Goal: Task Accomplishment & Management: Use online tool/utility

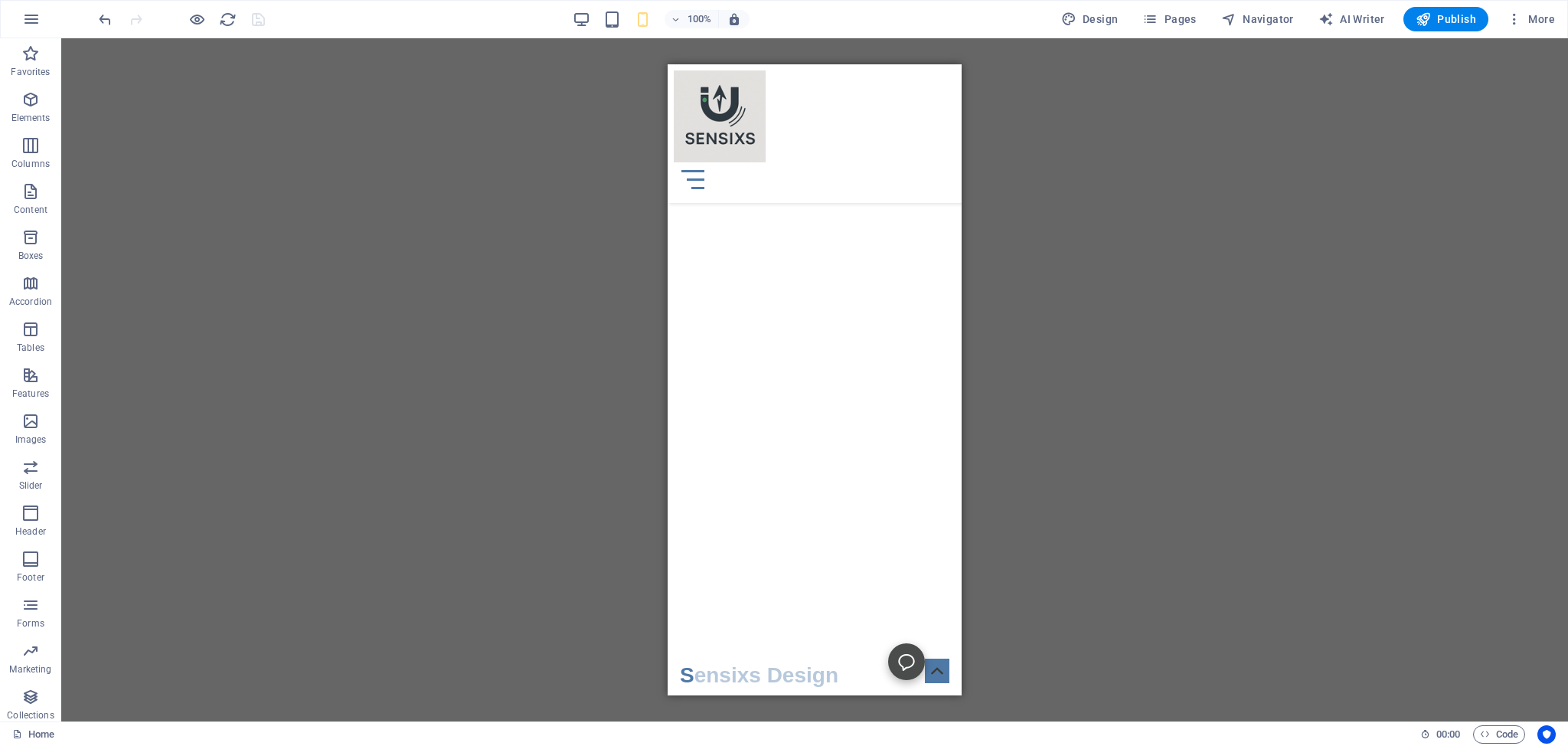
scroll to position [404, 0]
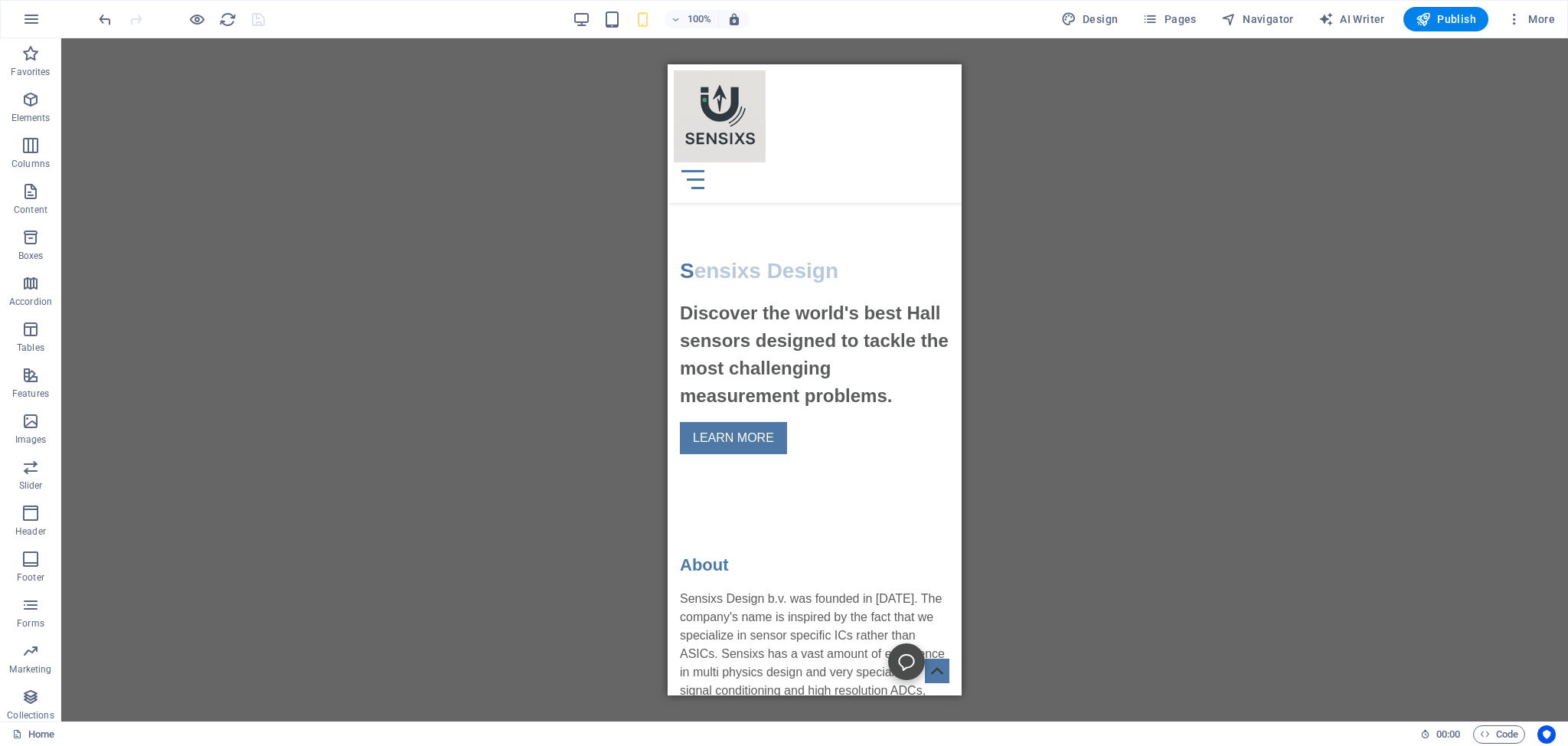
click at [574, 18] on div "100% Design Pages Navigator AI Writer Publish More" at bounding box center [827, 19] width 1465 height 25
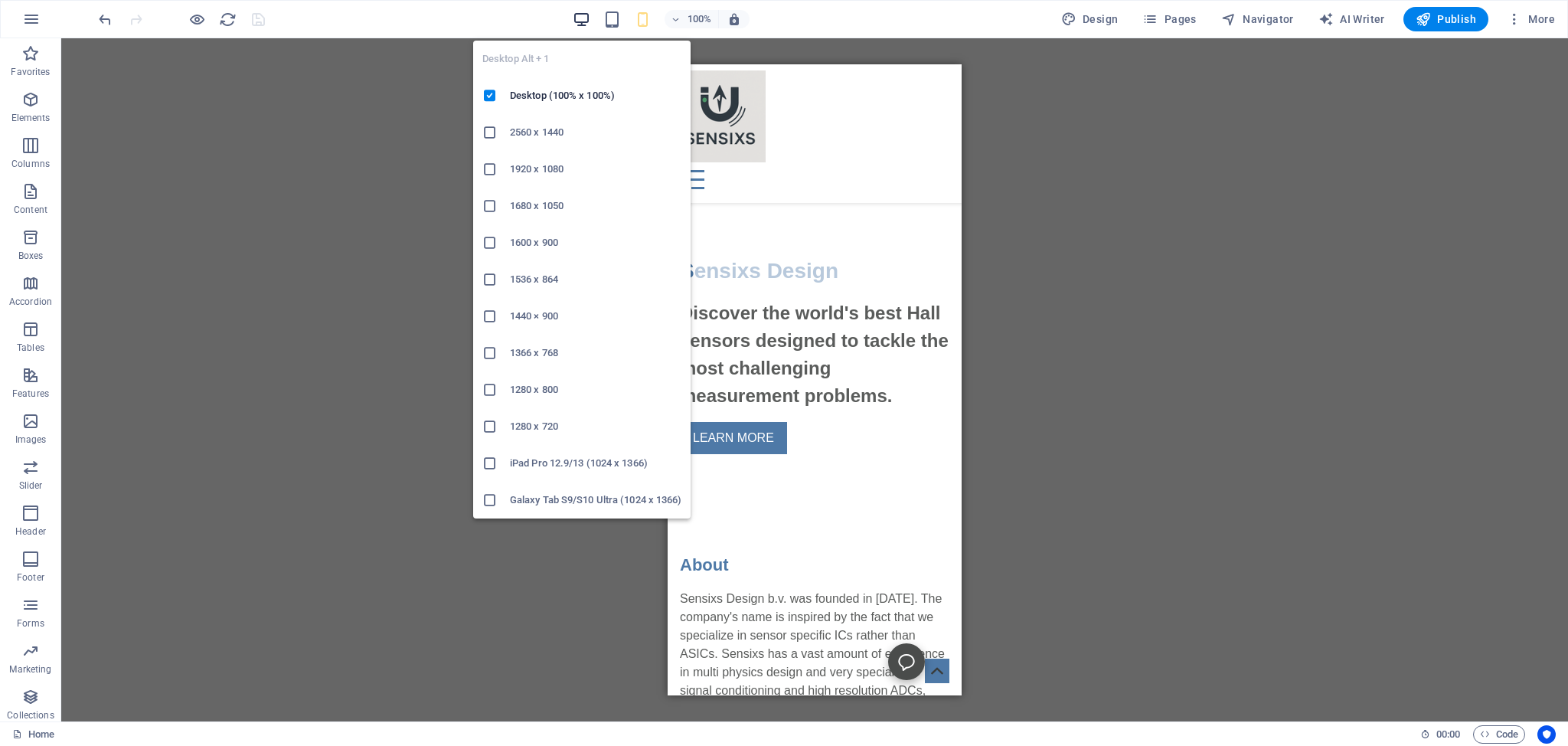
click at [586, 20] on icon "button" at bounding box center [581, 20] width 18 height 18
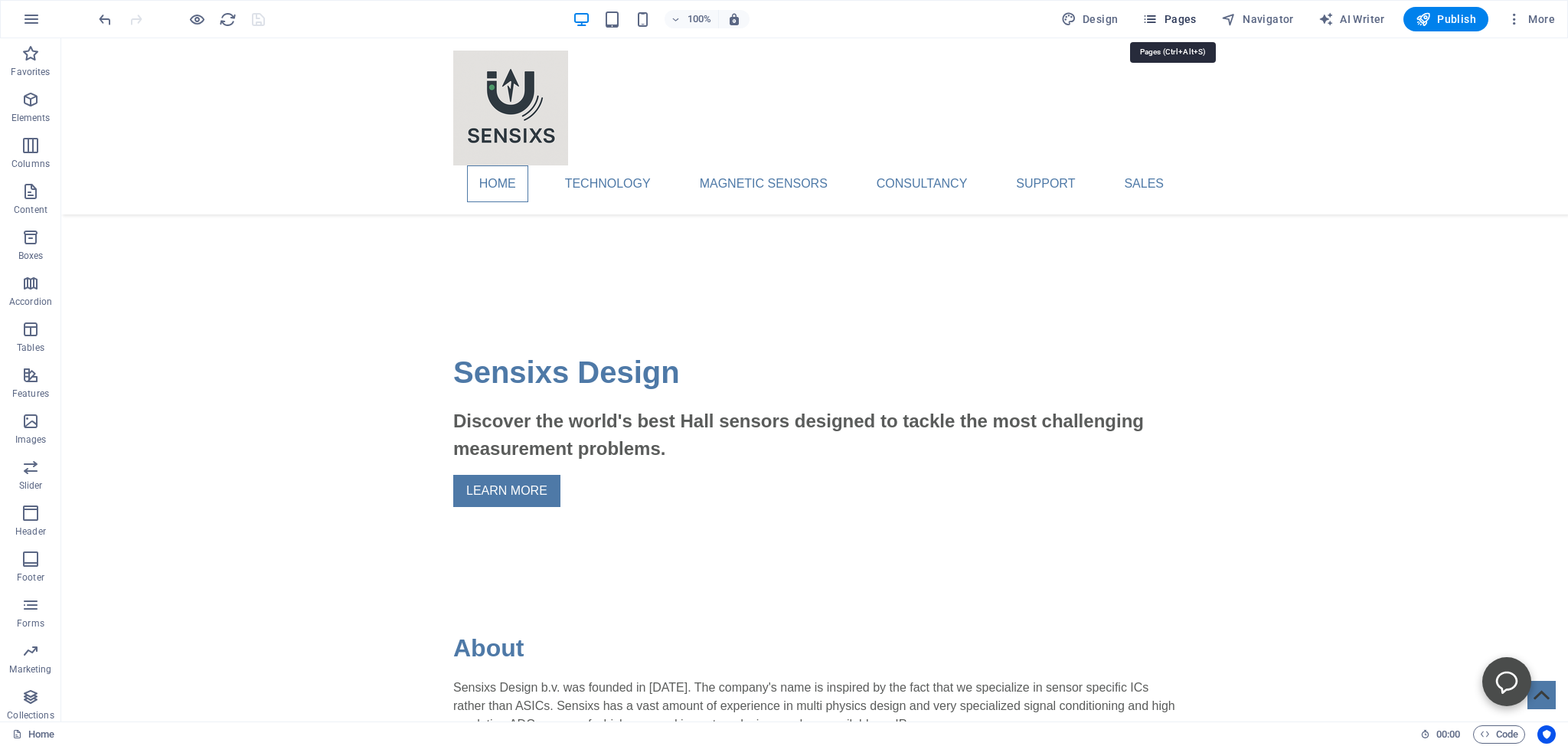
click at [1165, 20] on span "Pages" at bounding box center [1168, 19] width 54 height 15
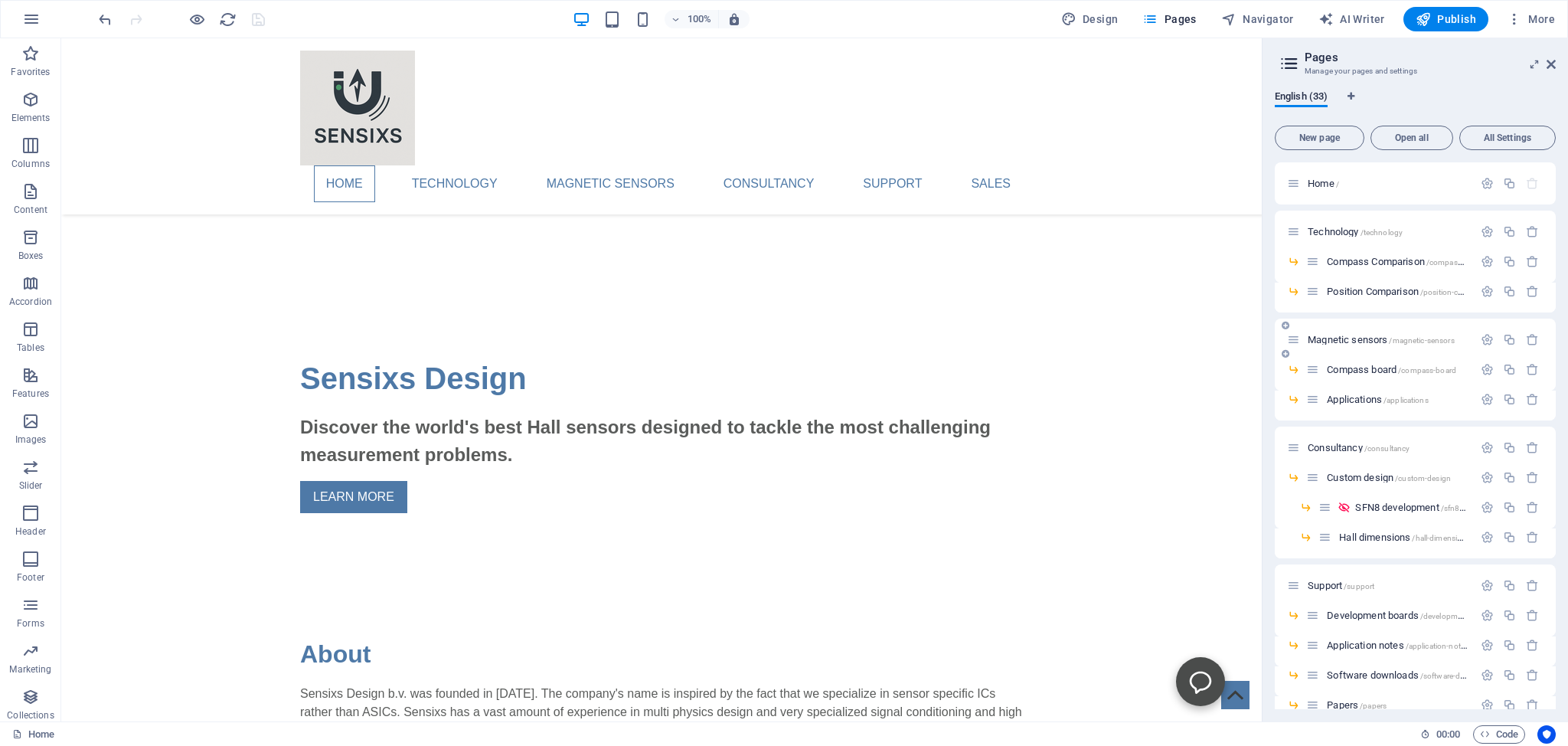
click at [1330, 338] on span "Magnetic sensors /magnetic-sensors" at bounding box center [1381, 339] width 147 height 11
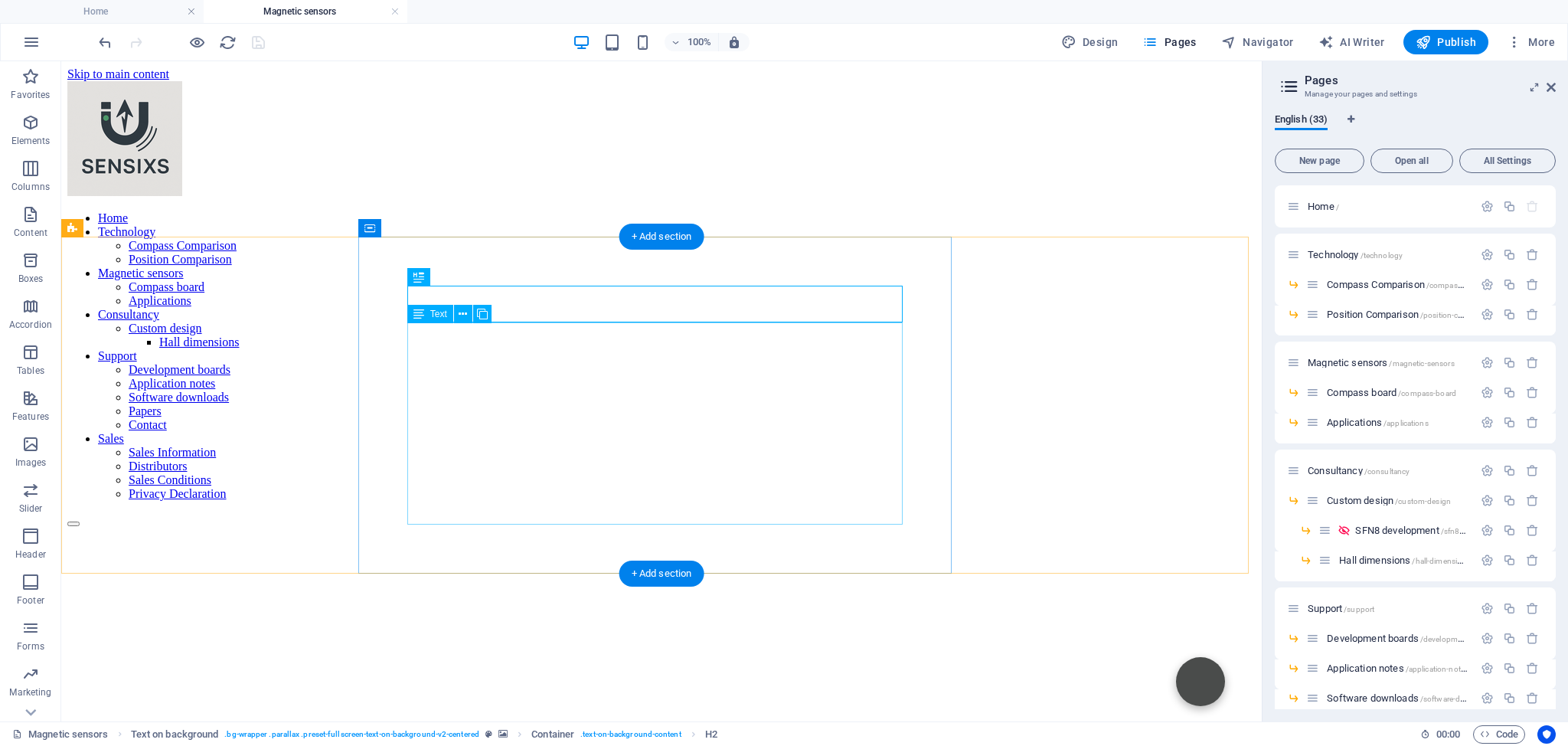
scroll to position [0, 0]
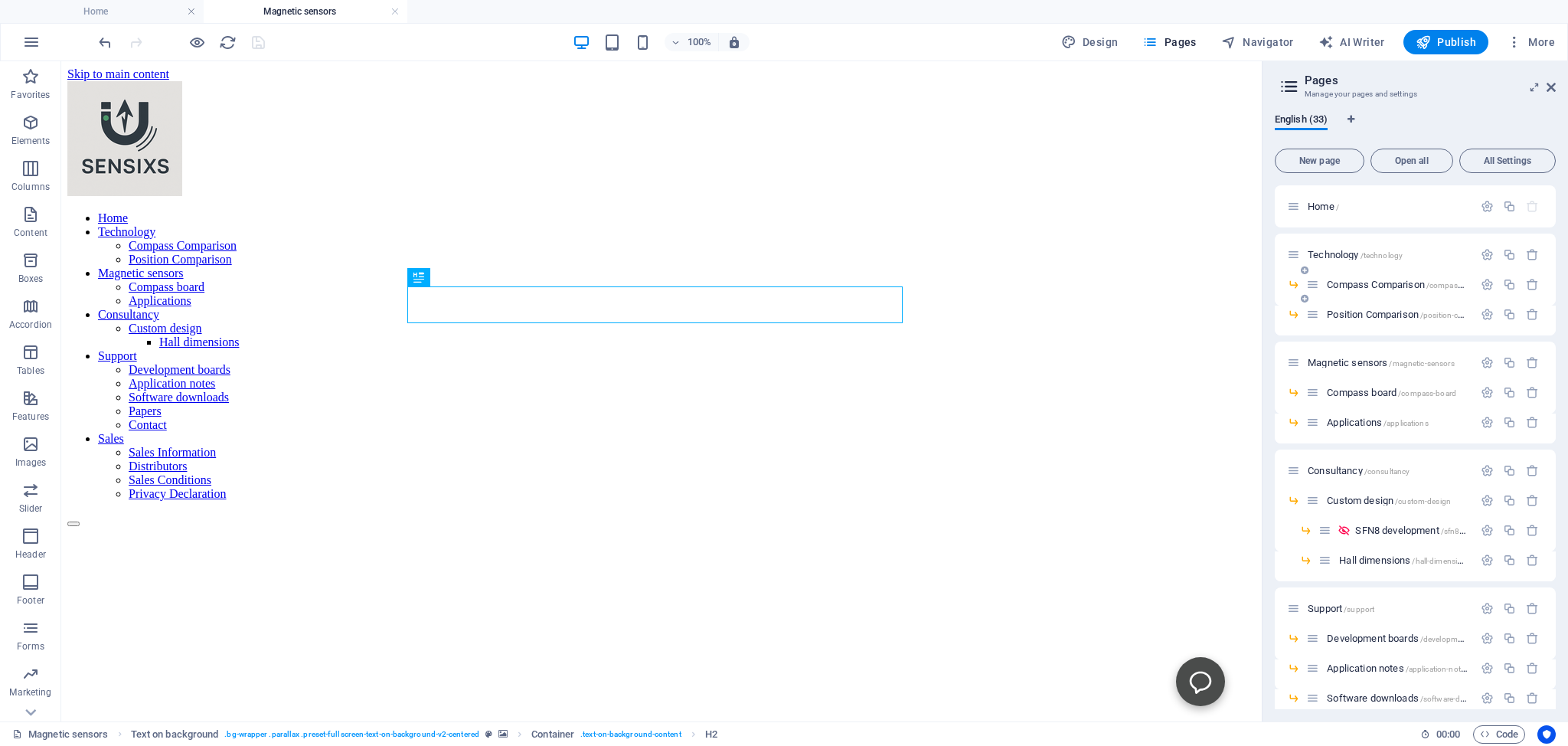
click at [1343, 283] on span "Compass Comparison /compass-comparison" at bounding box center [1415, 284] width 178 height 11
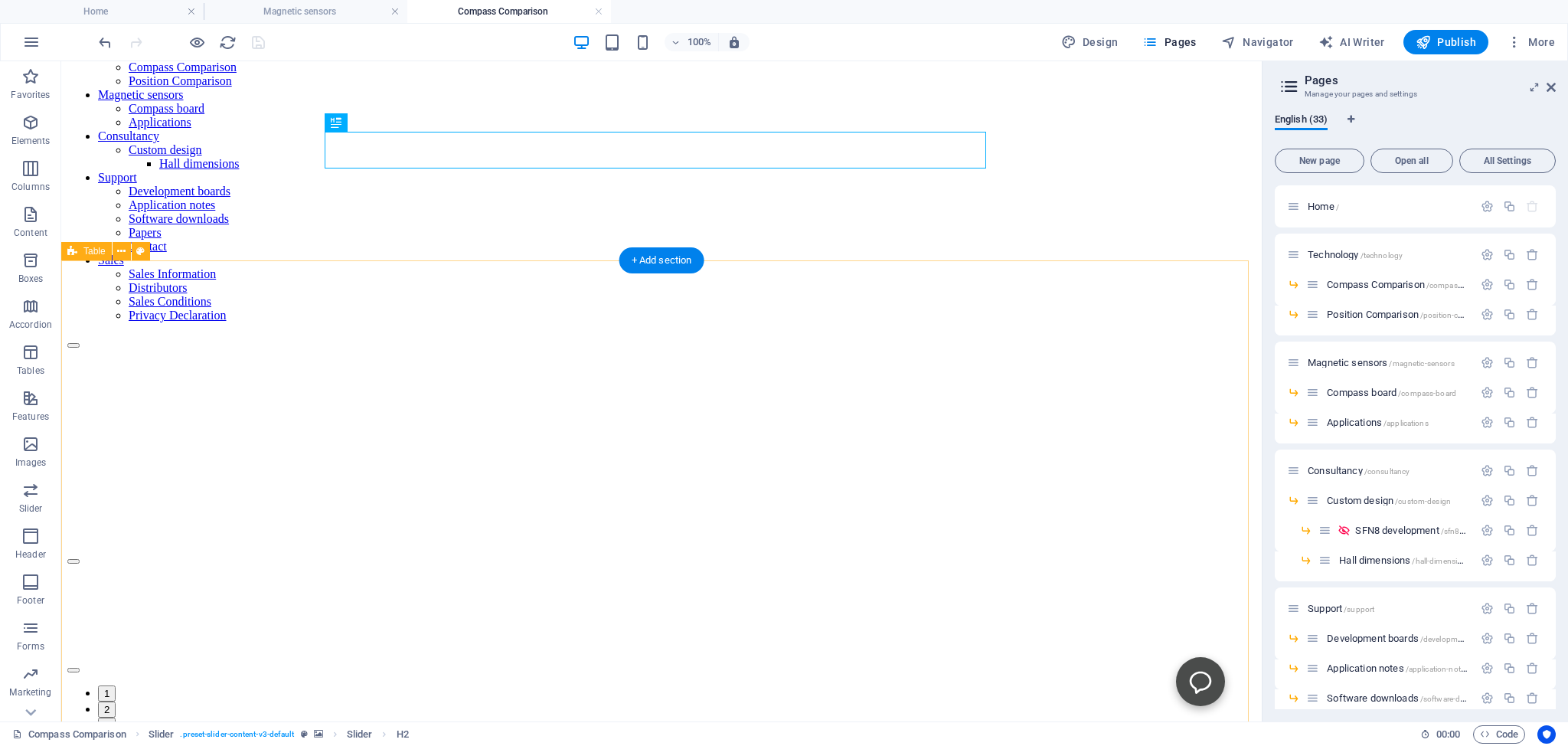
scroll to position [242, 0]
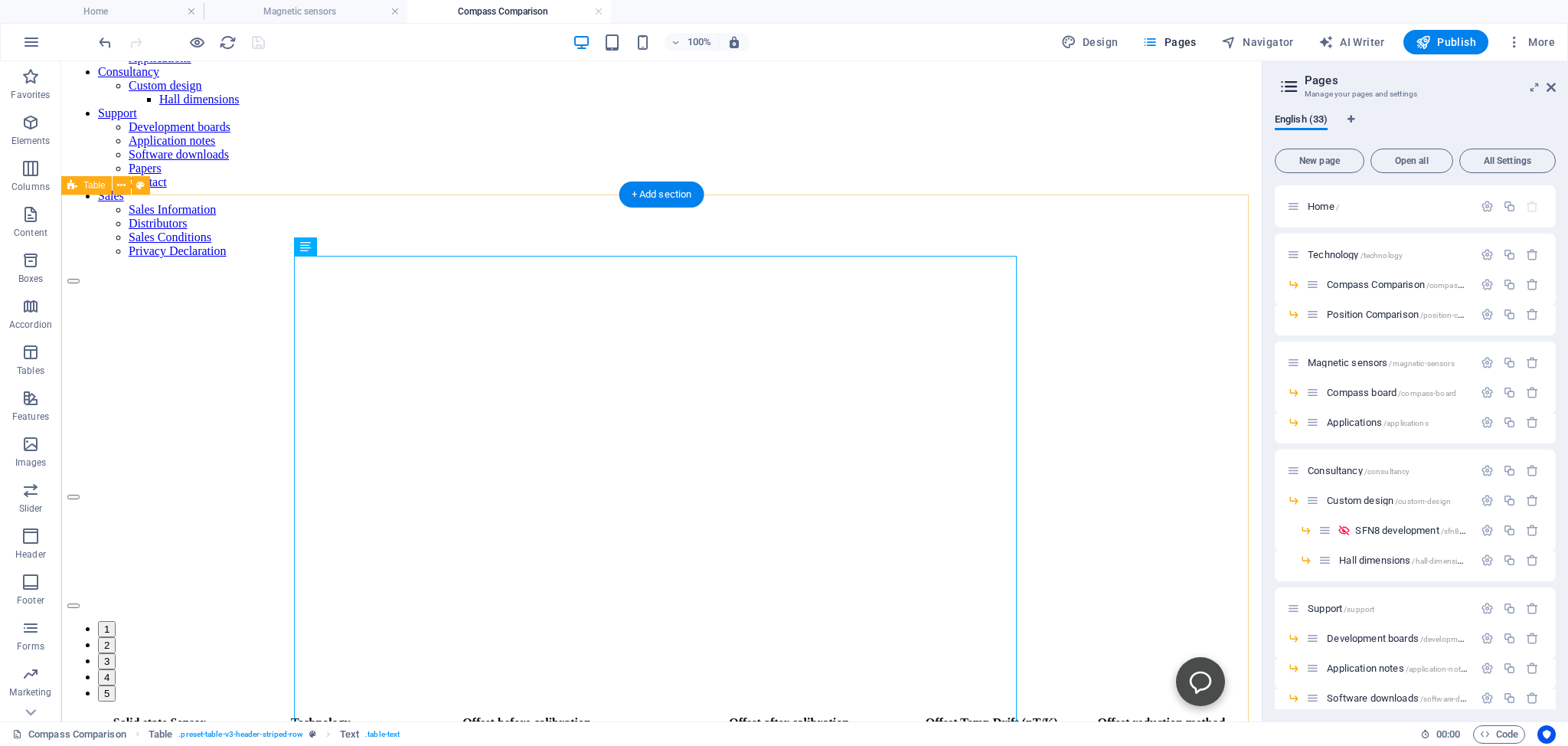
scroll to position [246, 0]
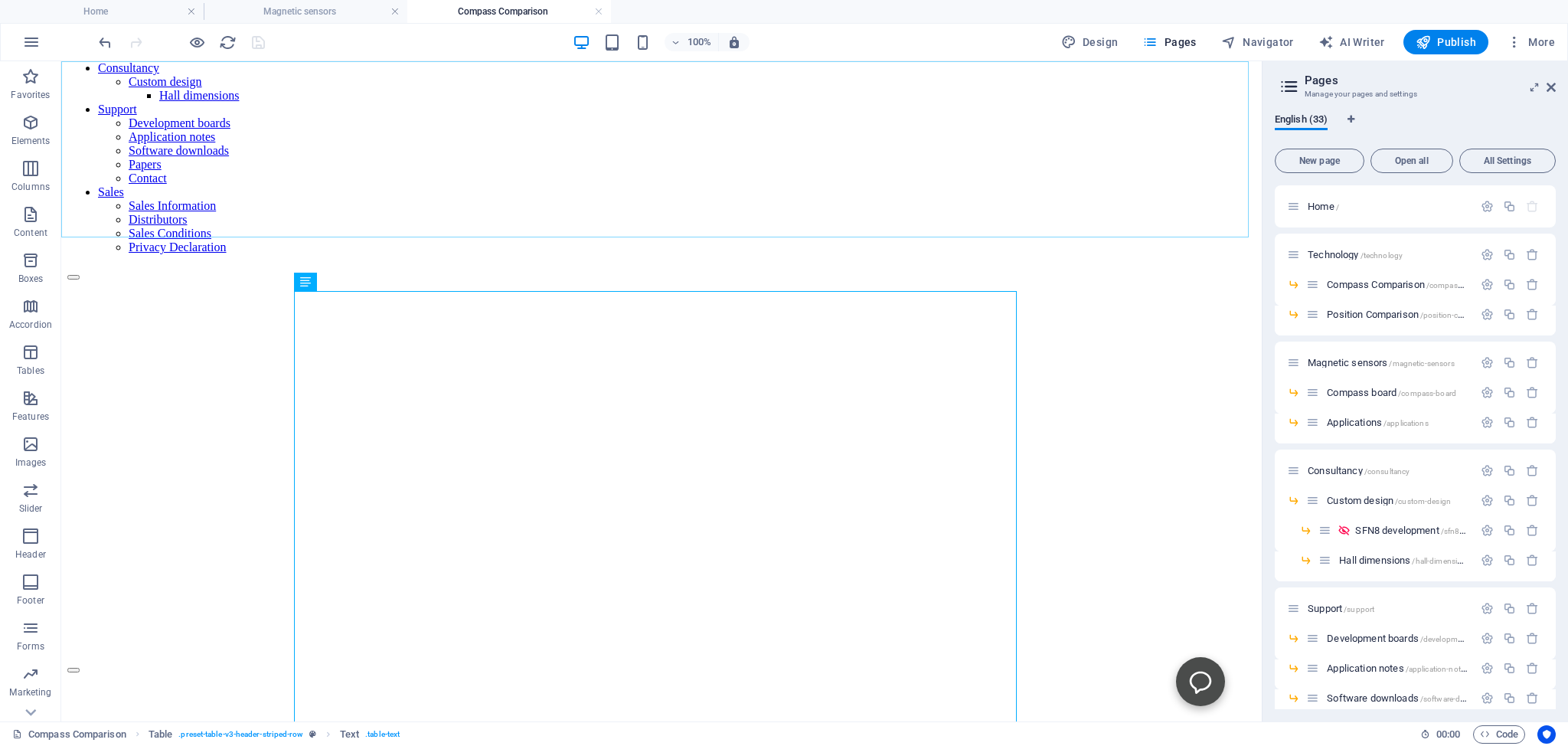
click at [118, 222] on div "Home Technology Compass Comparison Position Comparison Magnetic sensors Compass…" at bounding box center [661, 57] width 1188 height 446
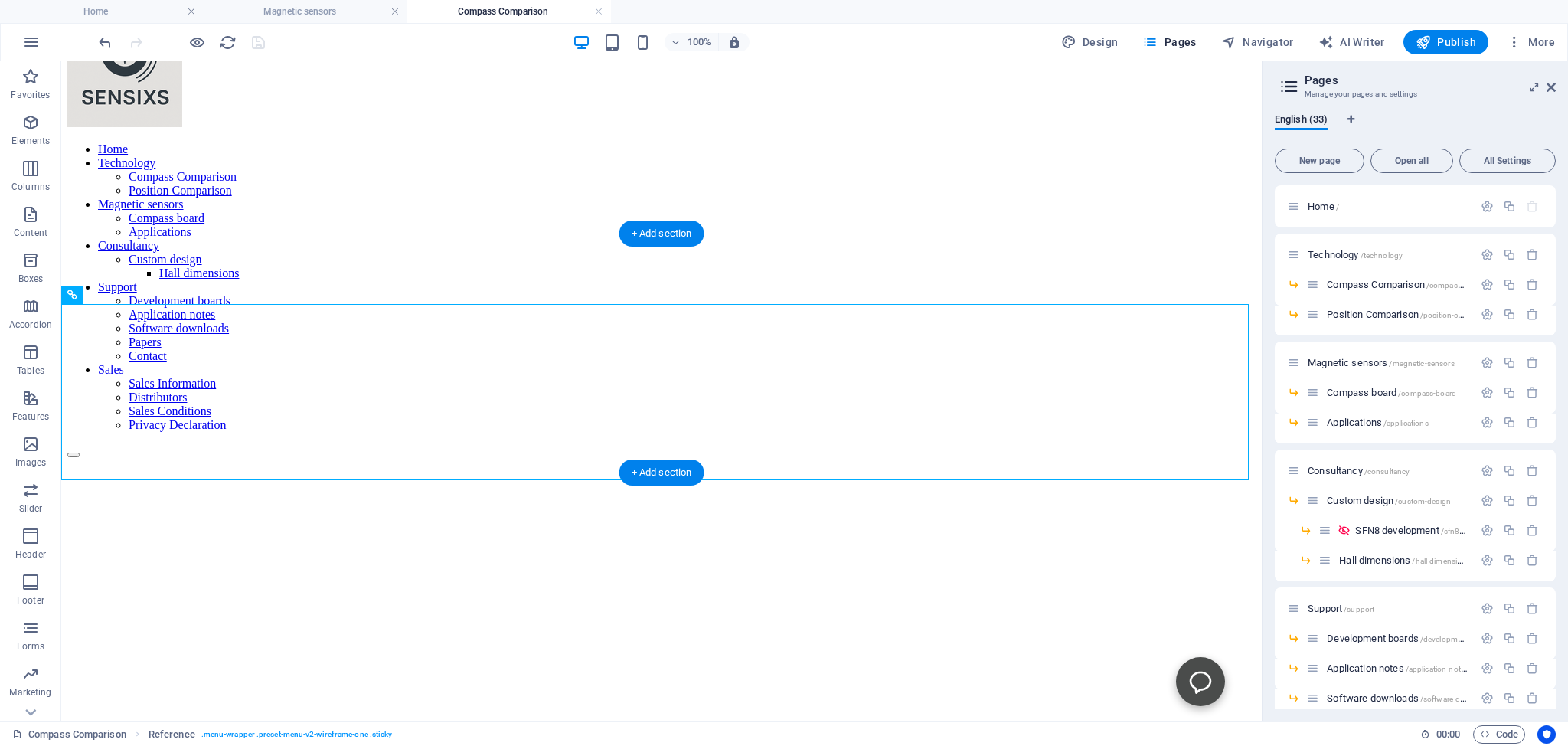
scroll to position [3, 0]
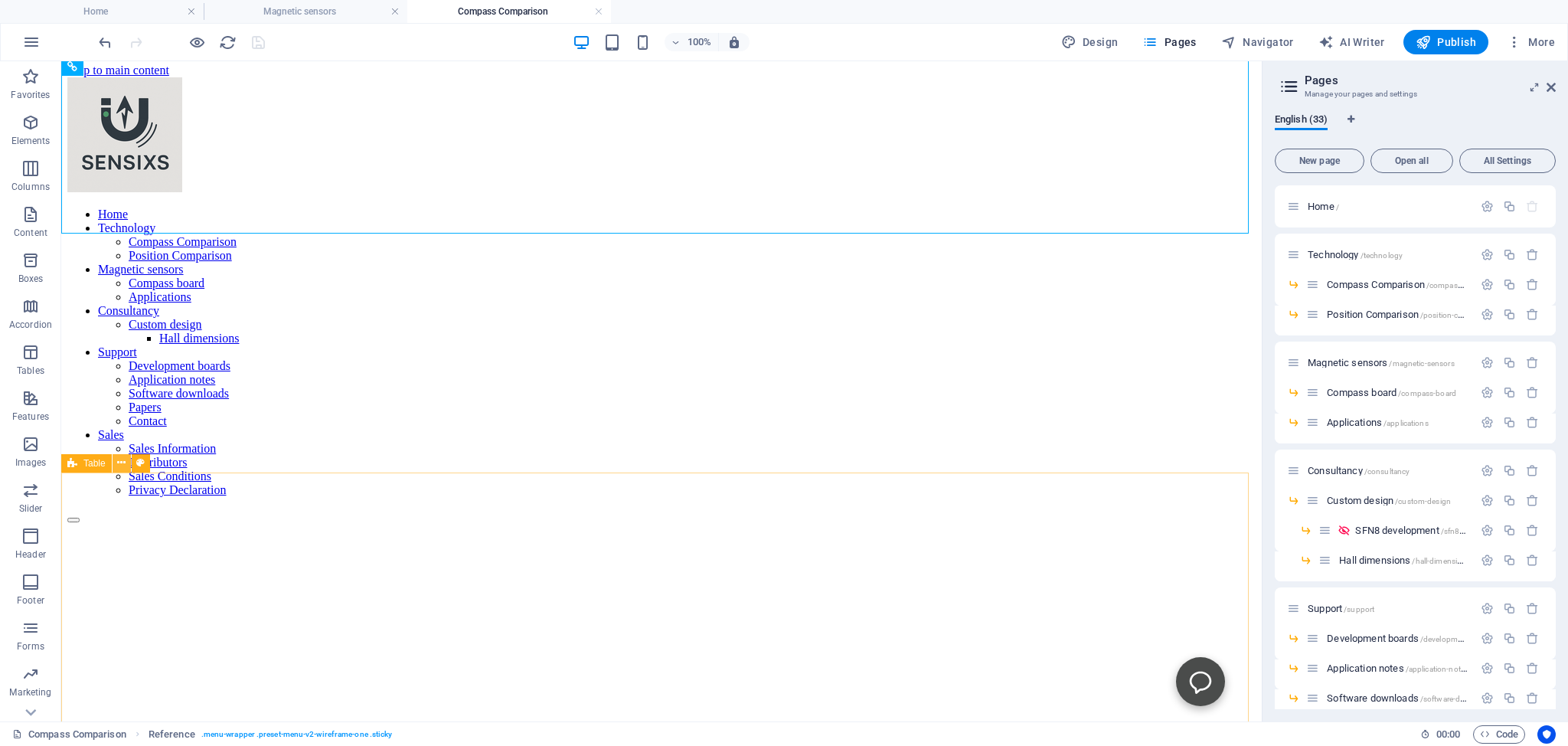
click at [121, 461] on icon at bounding box center [121, 463] width 9 height 16
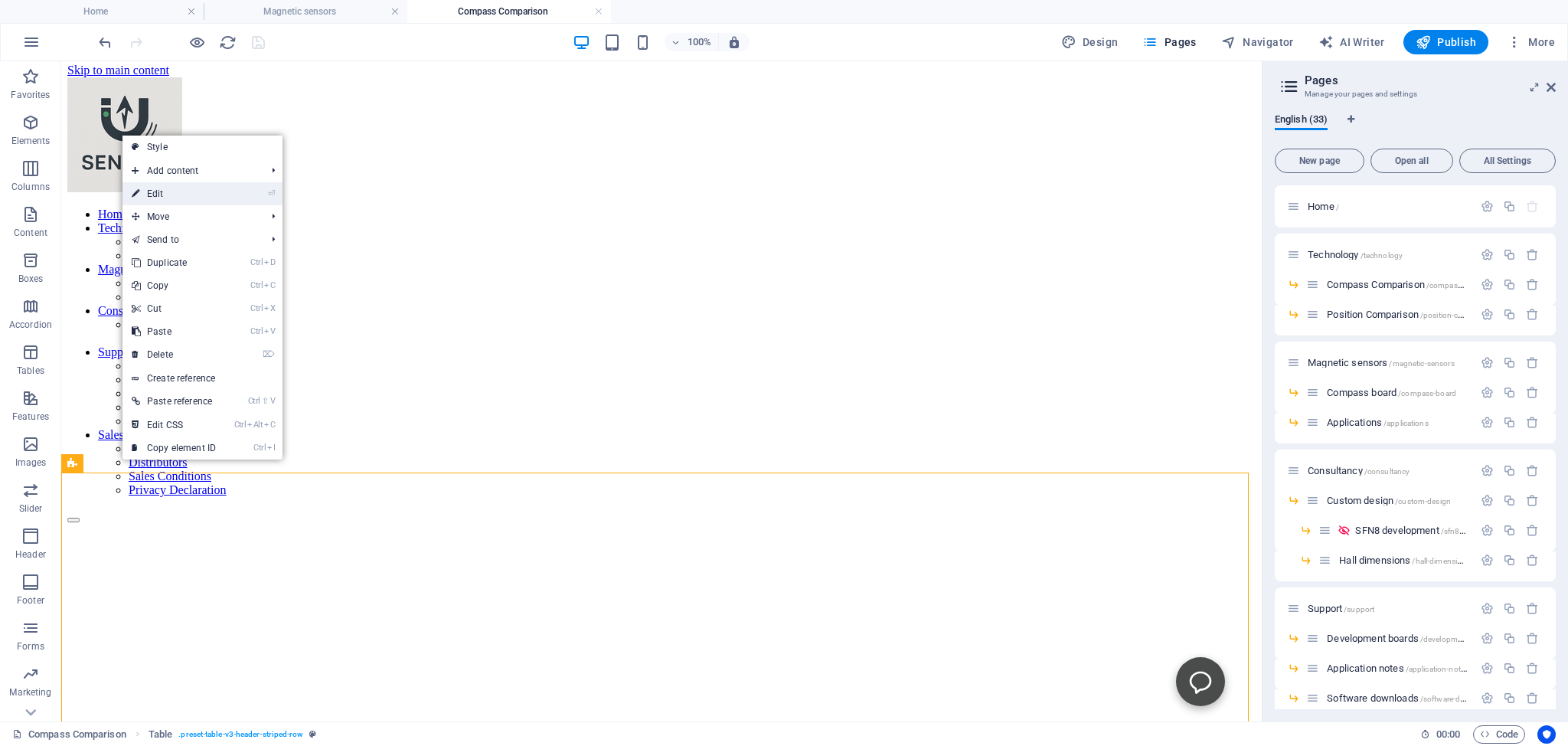
click at [159, 192] on link "⏎ Edit" at bounding box center [174, 194] width 102 height 23
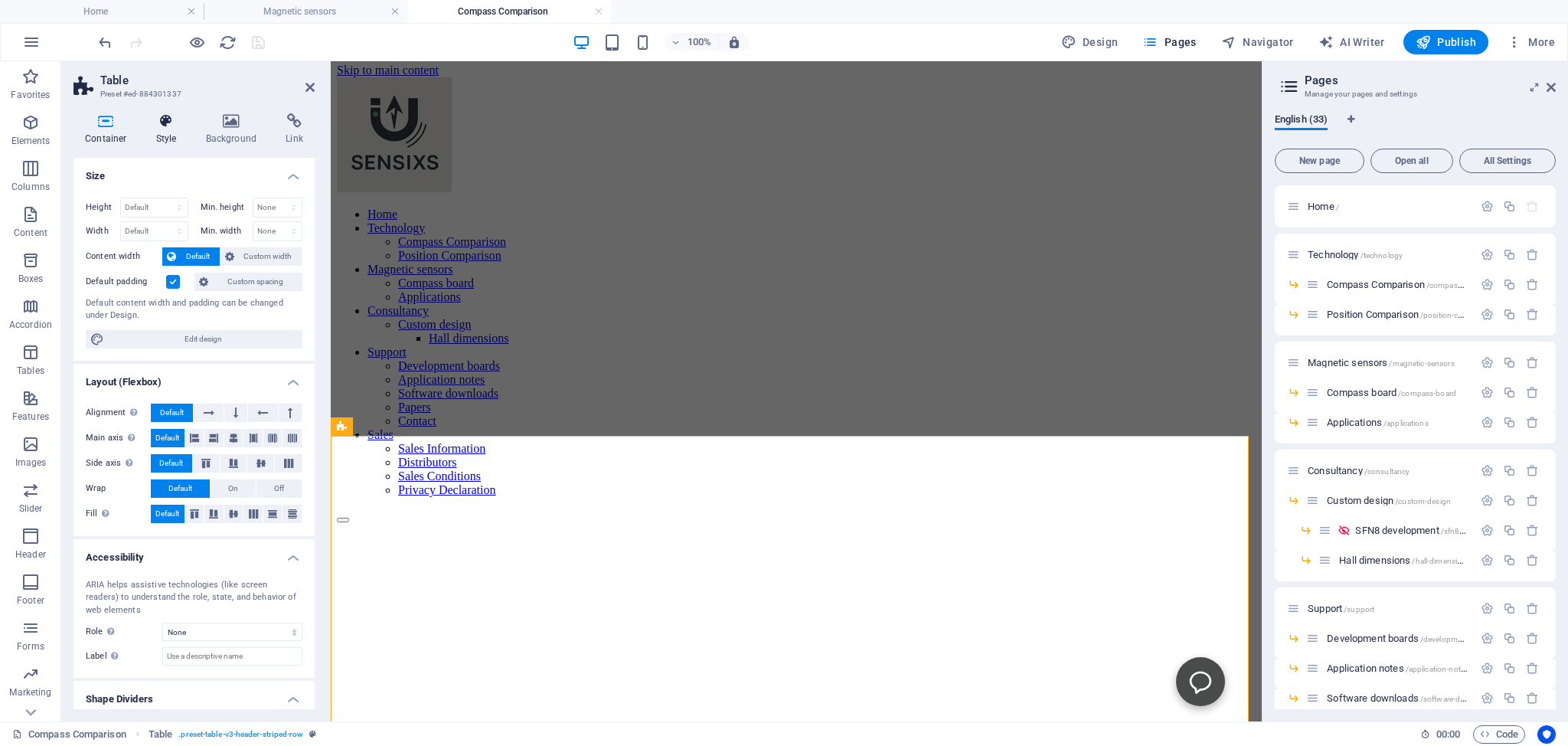
click at [170, 119] on icon at bounding box center [166, 121] width 43 height 15
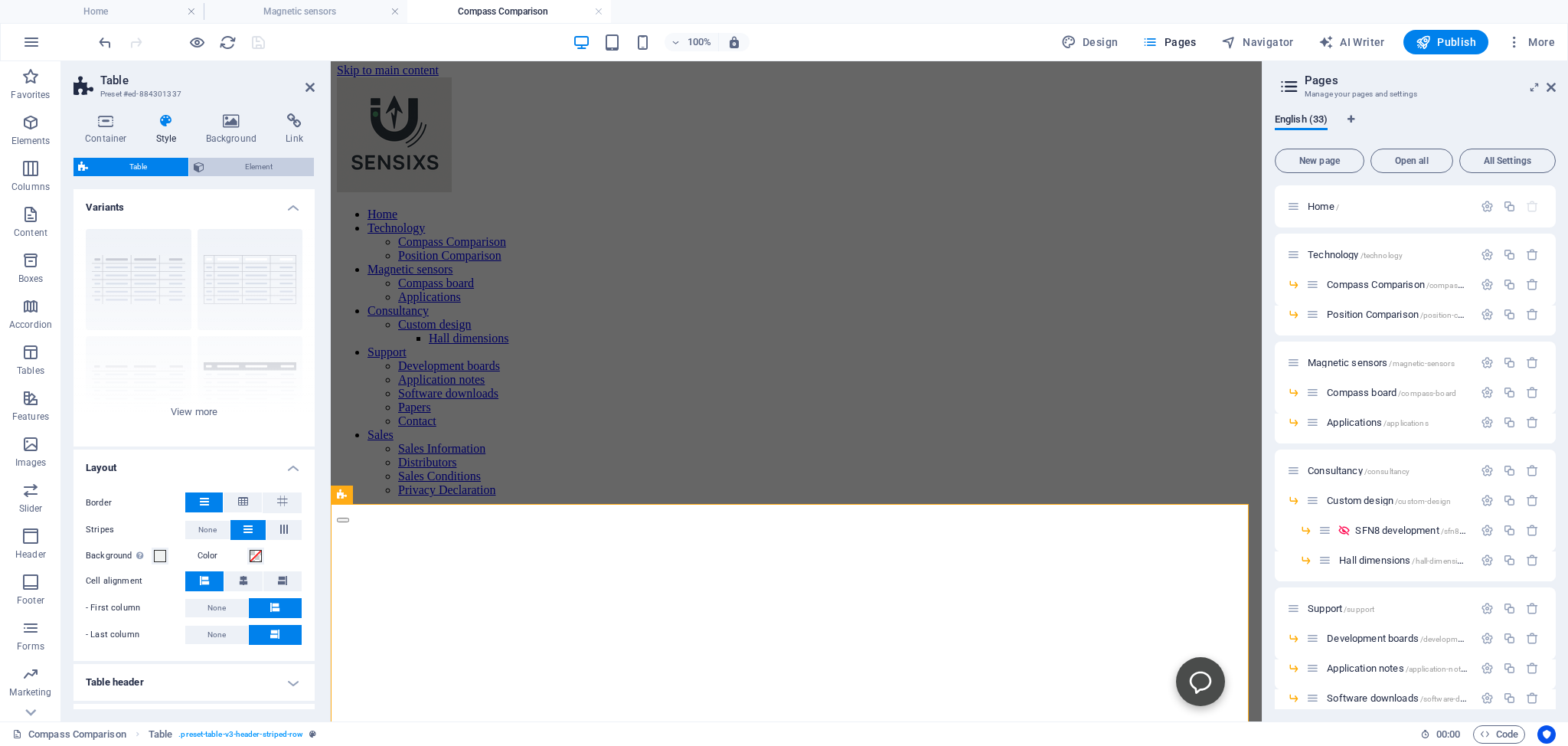
click at [244, 165] on span "Element" at bounding box center [259, 167] width 101 height 19
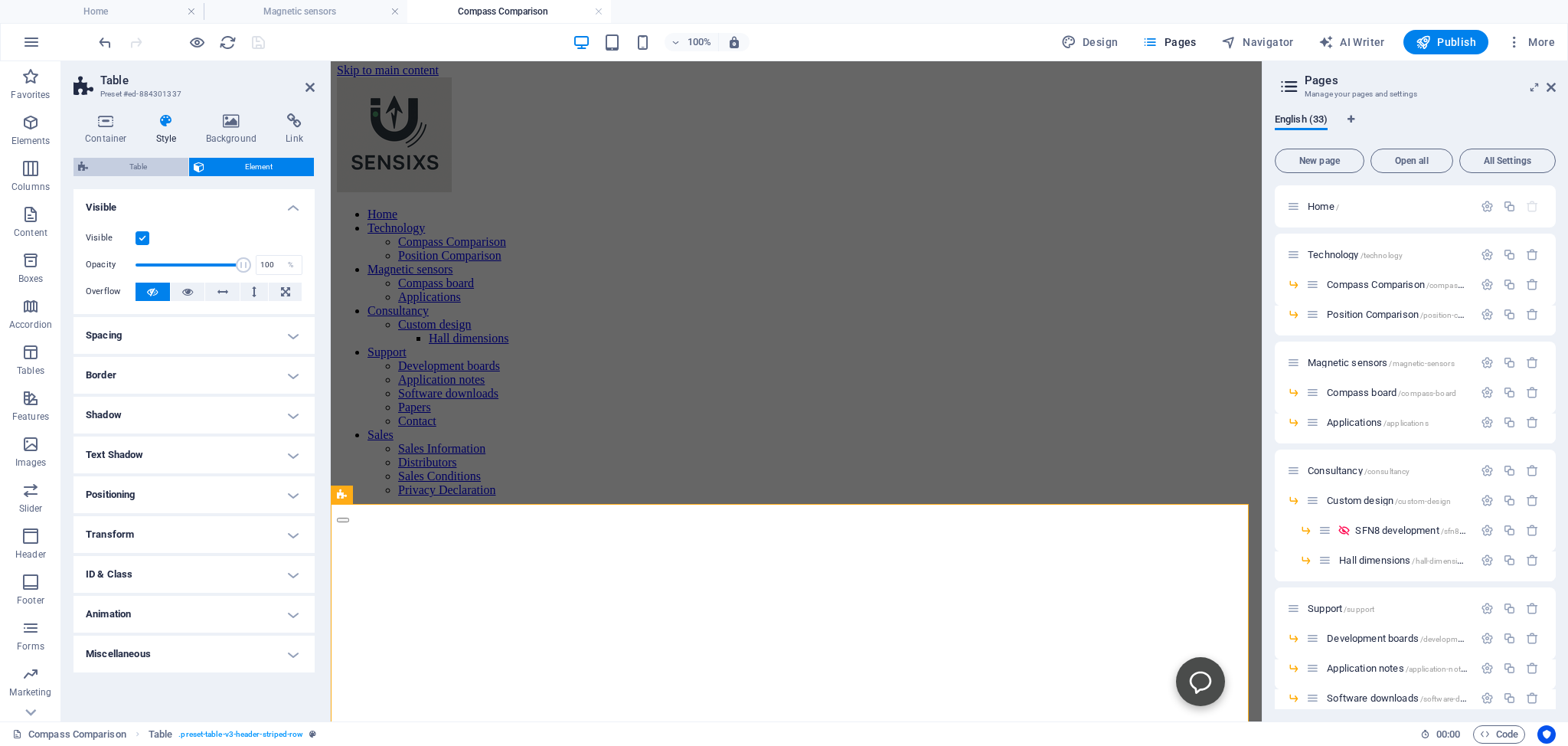
click at [120, 164] on span "Table" at bounding box center [138, 167] width 91 height 19
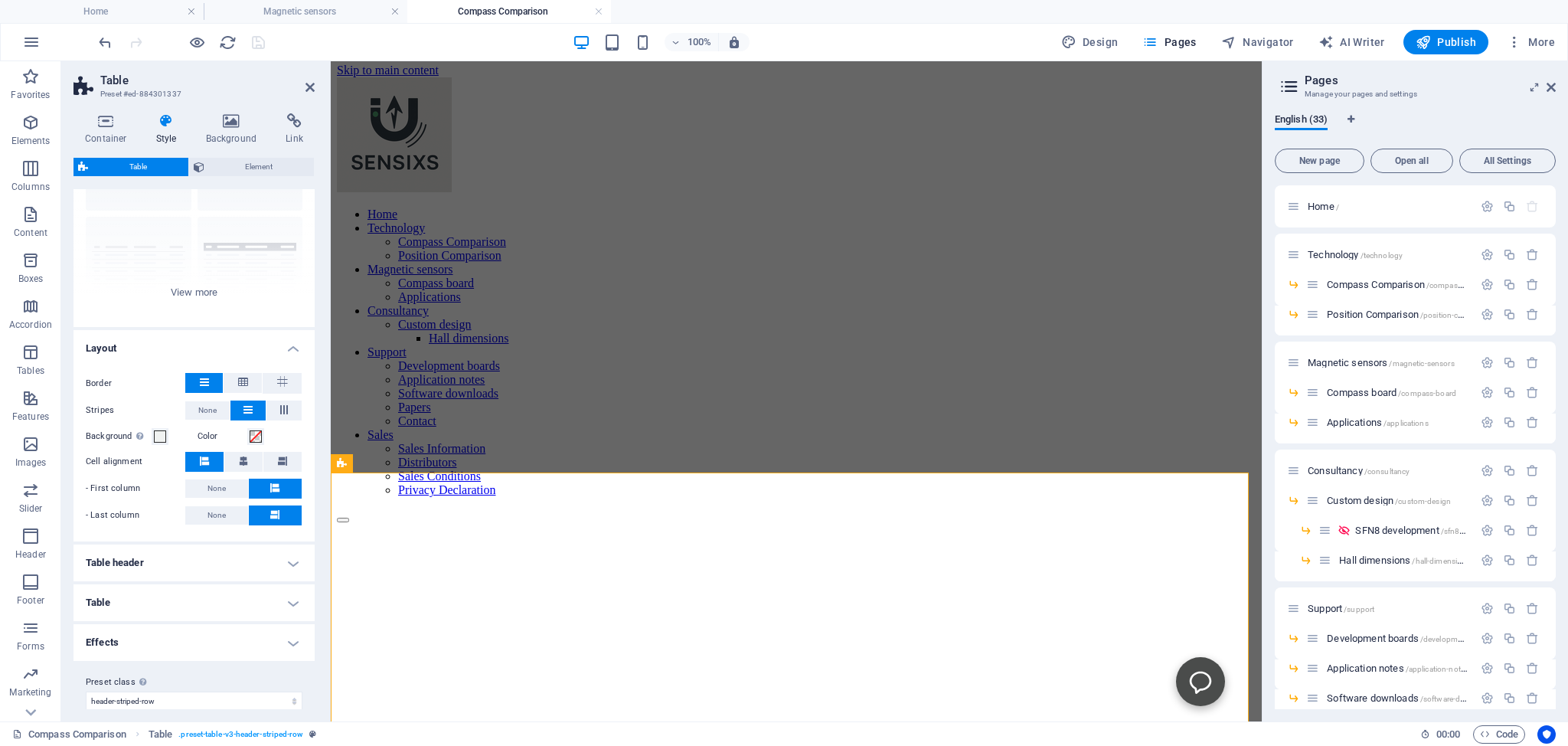
scroll to position [130, 0]
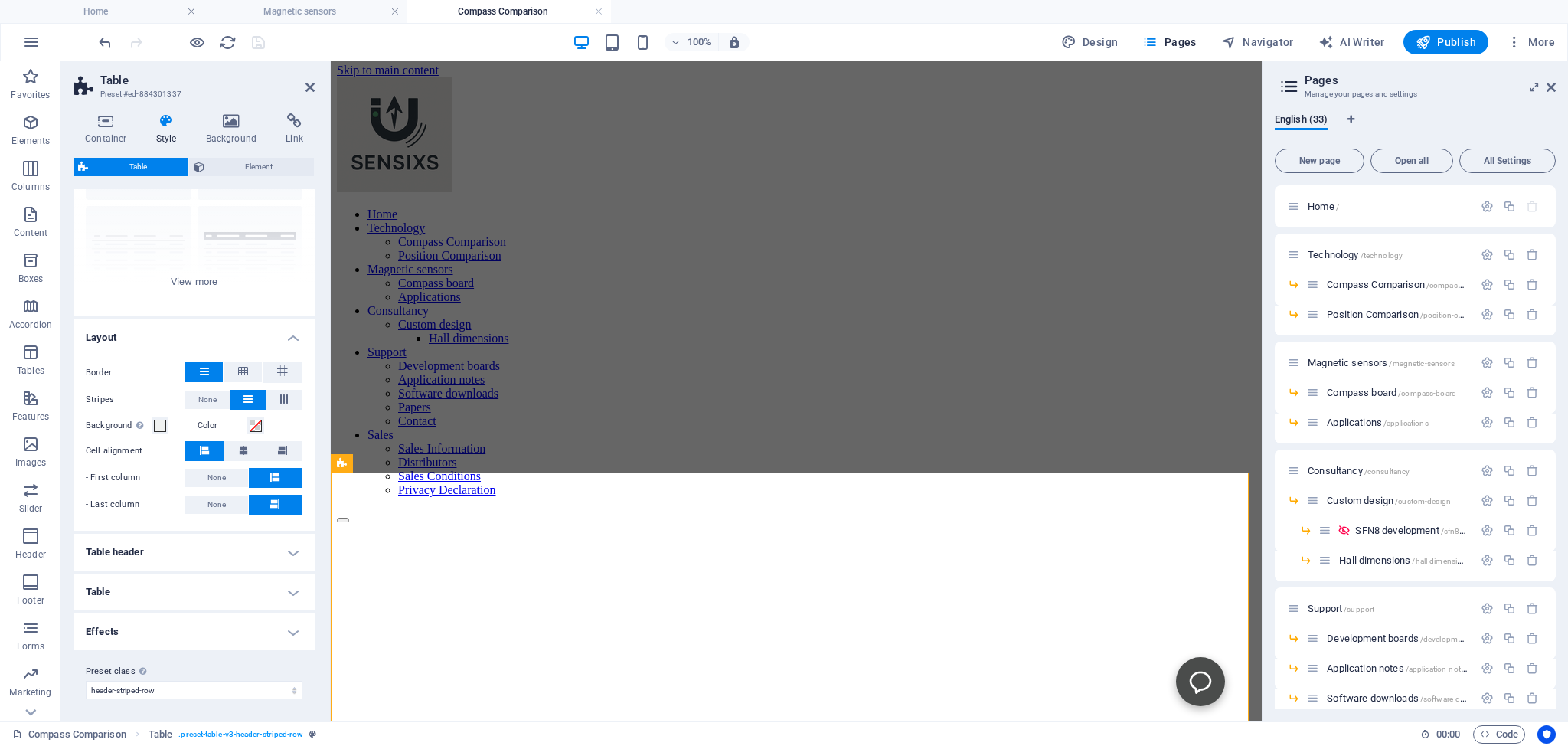
click at [245, 400] on icon at bounding box center [248, 399] width 9 height 19
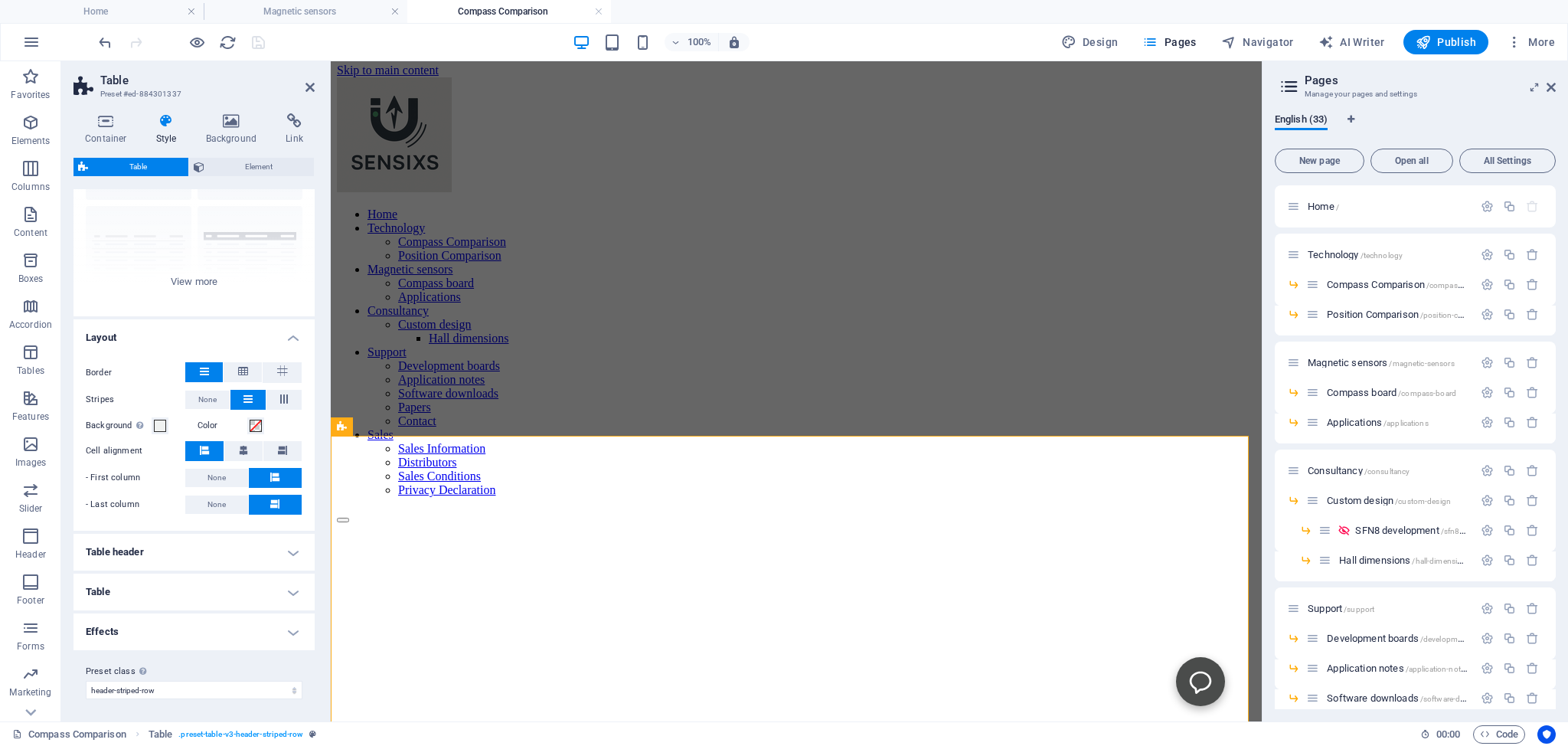
click at [113, 587] on h4 "Table" at bounding box center [193, 592] width 241 height 37
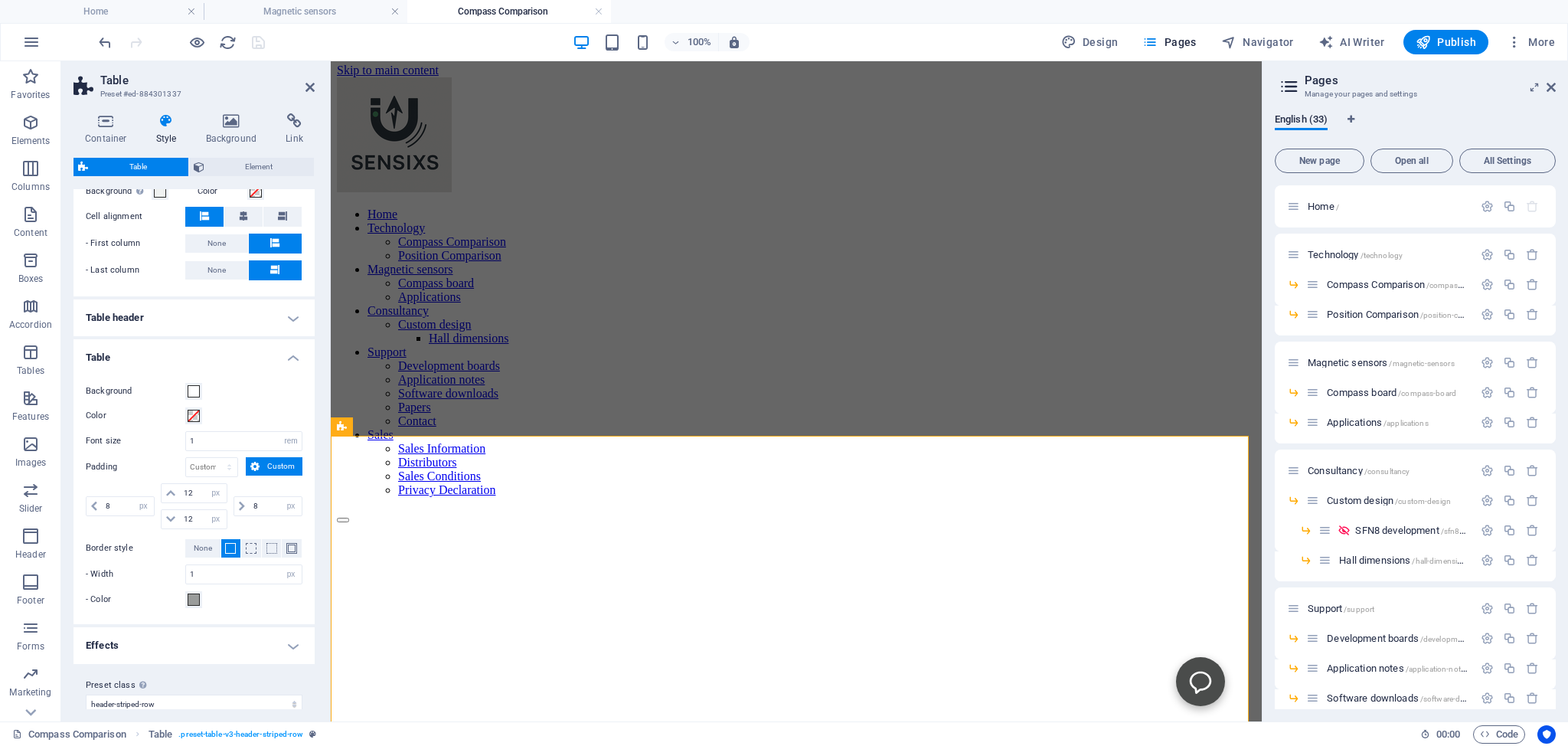
scroll to position [377, 0]
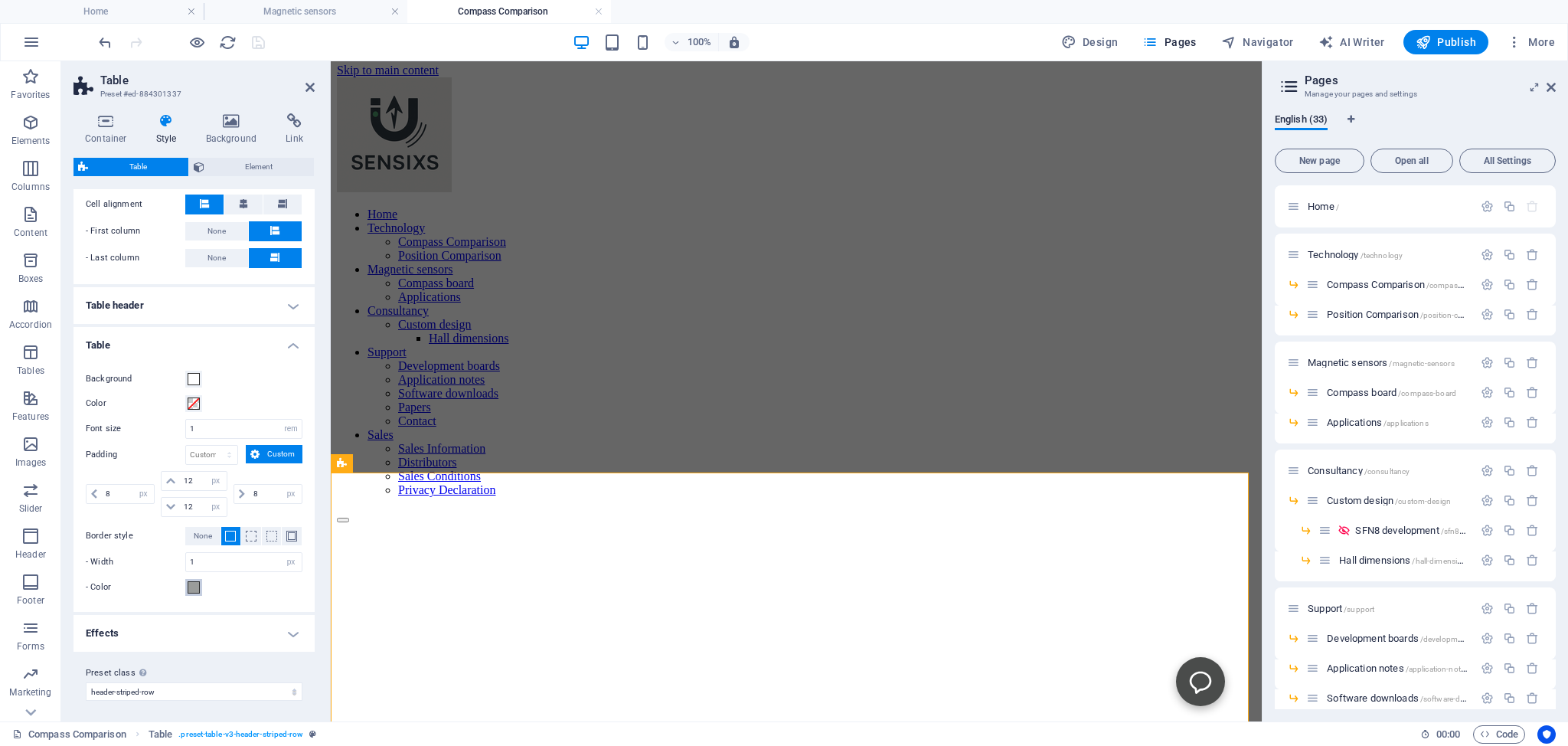
click at [192, 583] on span at bounding box center [193, 587] width 12 height 12
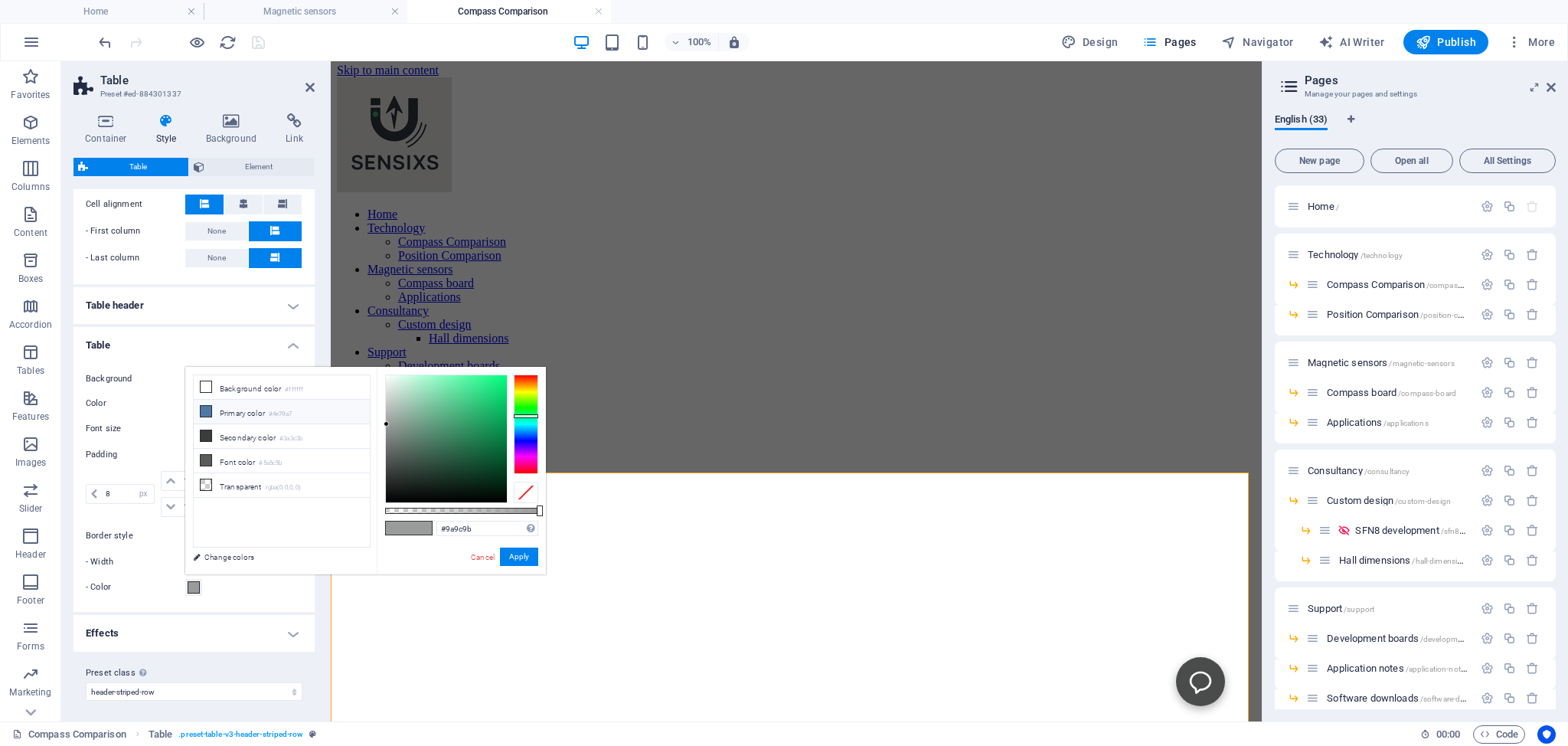
click at [207, 410] on icon at bounding box center [205, 411] width 11 height 11
type input "#4e79a7"
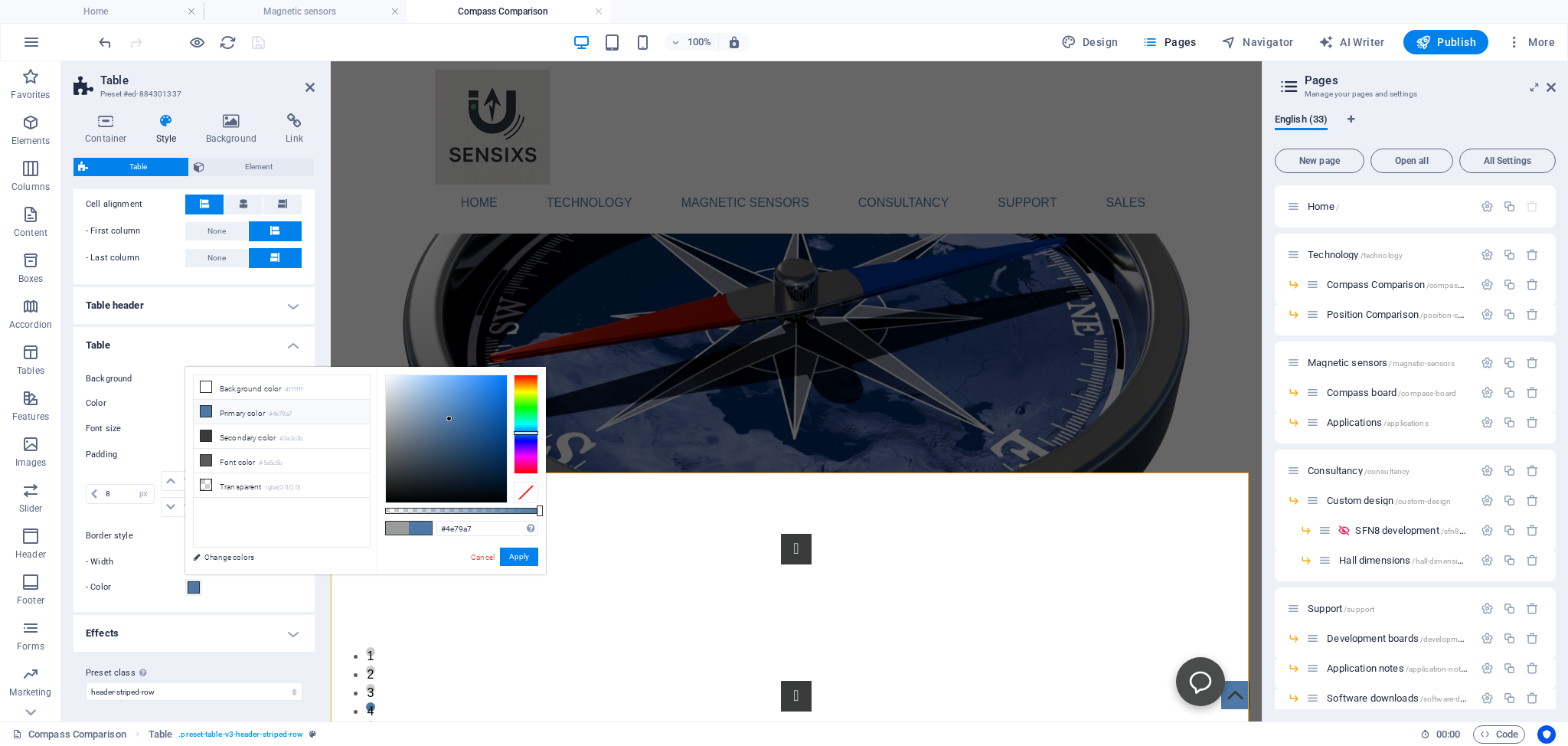
click at [207, 410] on icon at bounding box center [205, 411] width 11 height 11
click at [267, 591] on div "- Color" at bounding box center [194, 587] width 216 height 19
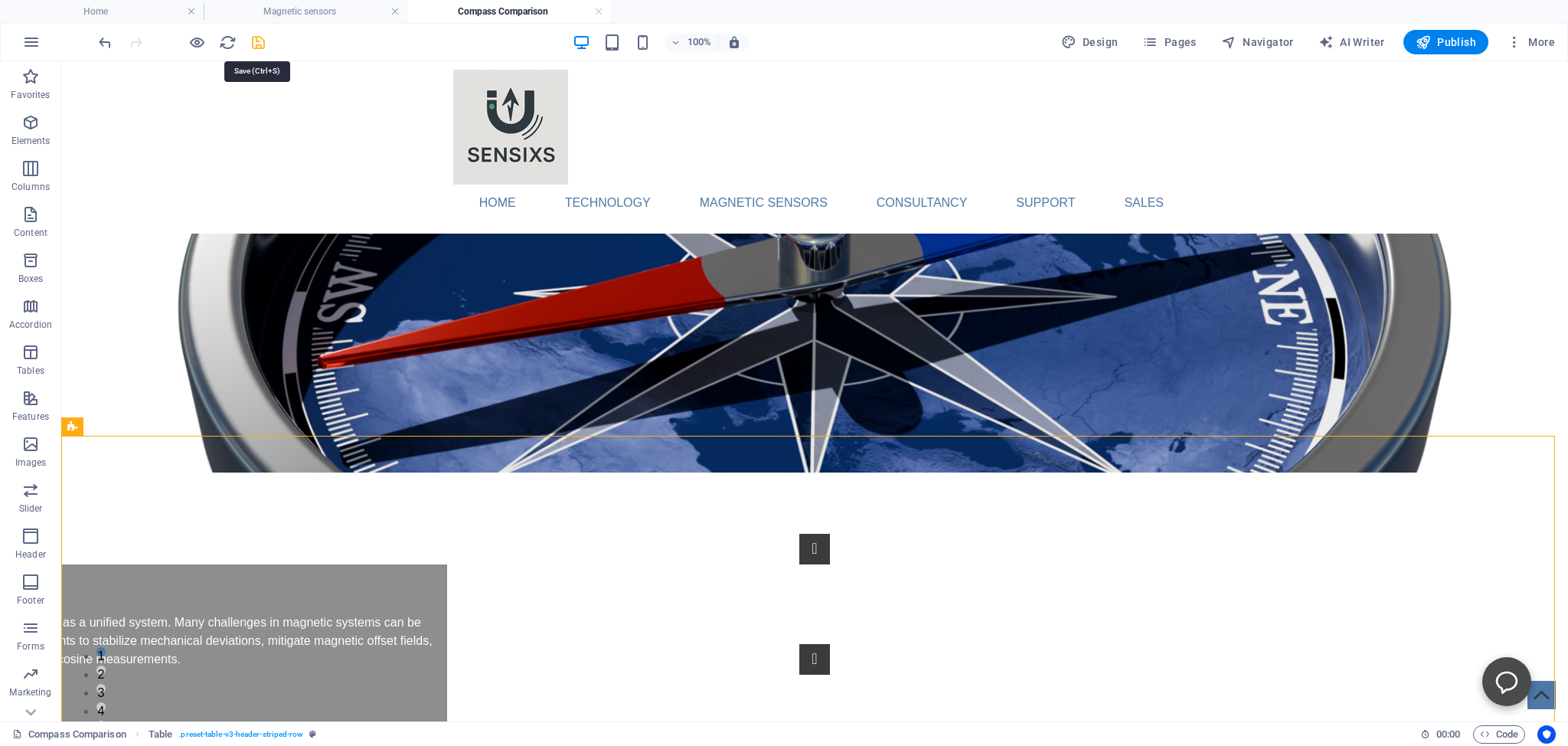
click at [260, 44] on icon "save" at bounding box center [258, 43] width 18 height 18
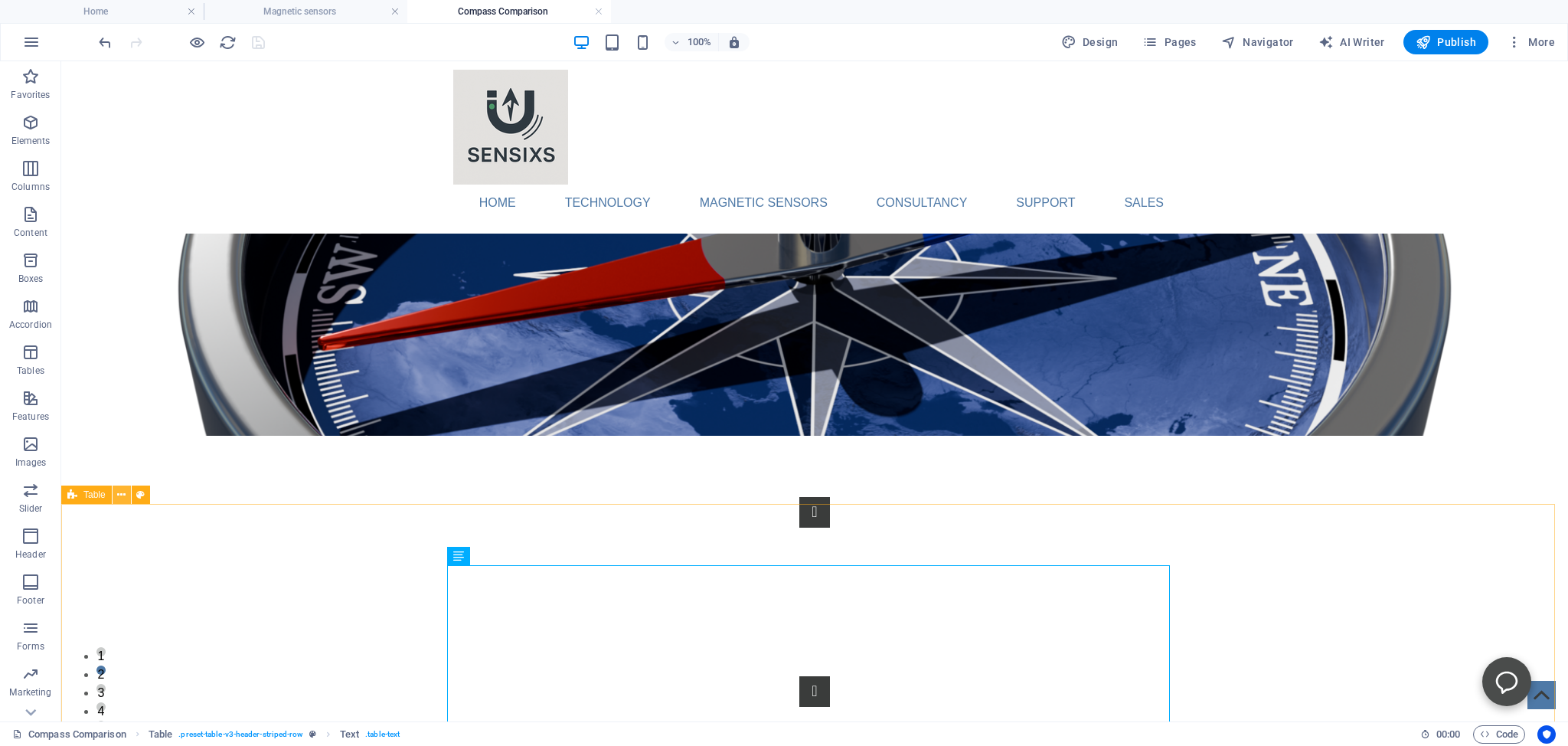
click at [121, 494] on icon at bounding box center [121, 494] width 9 height 16
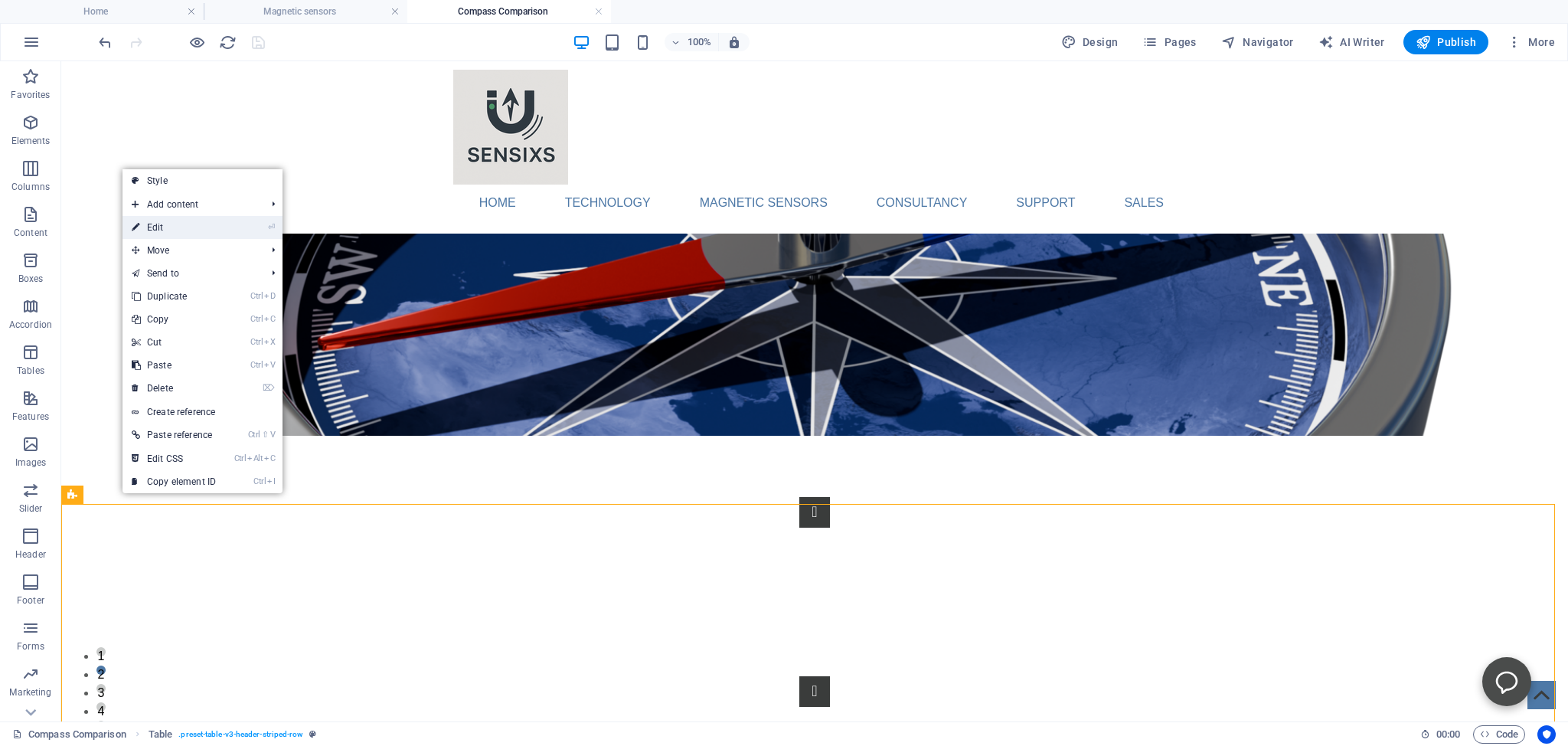
click at [150, 223] on link "⏎ Edit" at bounding box center [174, 227] width 102 height 23
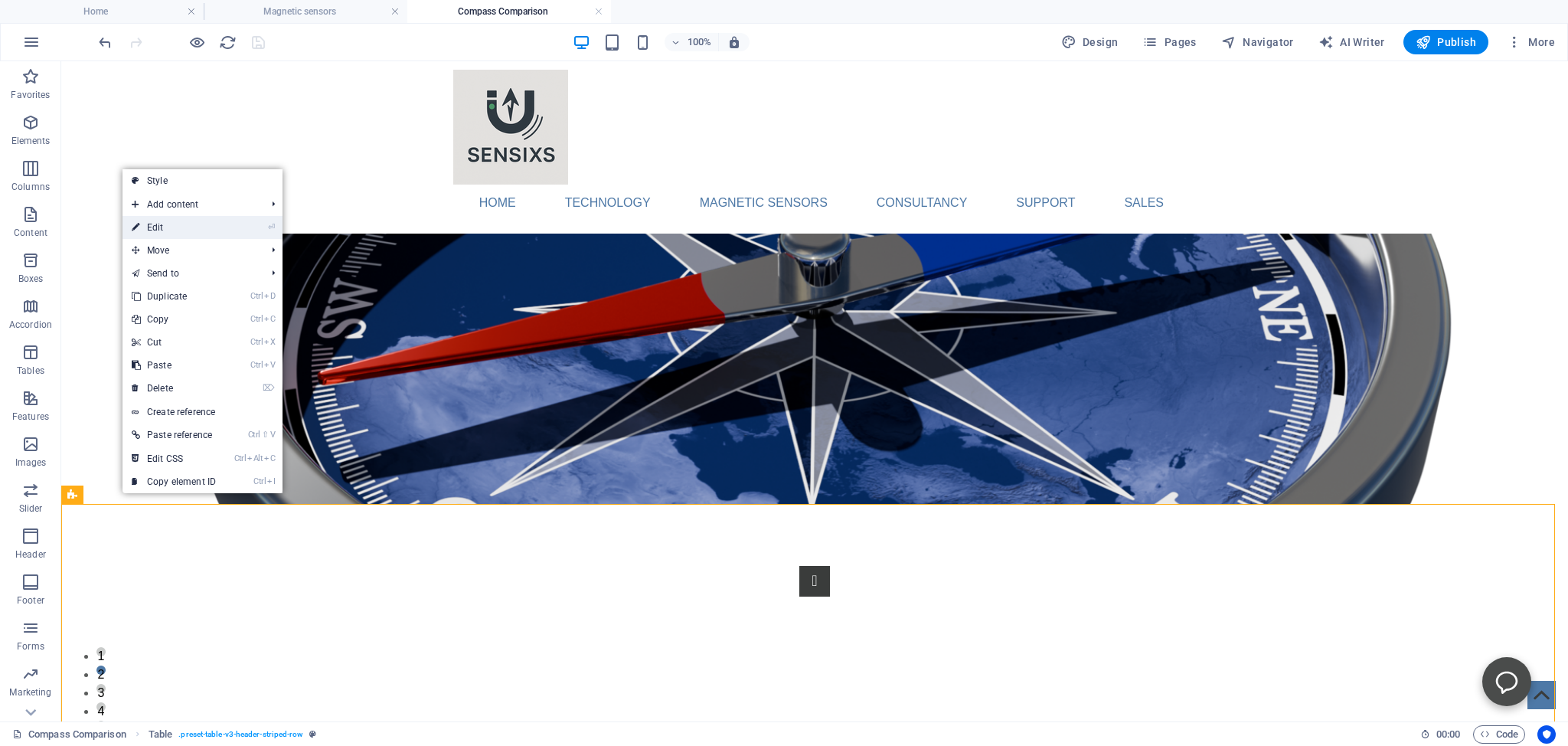
select select "rem"
select select "px"
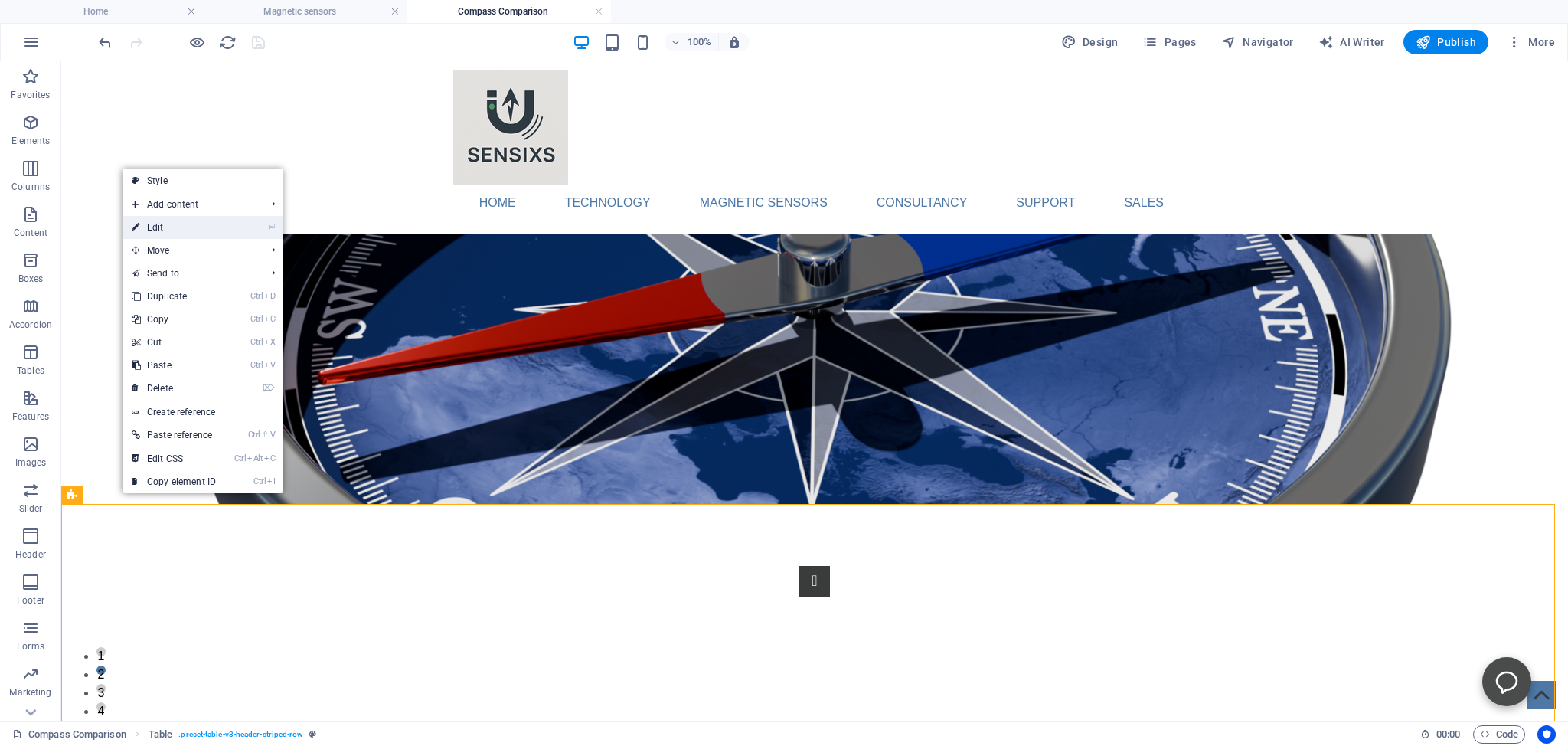
select select "px"
select select "preset-table-v3-header-striped-row"
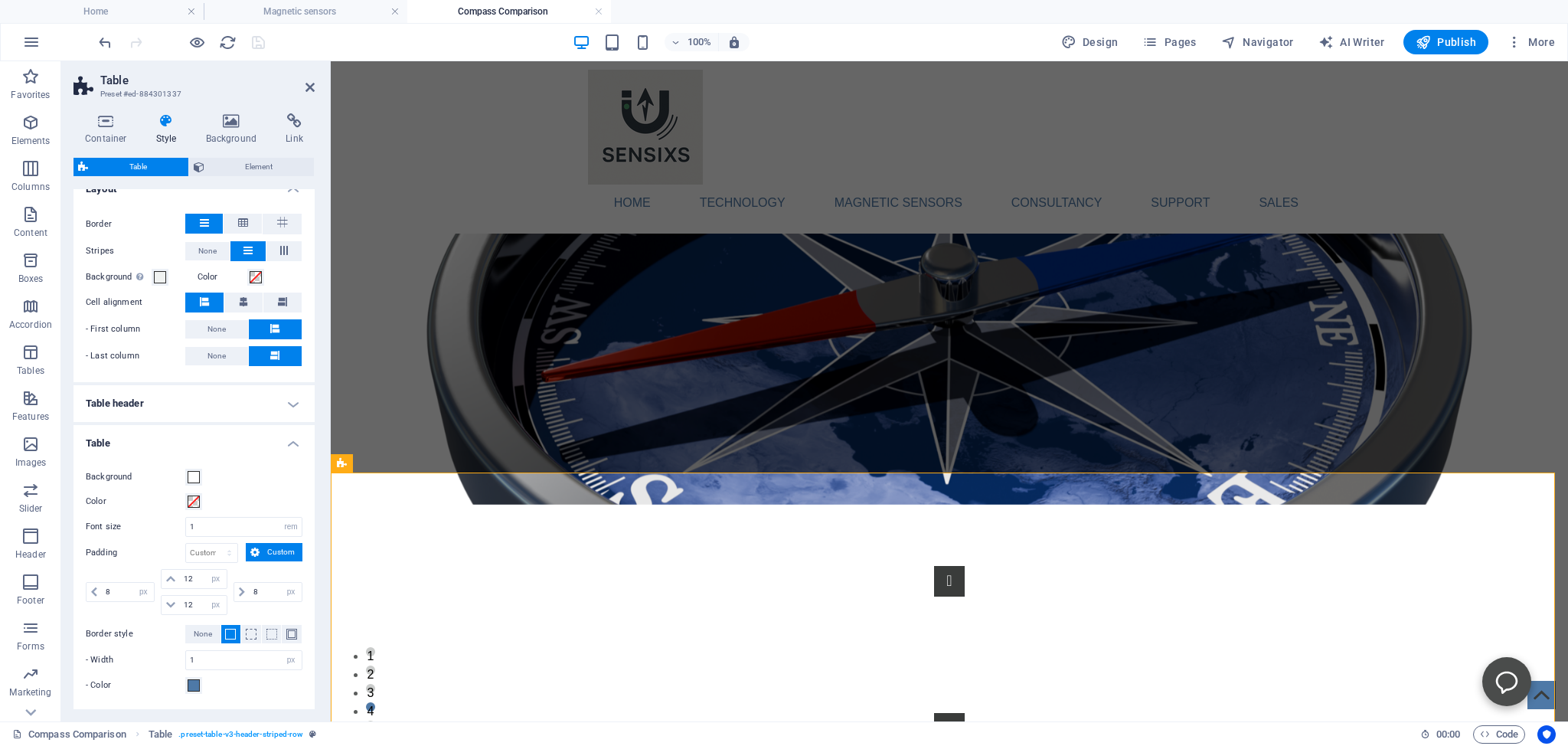
scroll to position [209, 0]
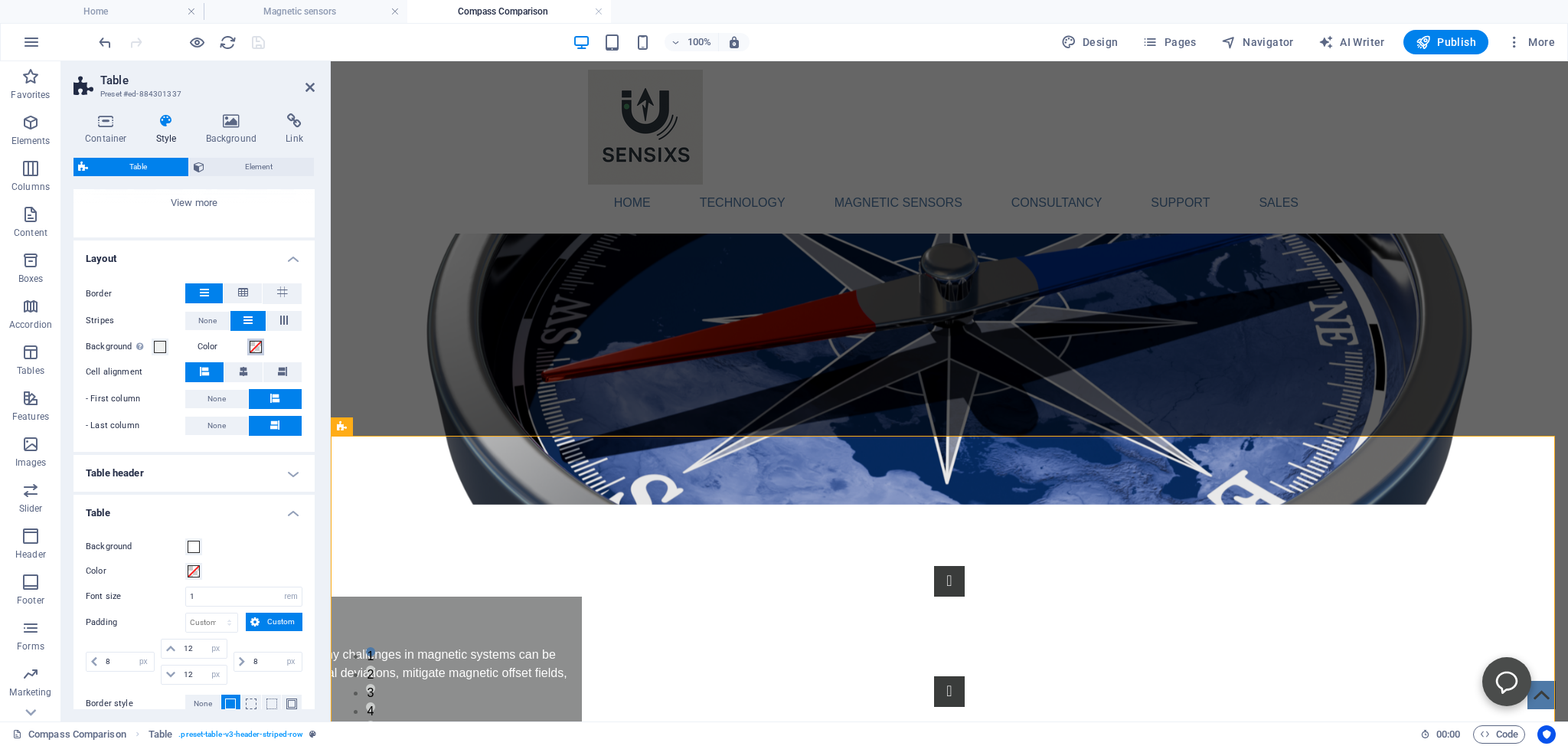
click at [250, 346] on span at bounding box center [256, 347] width 12 height 12
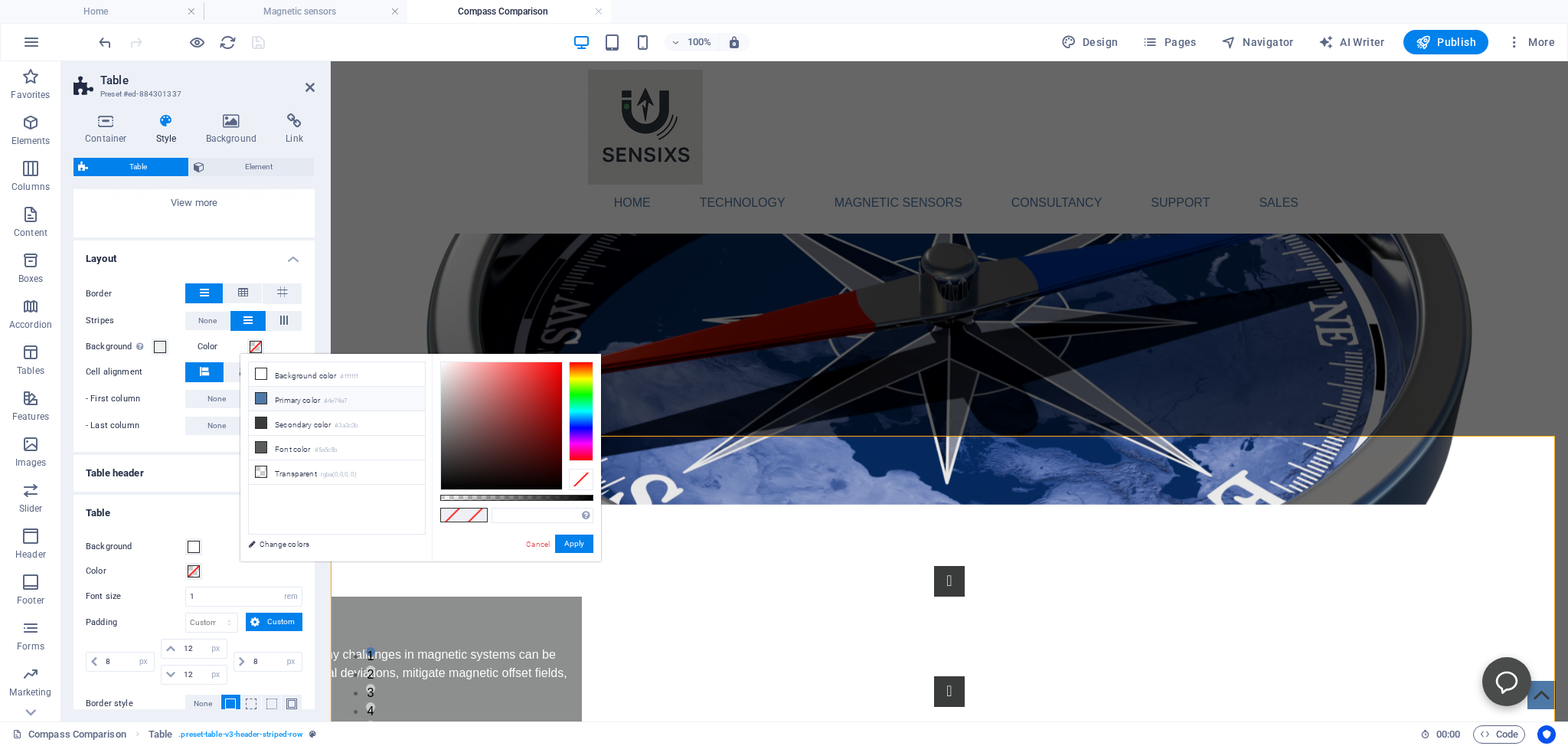
click at [262, 395] on icon at bounding box center [261, 398] width 11 height 11
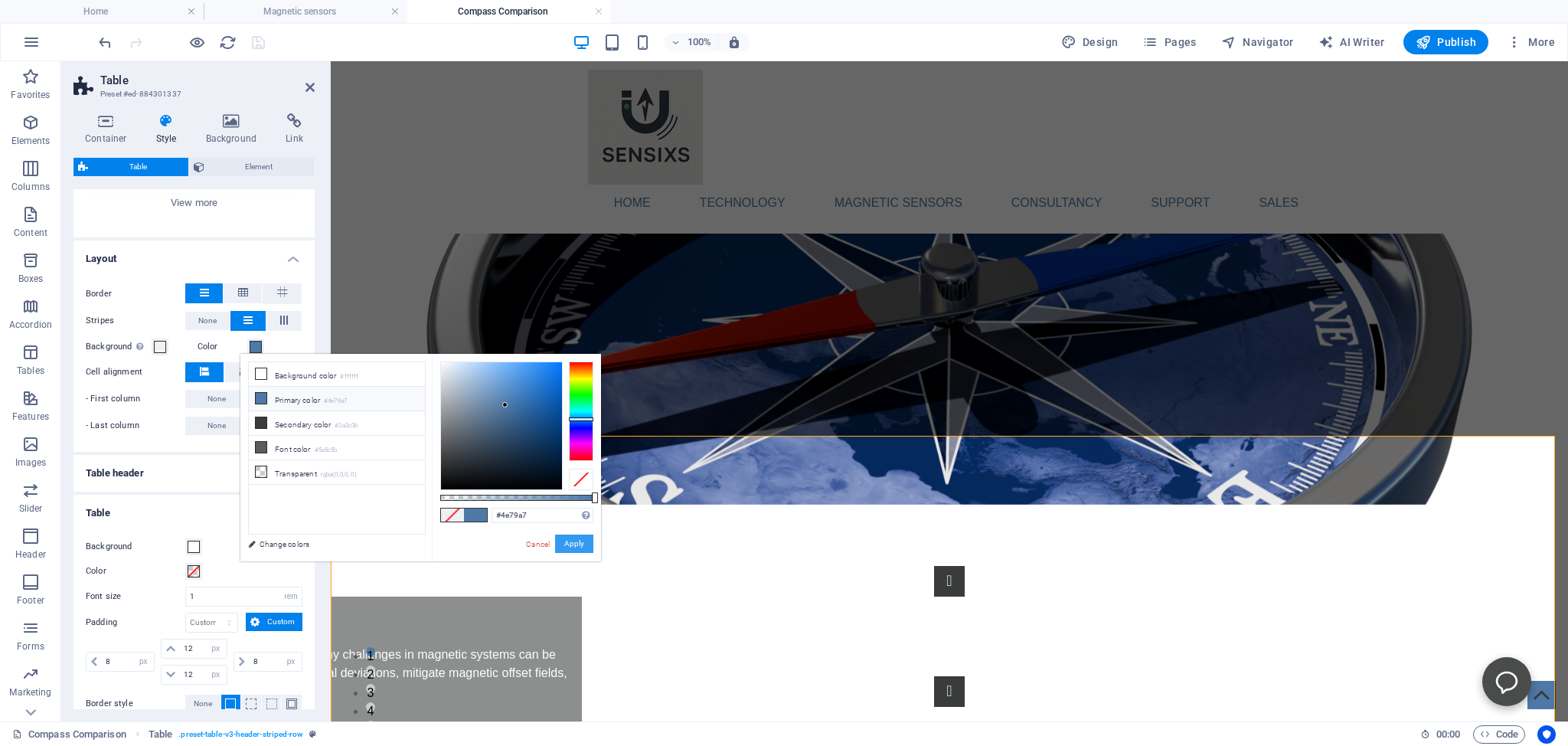
click at [580, 543] on button "Apply" at bounding box center [574, 544] width 38 height 19
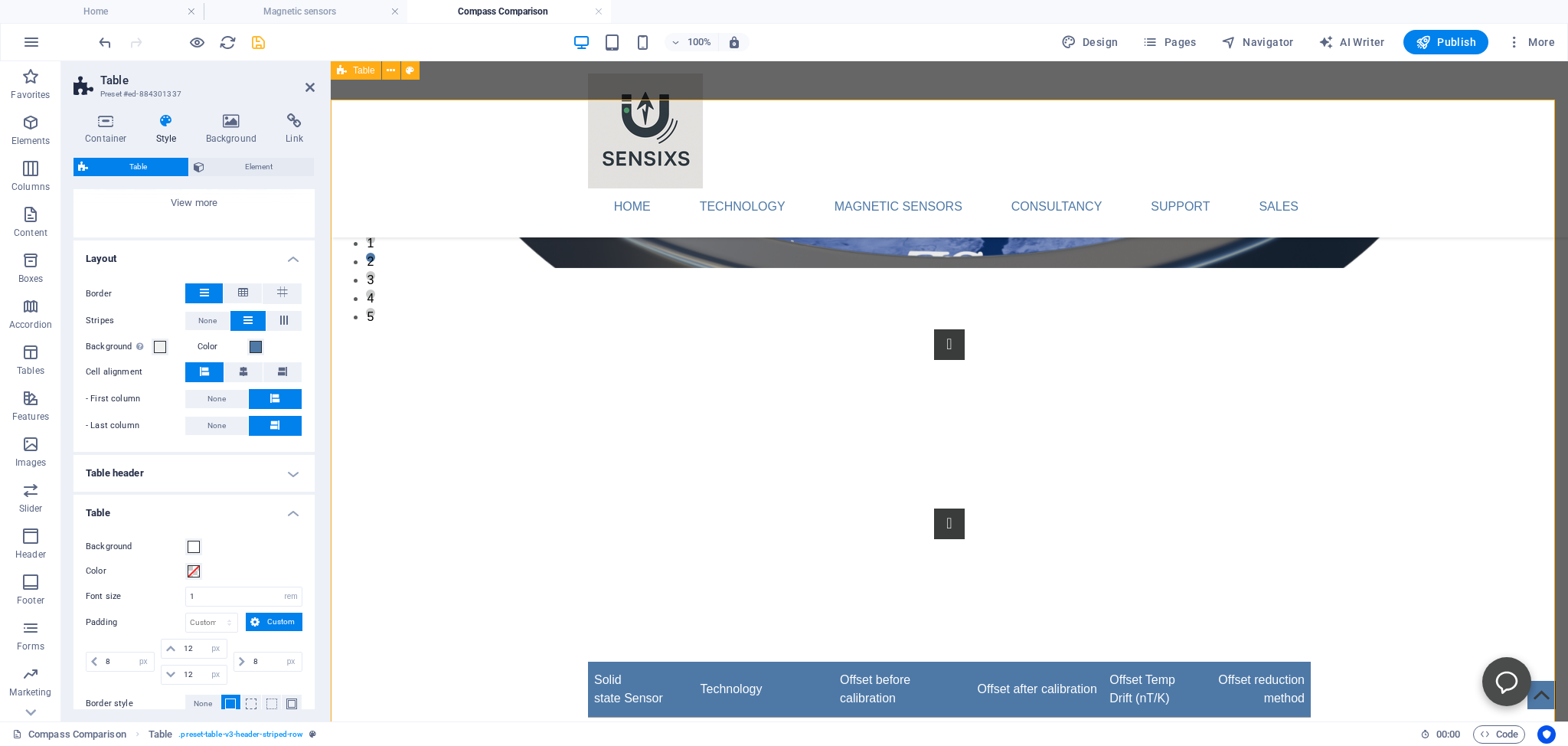
scroll to position [408, 0]
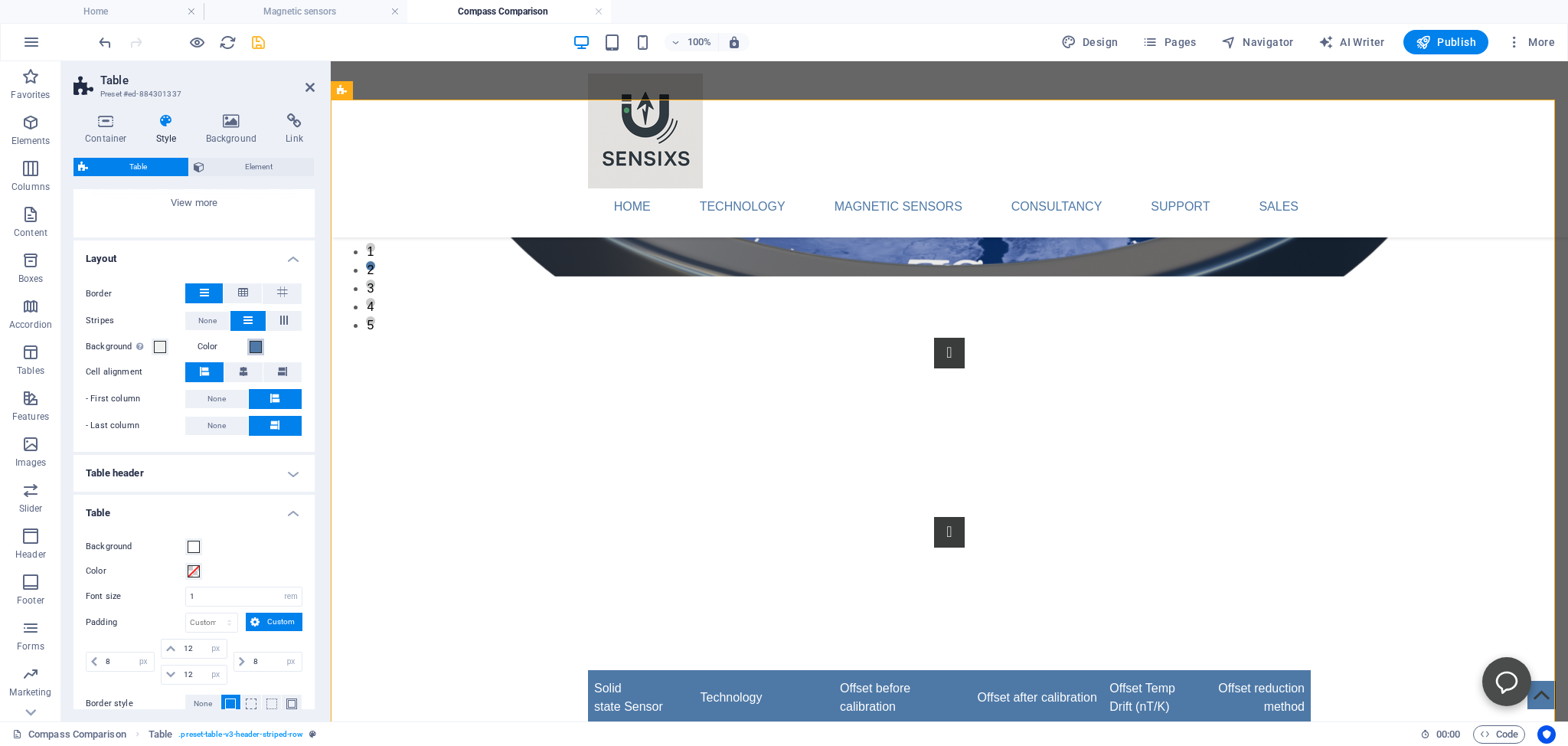
click at [250, 344] on span at bounding box center [256, 347] width 12 height 12
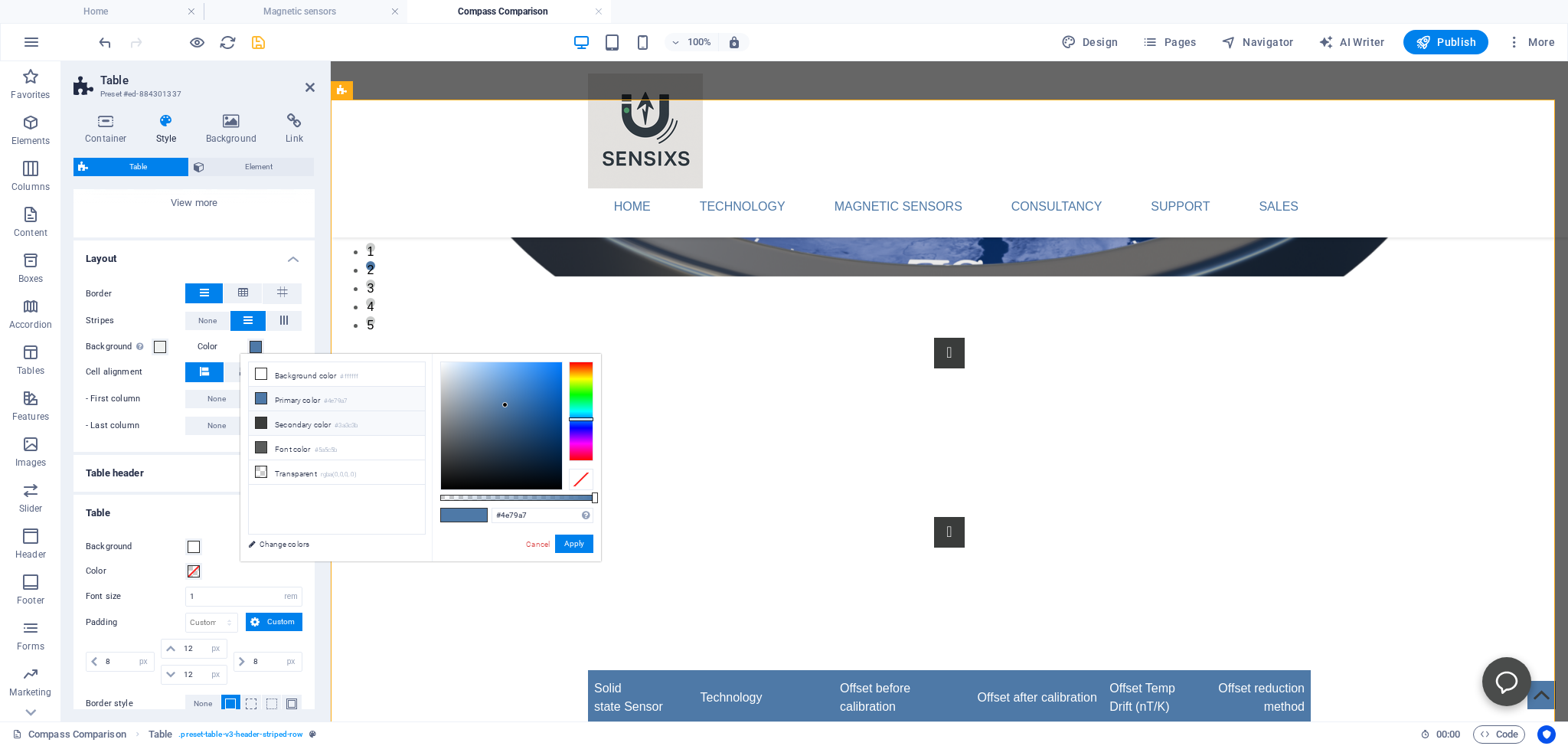
click at [260, 419] on icon at bounding box center [261, 423] width 11 height 11
type input "#3a3c3b"
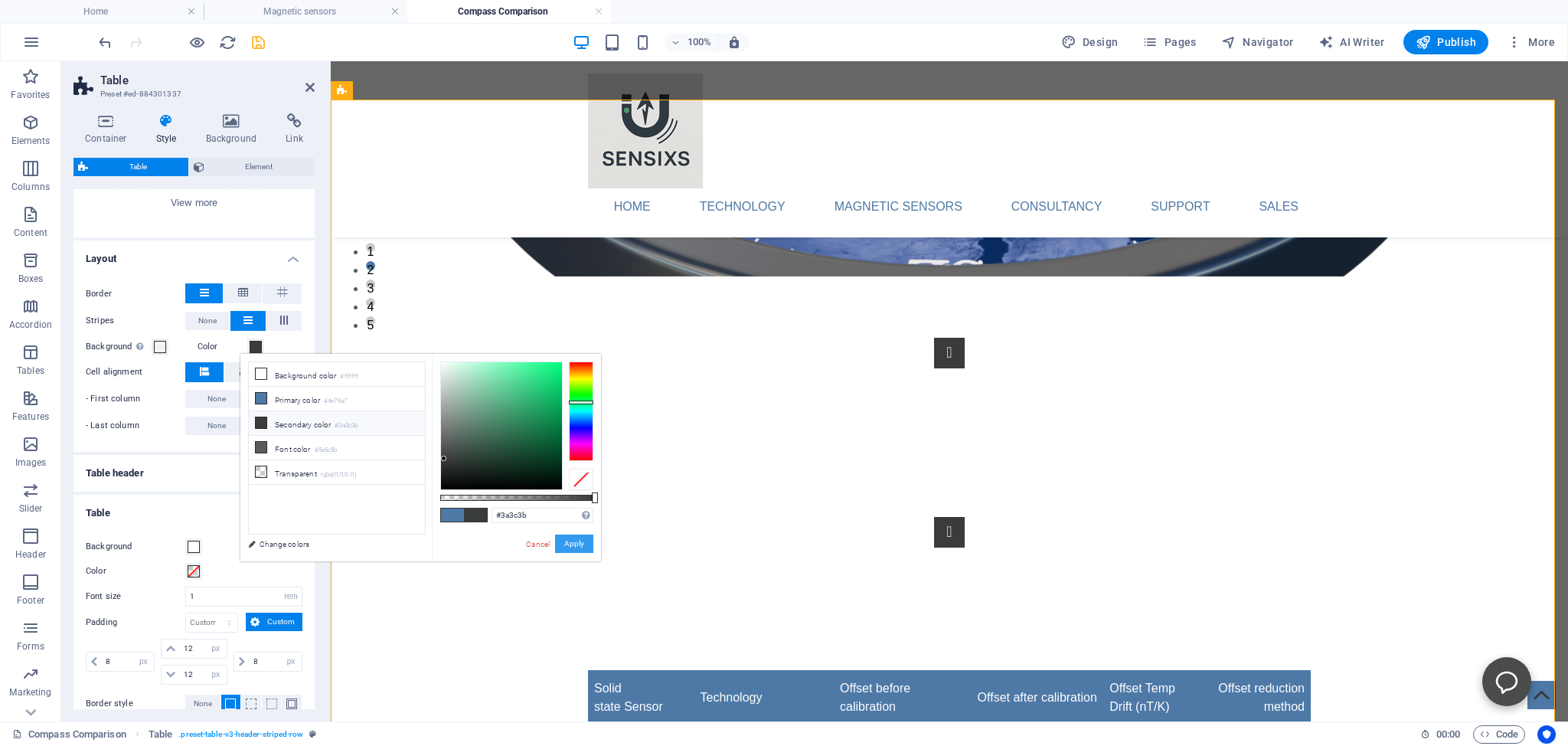
click at [580, 546] on button "Apply" at bounding box center [574, 544] width 38 height 19
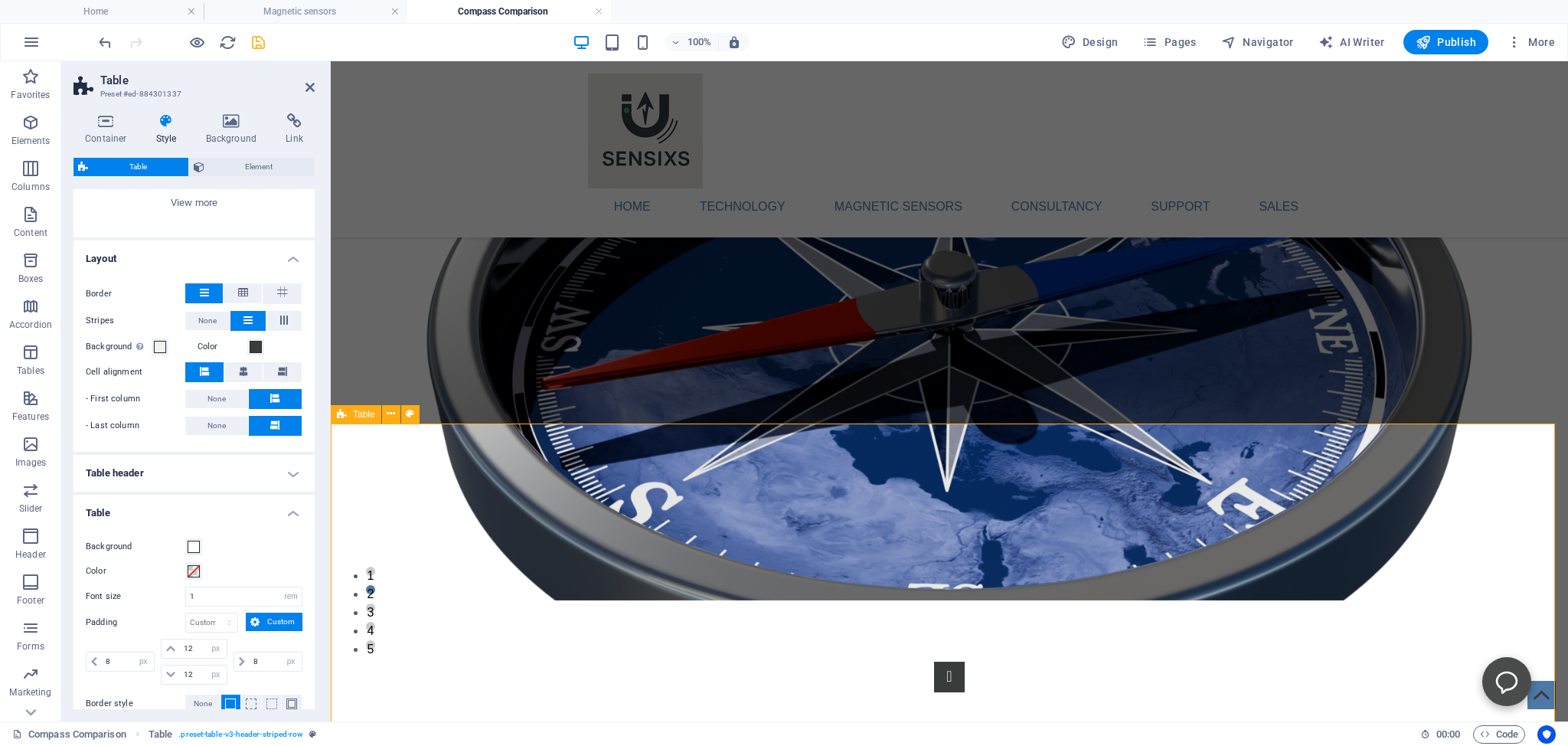
scroll to position [246, 0]
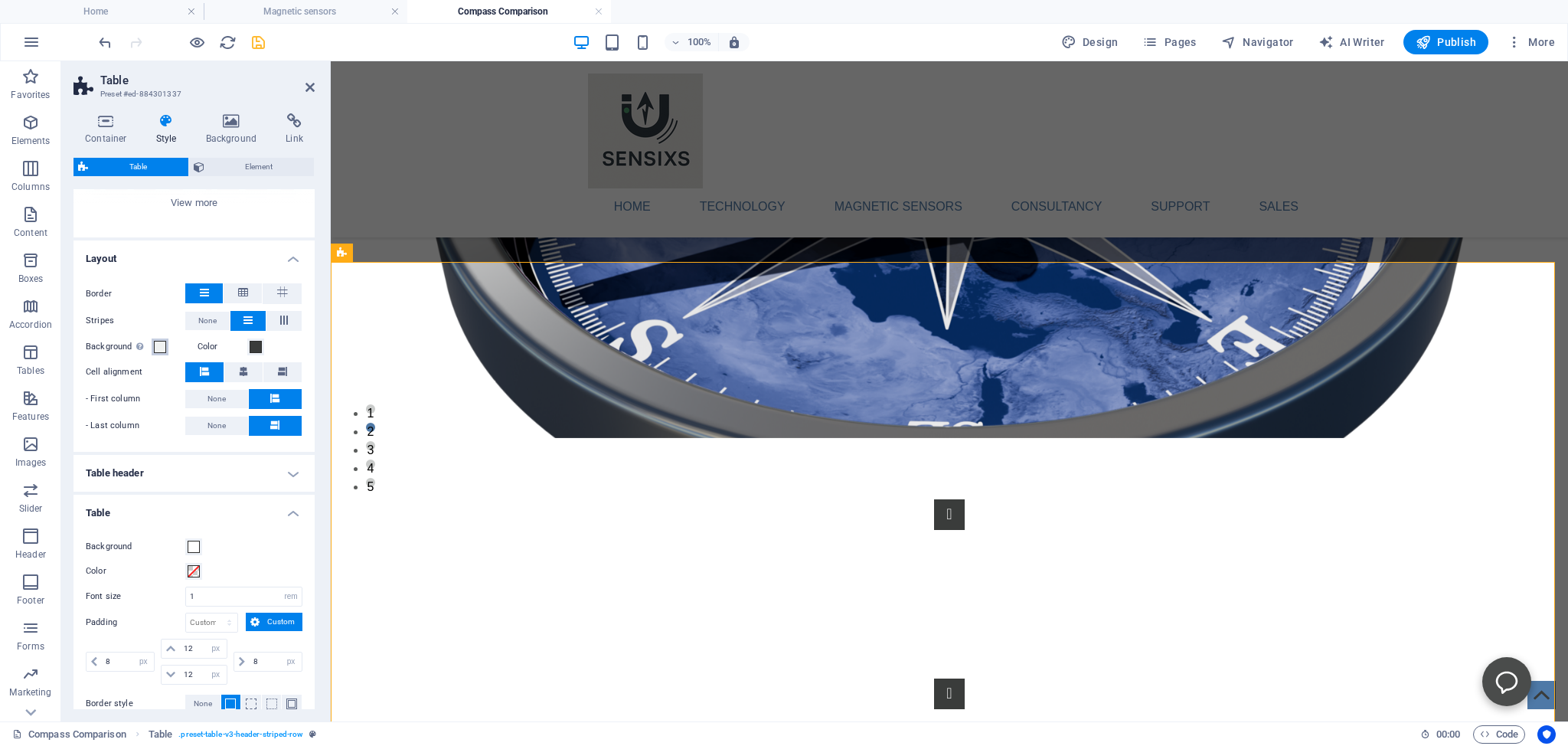
click at [158, 344] on span at bounding box center [160, 347] width 12 height 12
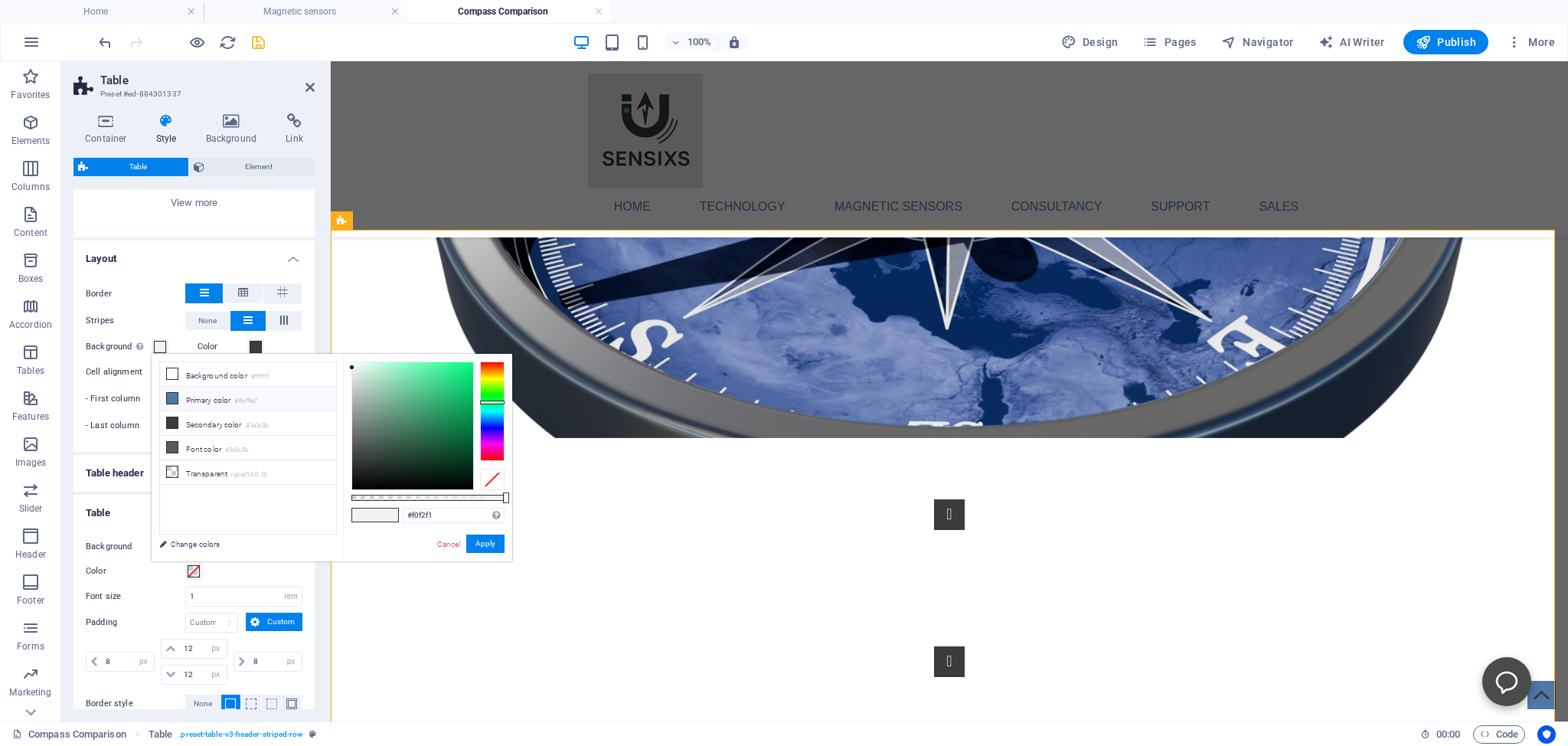
click at [170, 395] on icon at bounding box center [172, 398] width 11 height 11
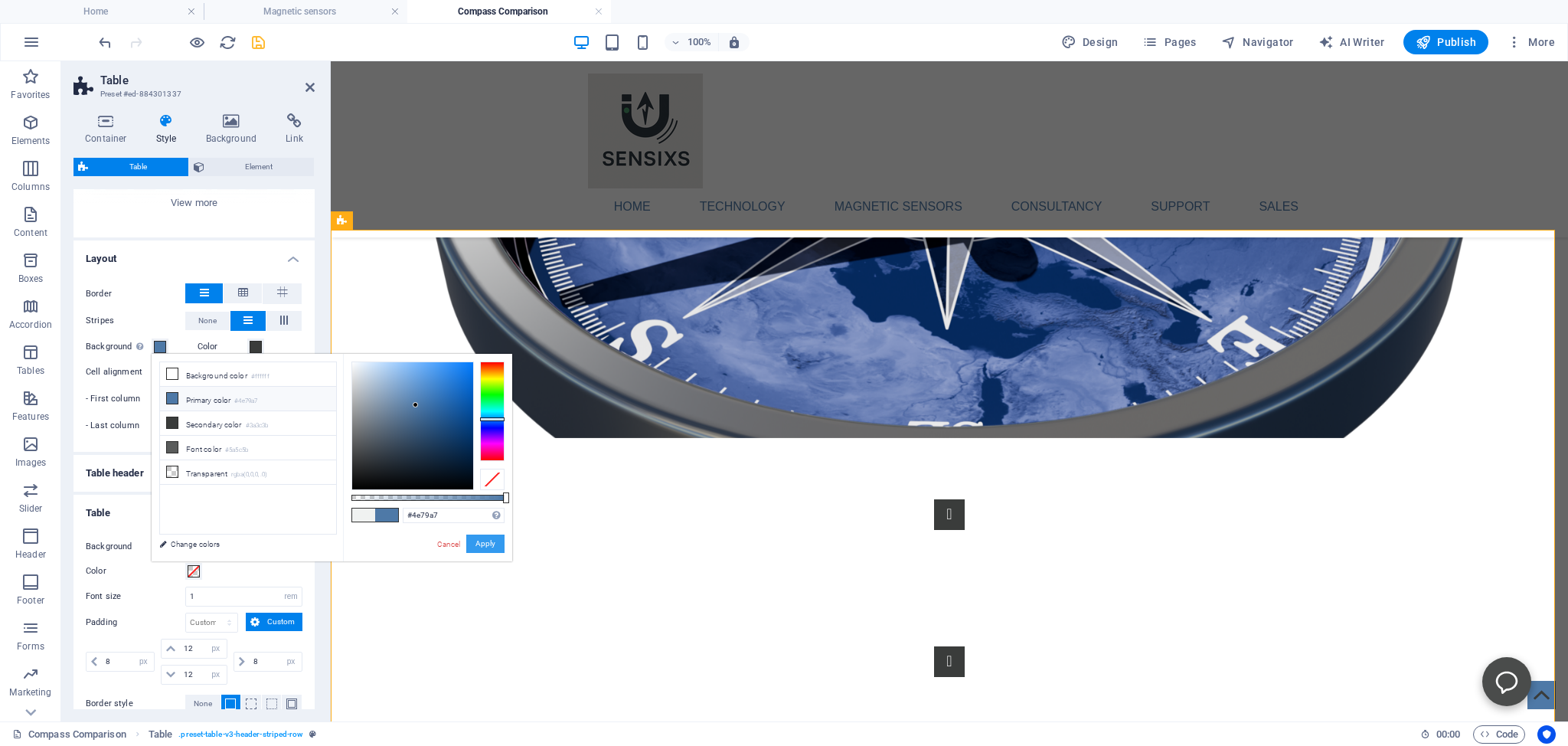
click at [492, 545] on button "Apply" at bounding box center [485, 544] width 38 height 19
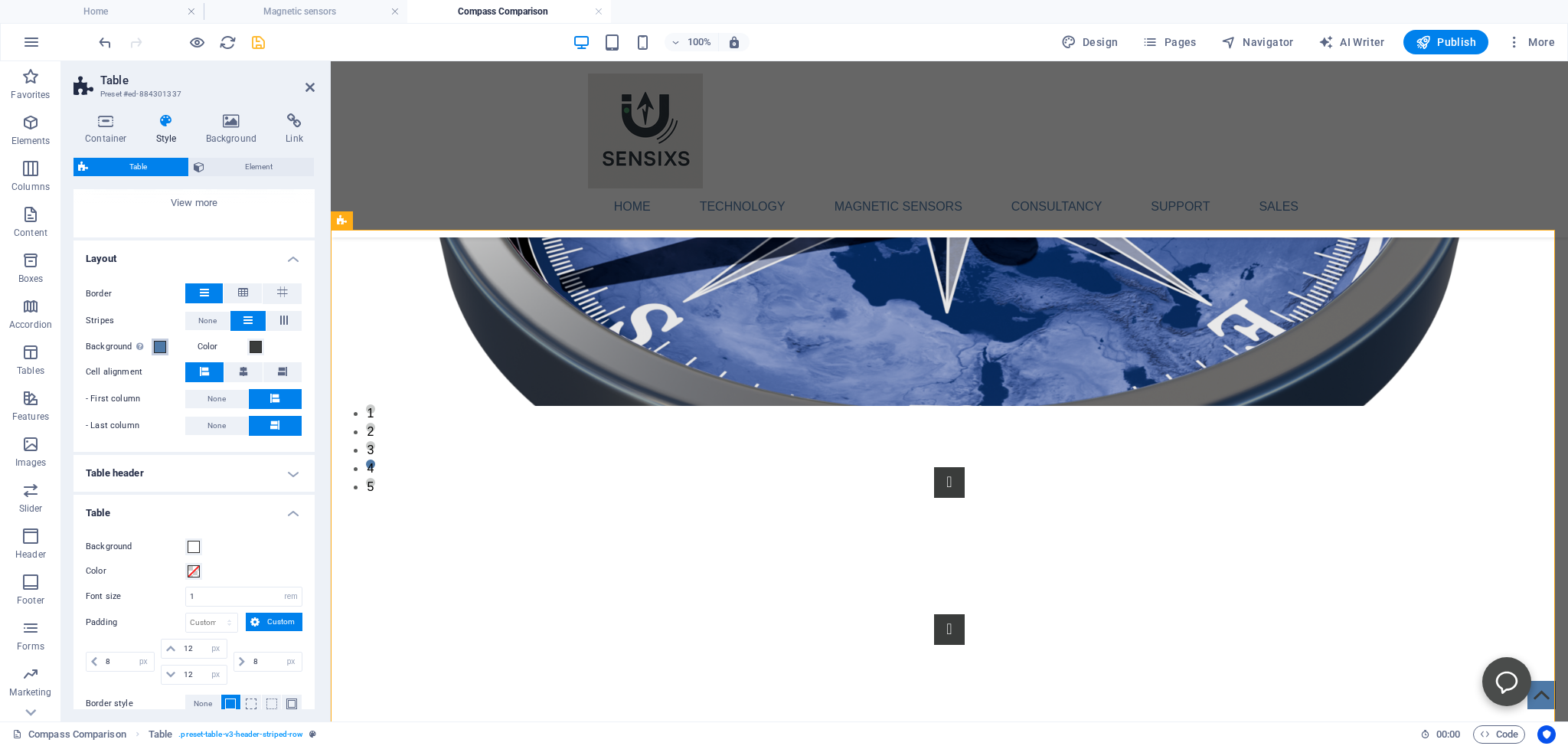
click at [162, 347] on span at bounding box center [160, 347] width 12 height 12
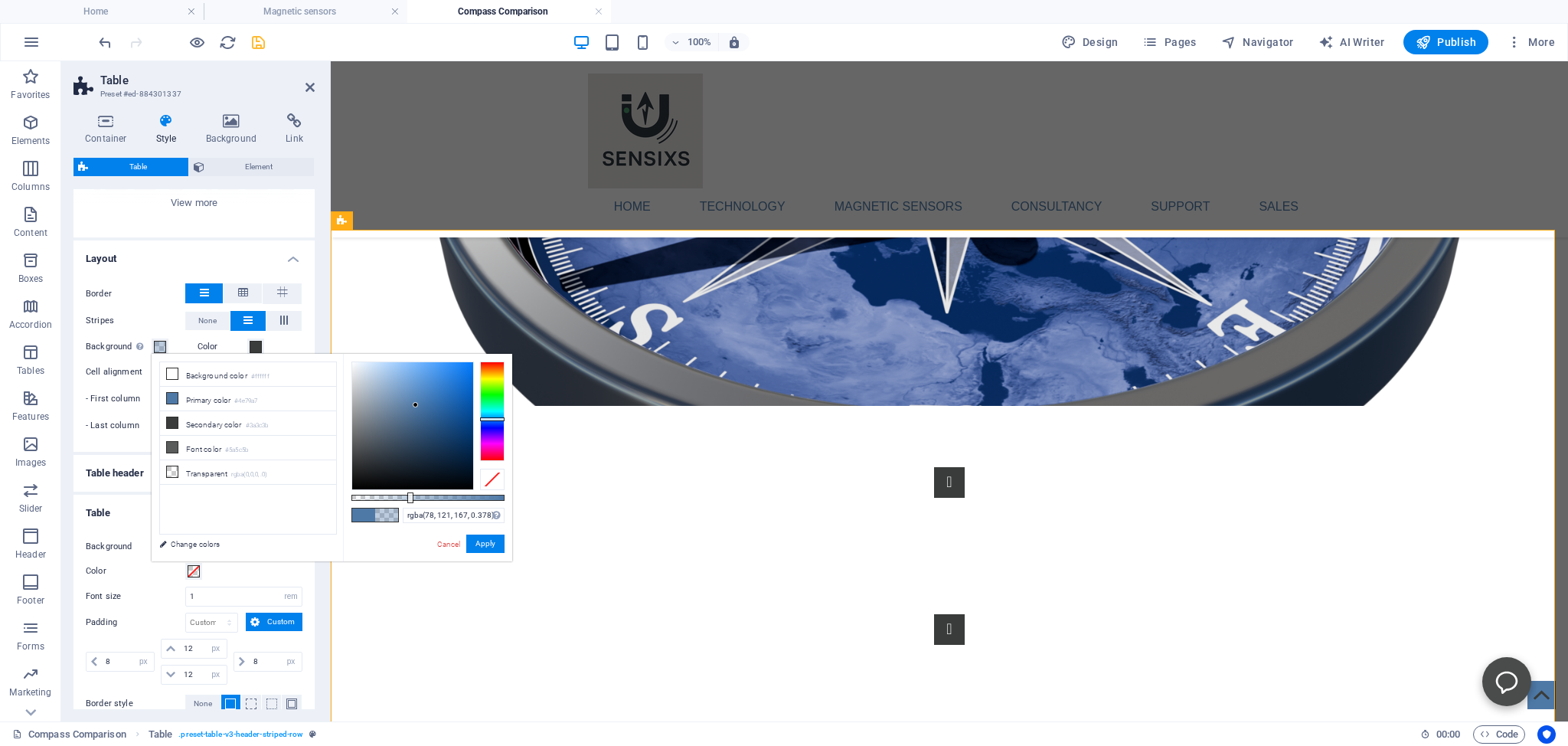
drag, startPoint x: 504, startPoint y: 497, endPoint x: 409, endPoint y: 498, distance: 95.0
click at [409, 498] on div at bounding box center [410, 498] width 6 height 11
click at [399, 497] on div at bounding box center [428, 497] width 153 height 6
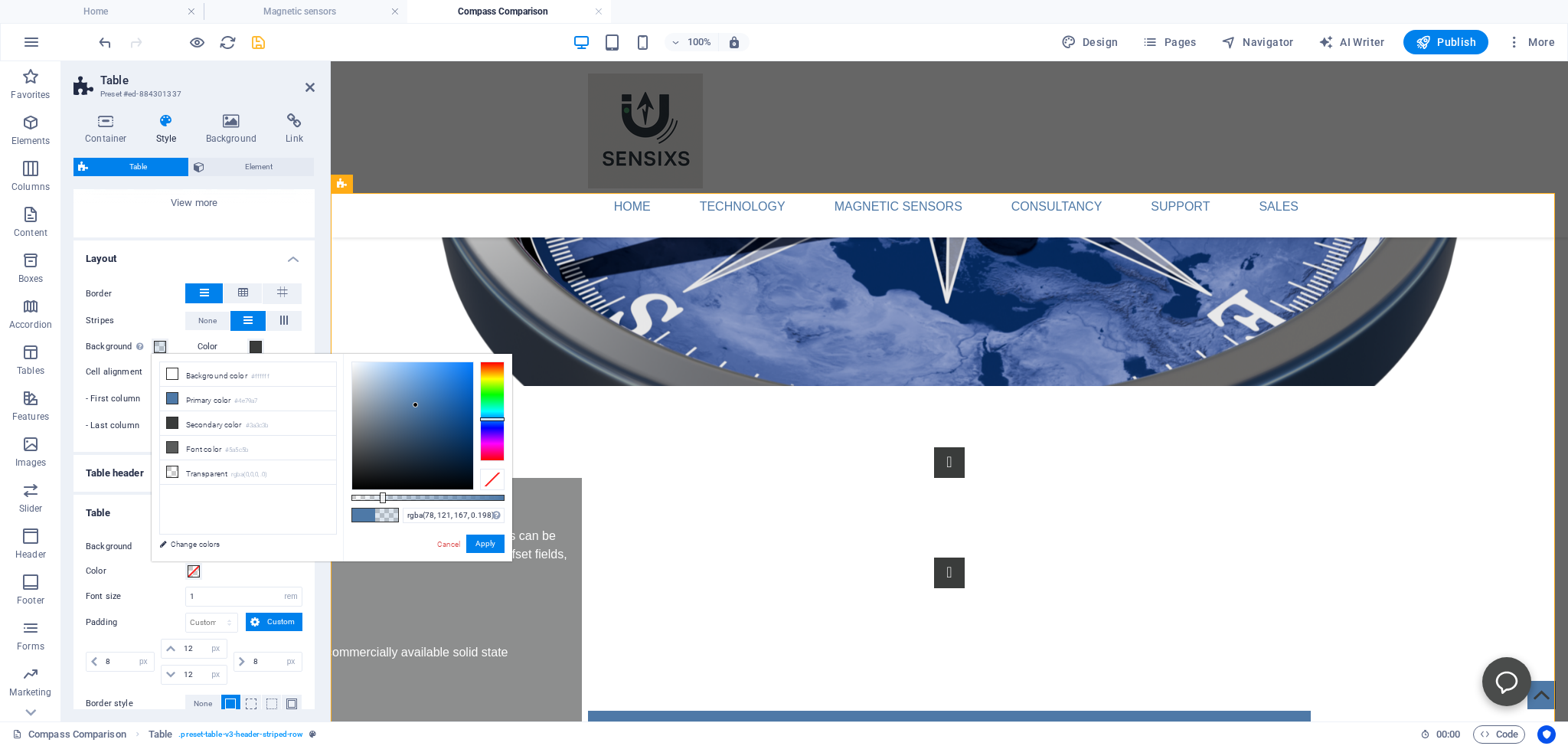
drag, startPoint x: 397, startPoint y: 498, endPoint x: 381, endPoint y: 498, distance: 16.0
click at [381, 498] on div at bounding box center [383, 498] width 6 height 11
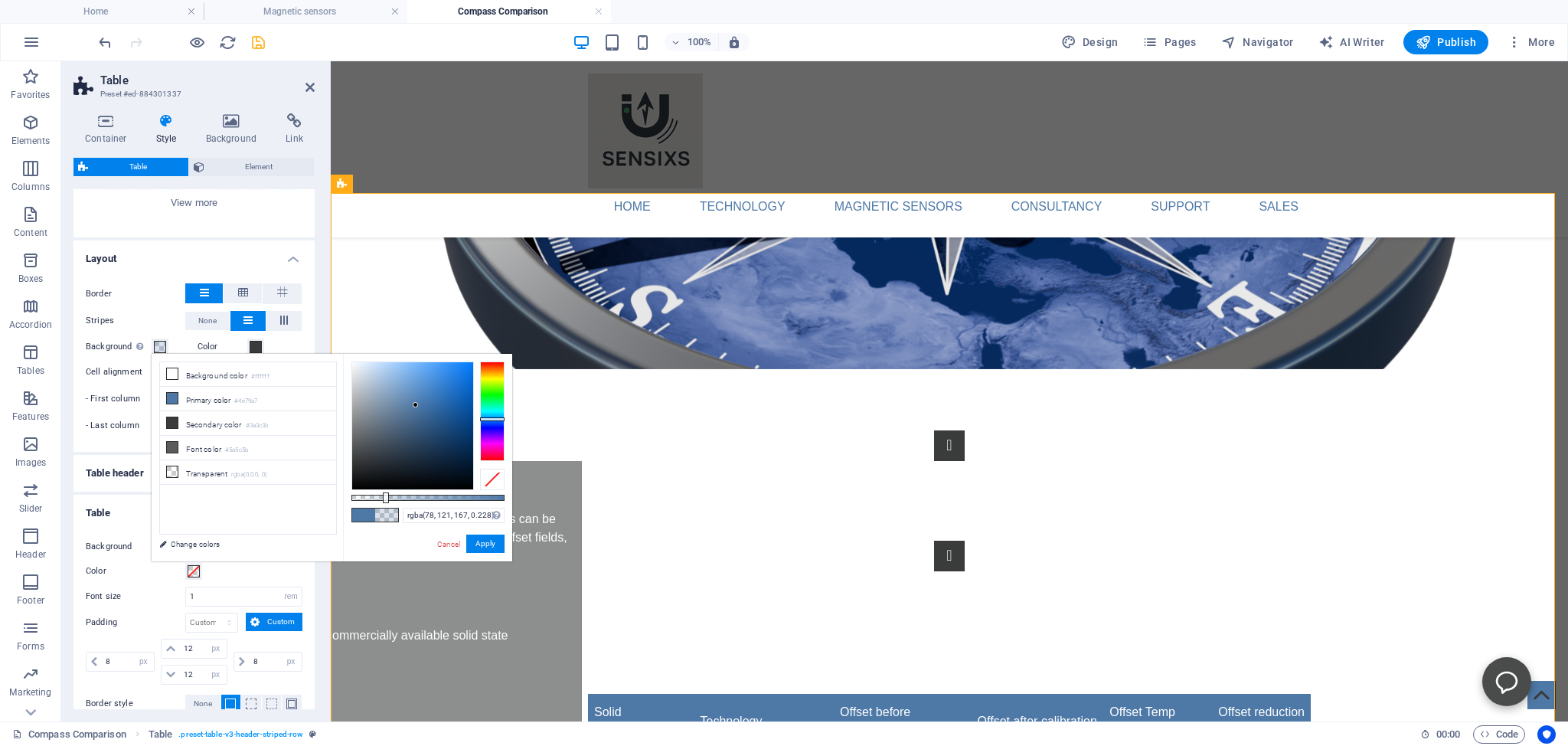
type input "rgba(78, 121, 167, 0.233)"
click at [387, 498] on div at bounding box center [388, 498] width 6 height 11
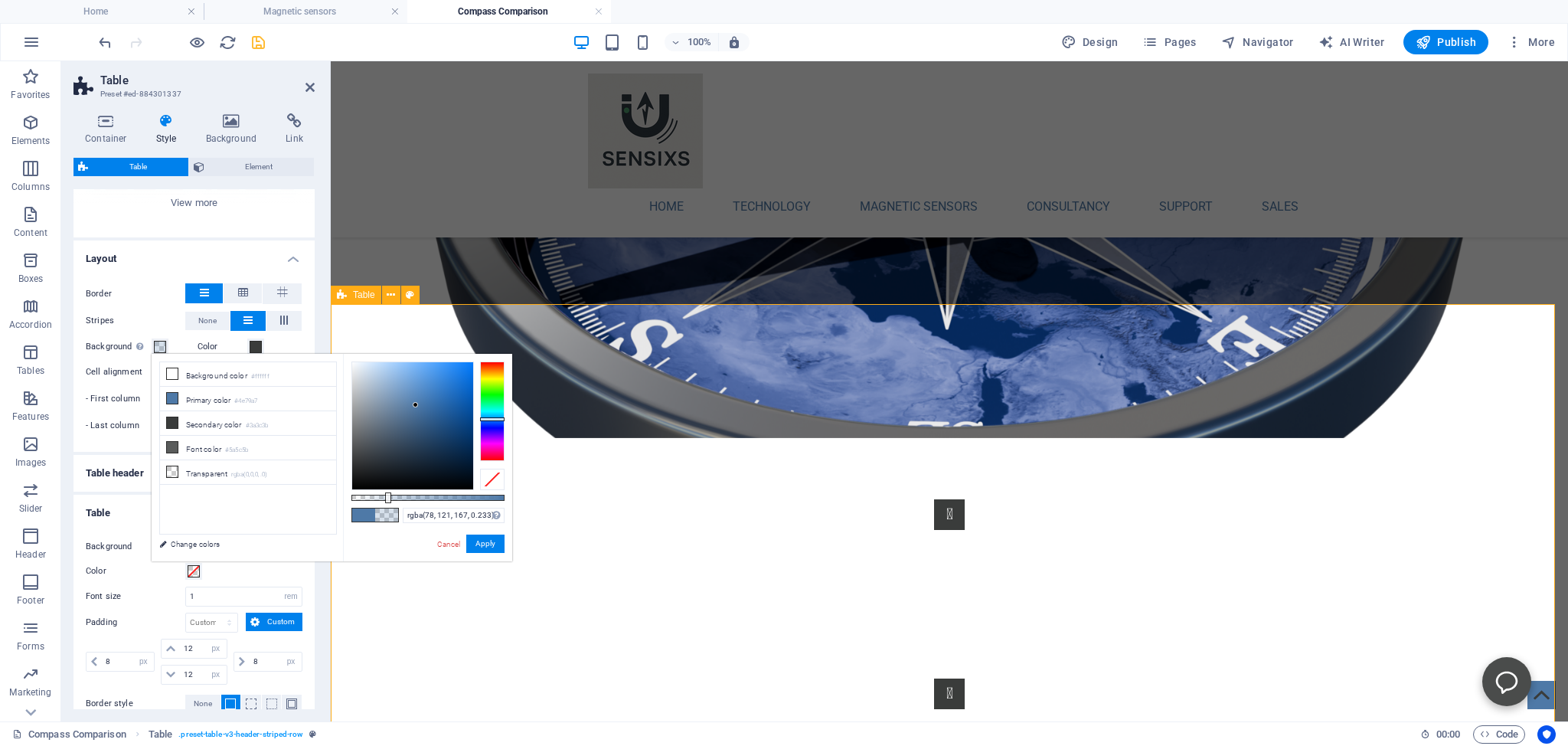
scroll to position [0, 0]
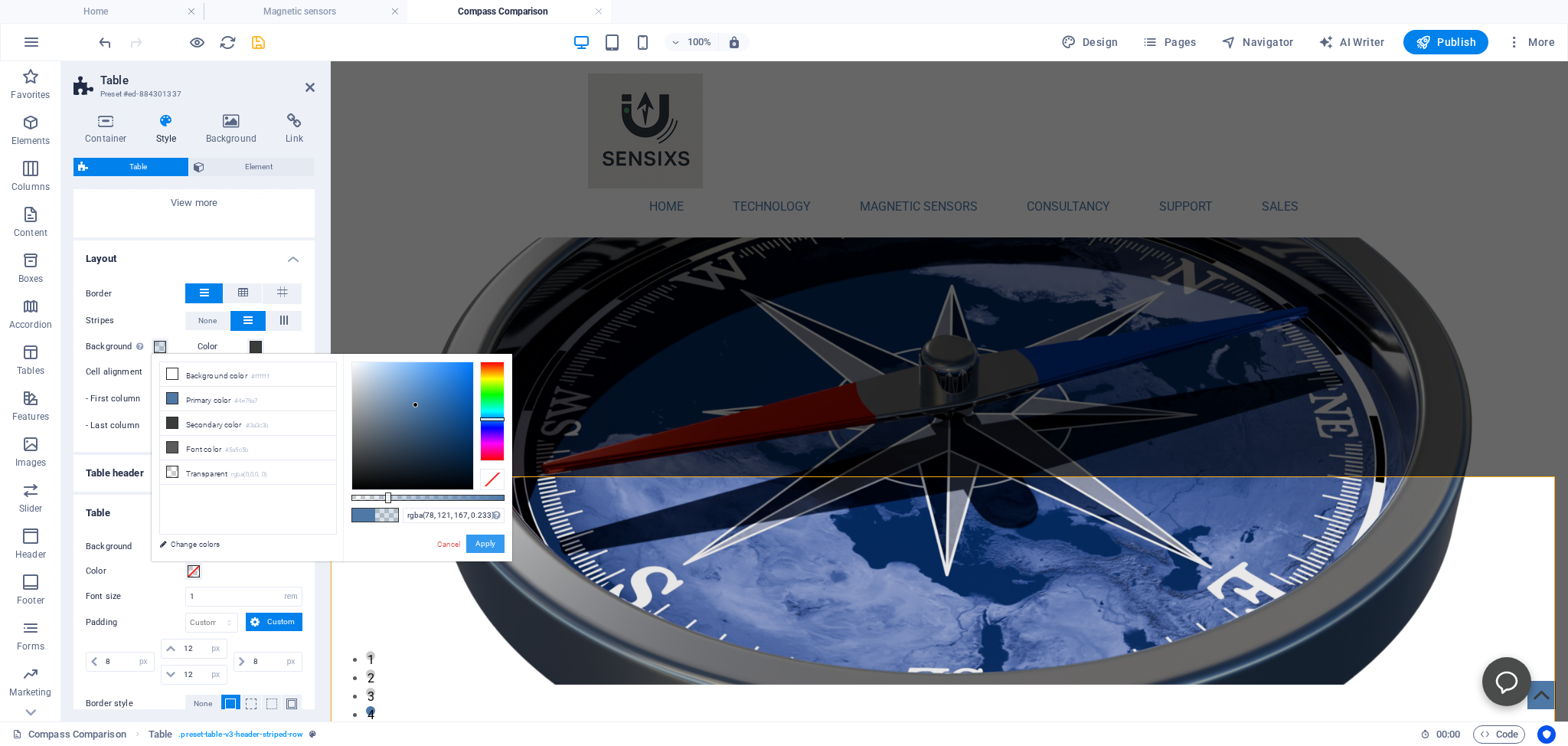
click at [488, 541] on button "Apply" at bounding box center [485, 544] width 38 height 19
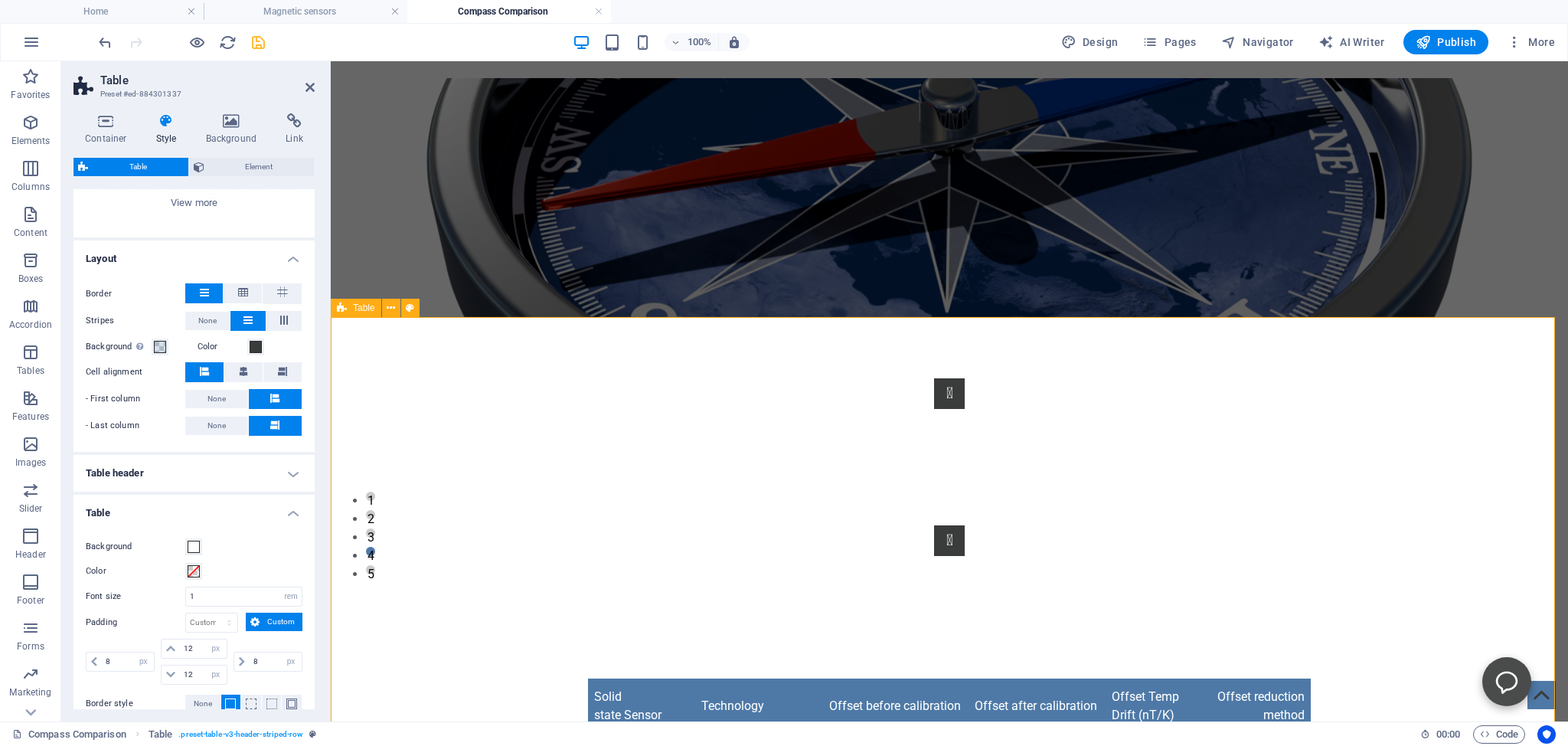
scroll to position [162, 0]
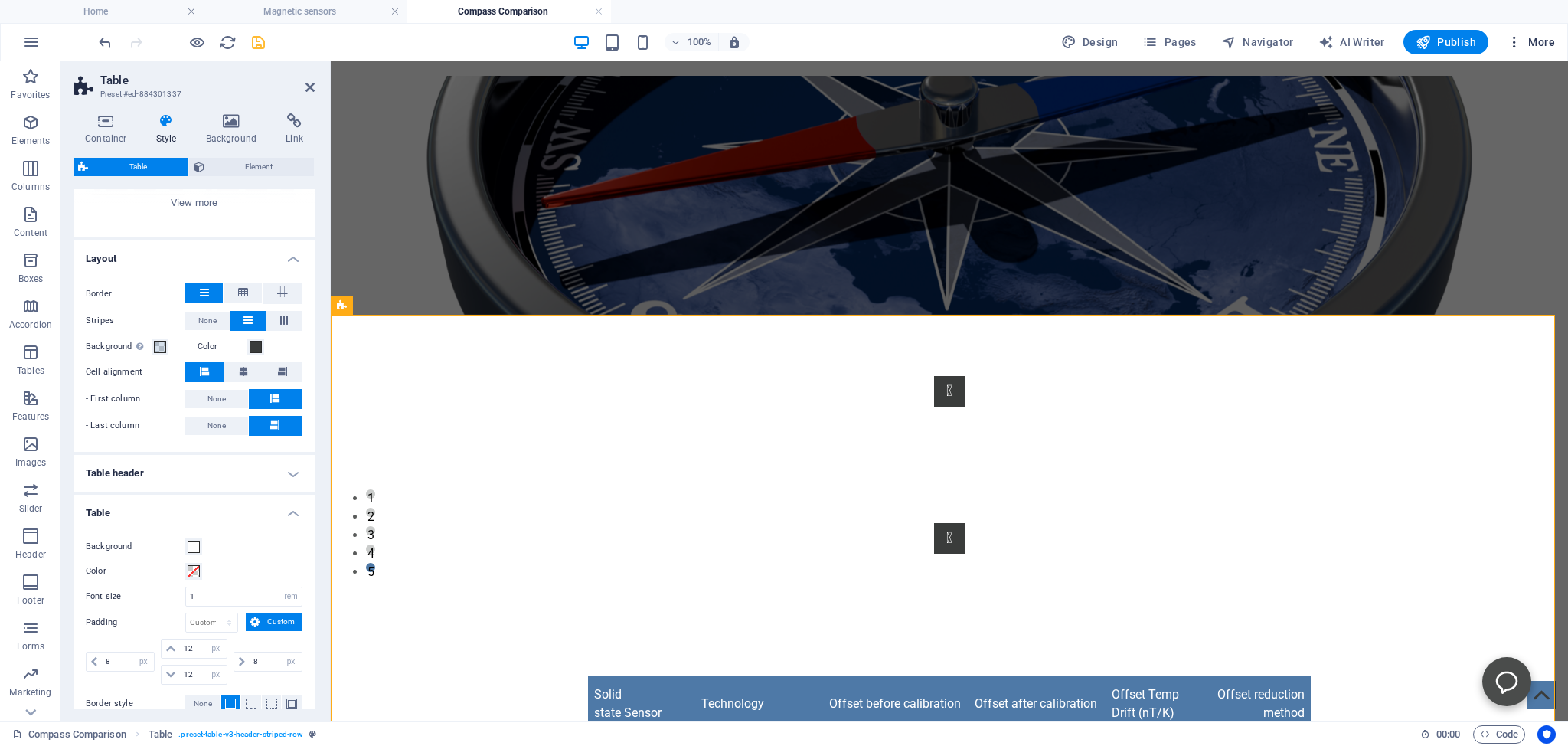
click at [1545, 40] on span "More" at bounding box center [1531, 42] width 49 height 15
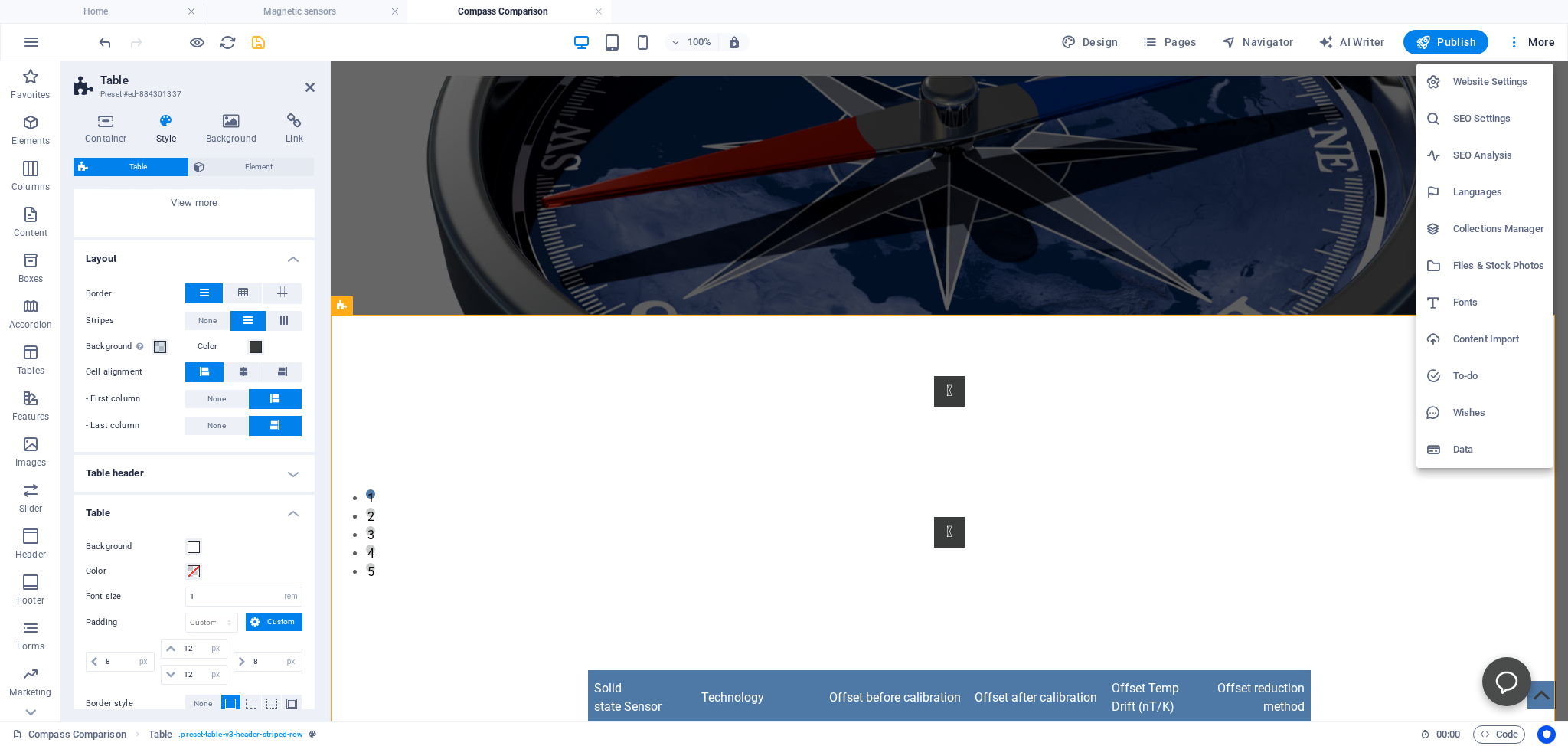
click at [1174, 42] on div at bounding box center [784, 373] width 1568 height 746
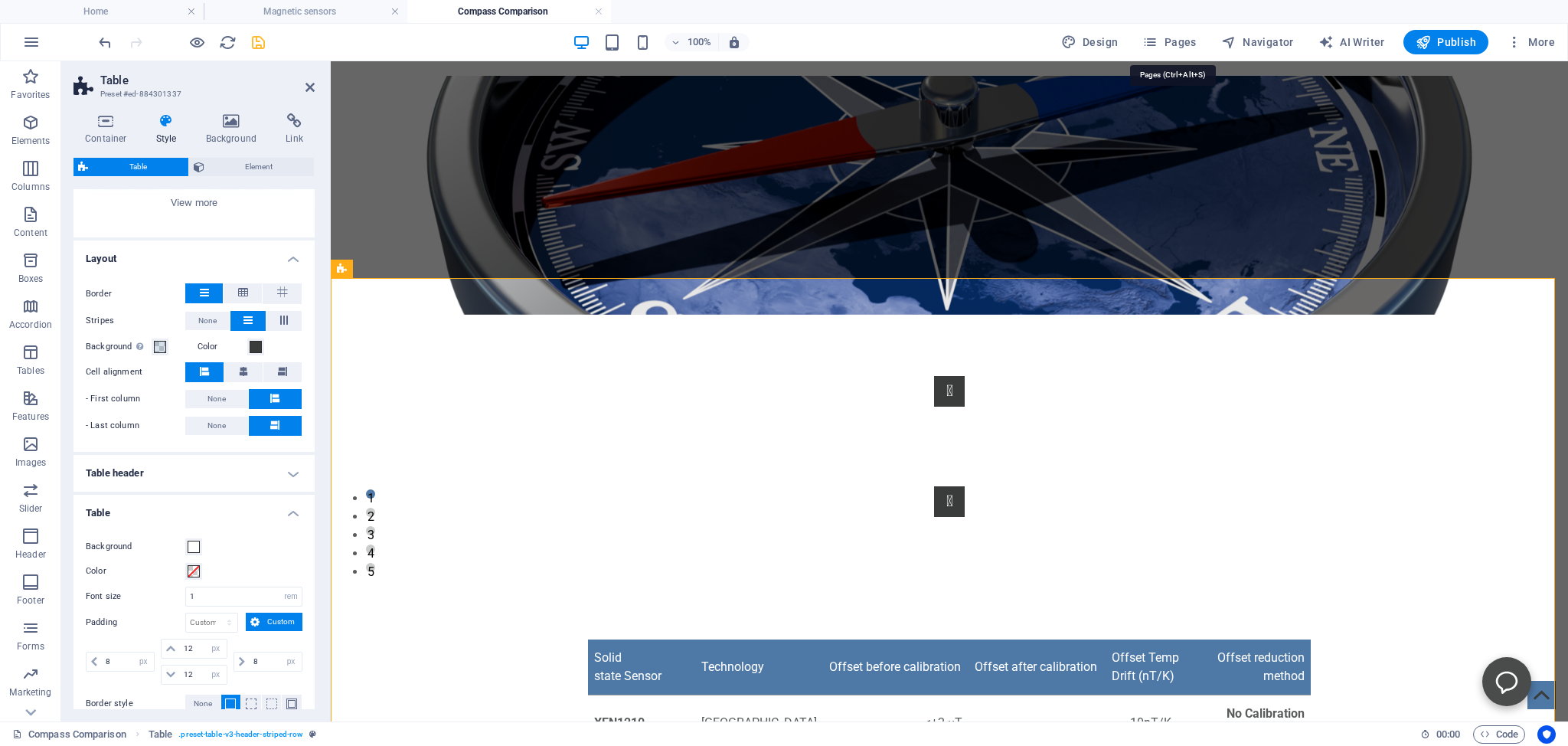
click at [1174, 42] on span "Pages" at bounding box center [1168, 42] width 54 height 15
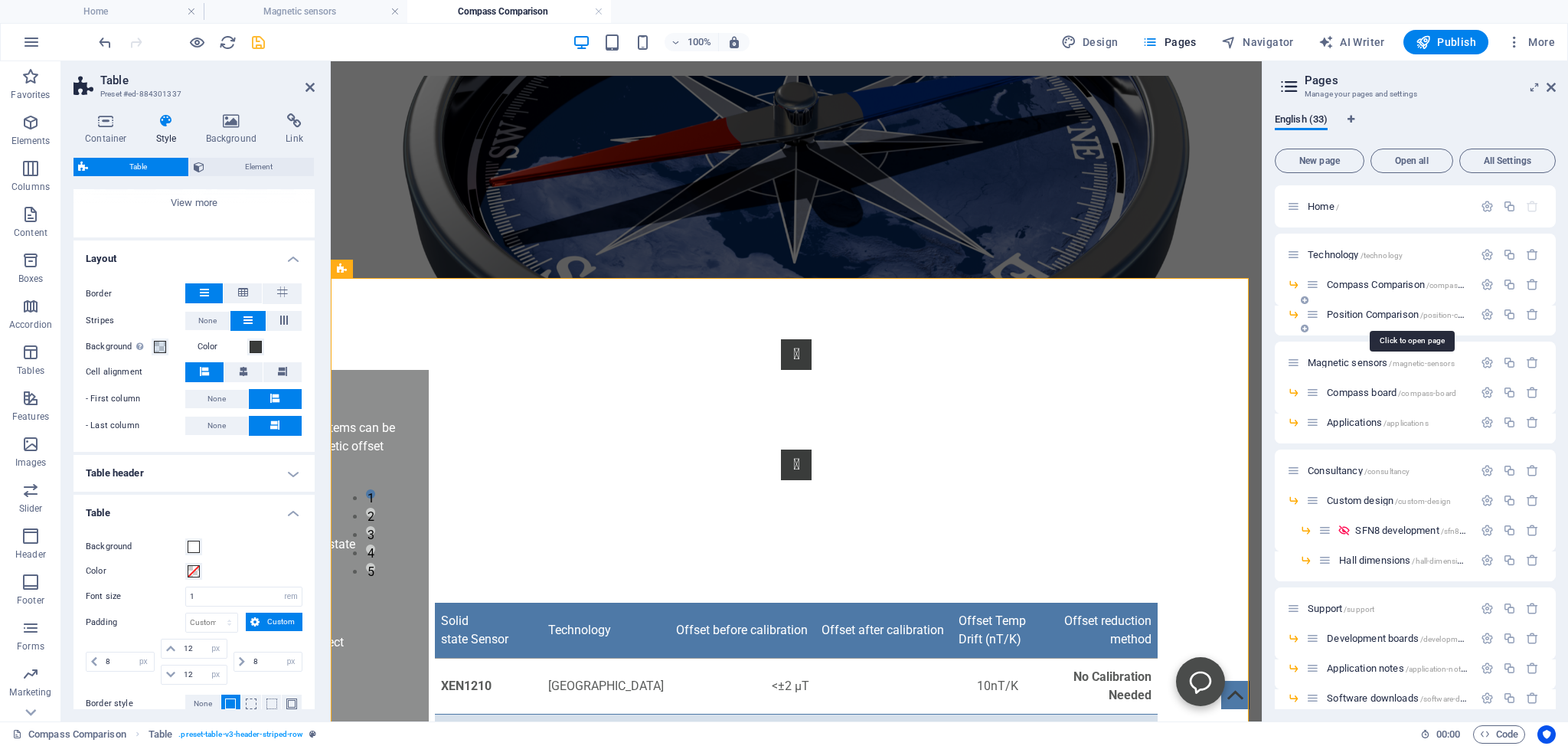
click at [1351, 315] on span "Position Comparison /position-comparison" at bounding box center [1411, 314] width 169 height 11
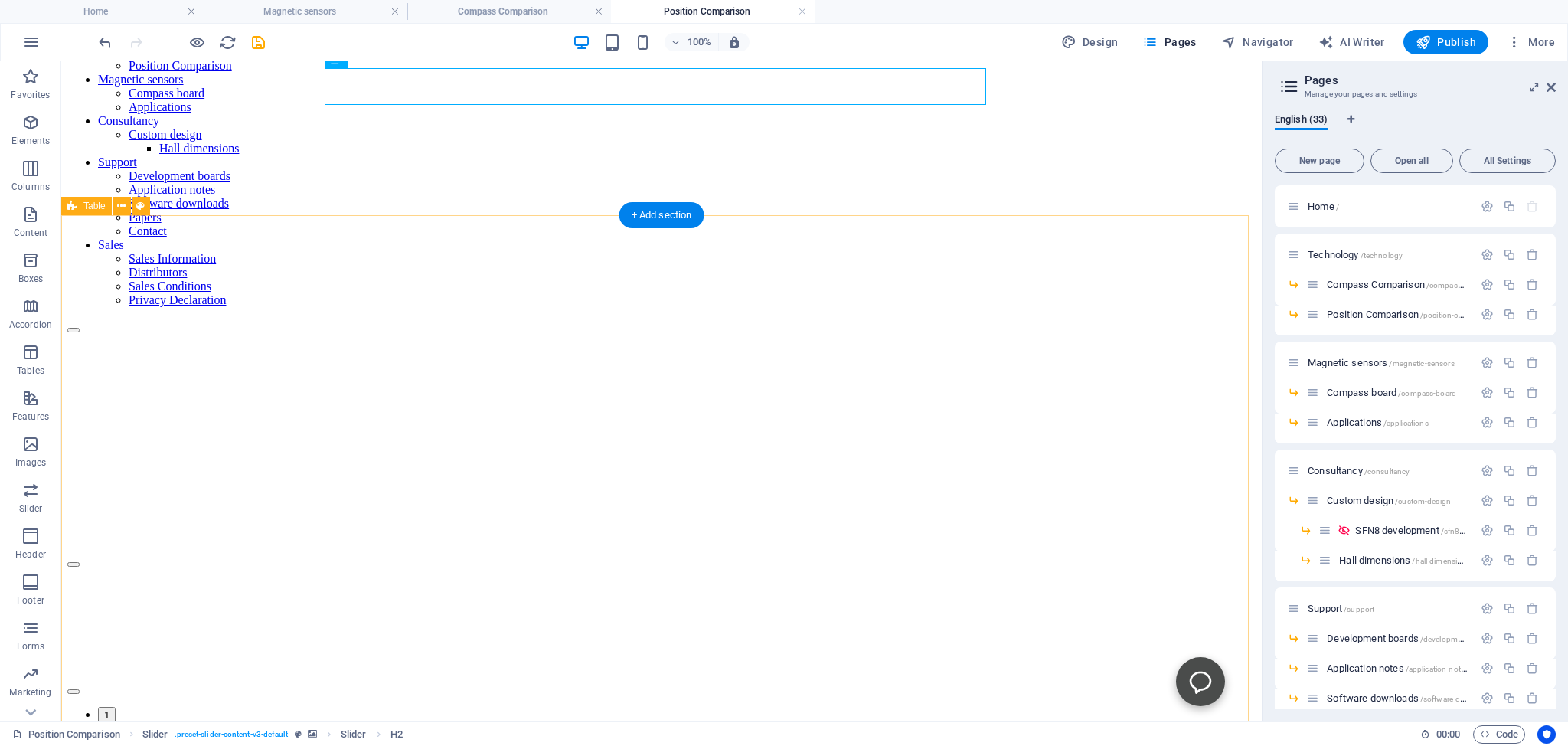
scroll to position [242, 0]
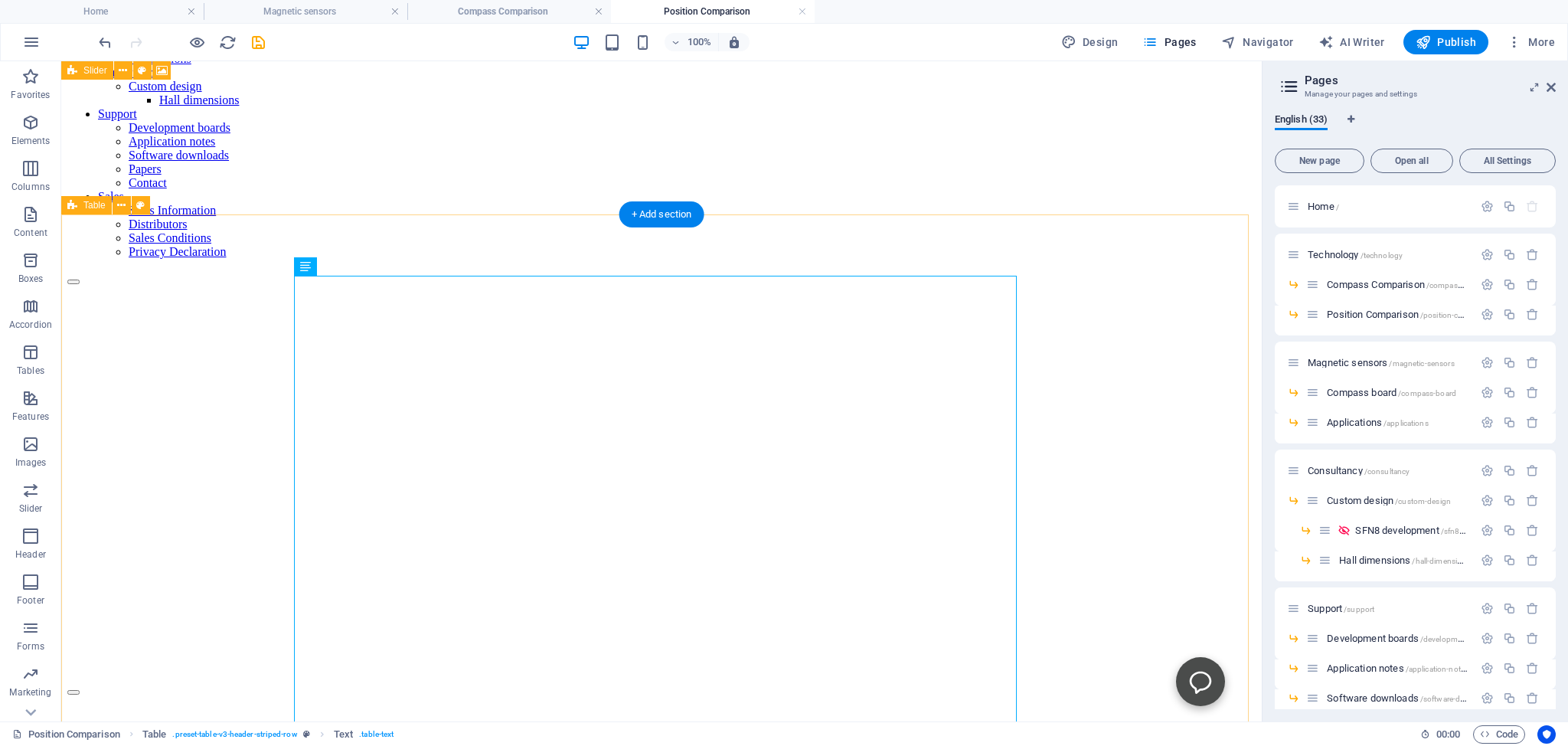
scroll to position [245, 0]
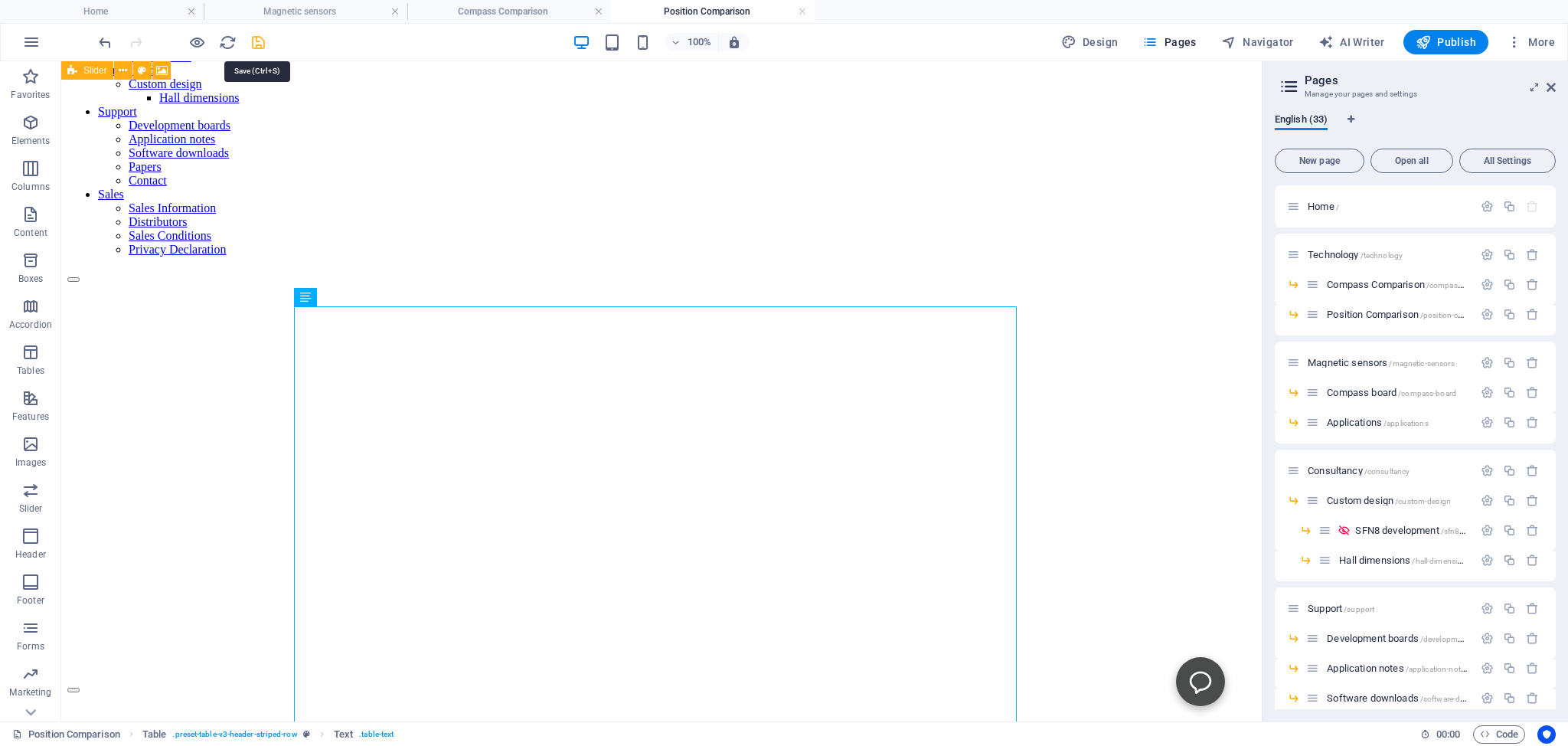
click at [260, 40] on icon "save" at bounding box center [258, 43] width 18 height 18
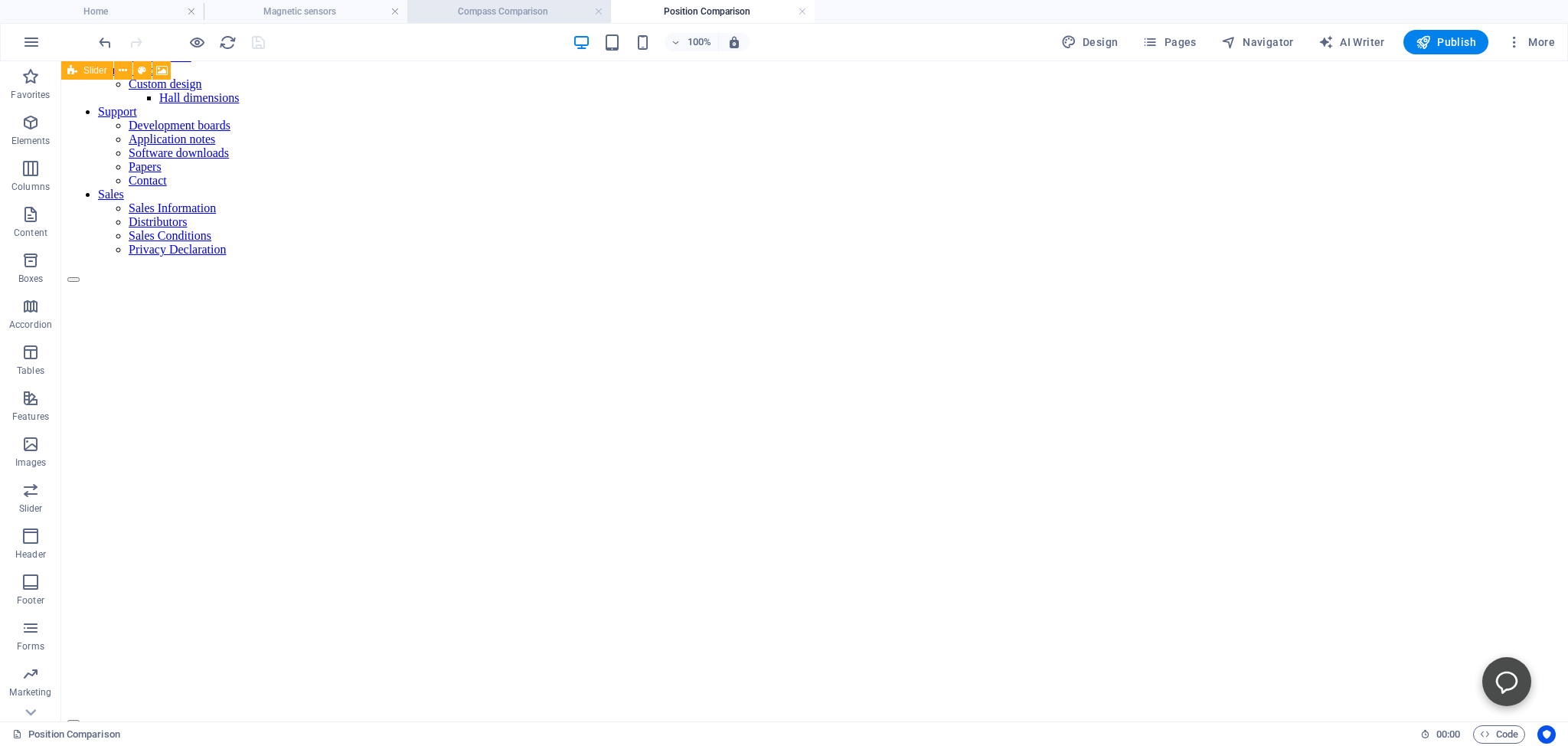
click at [488, 11] on h4 "Compass Comparison" at bounding box center [509, 12] width 204 height 17
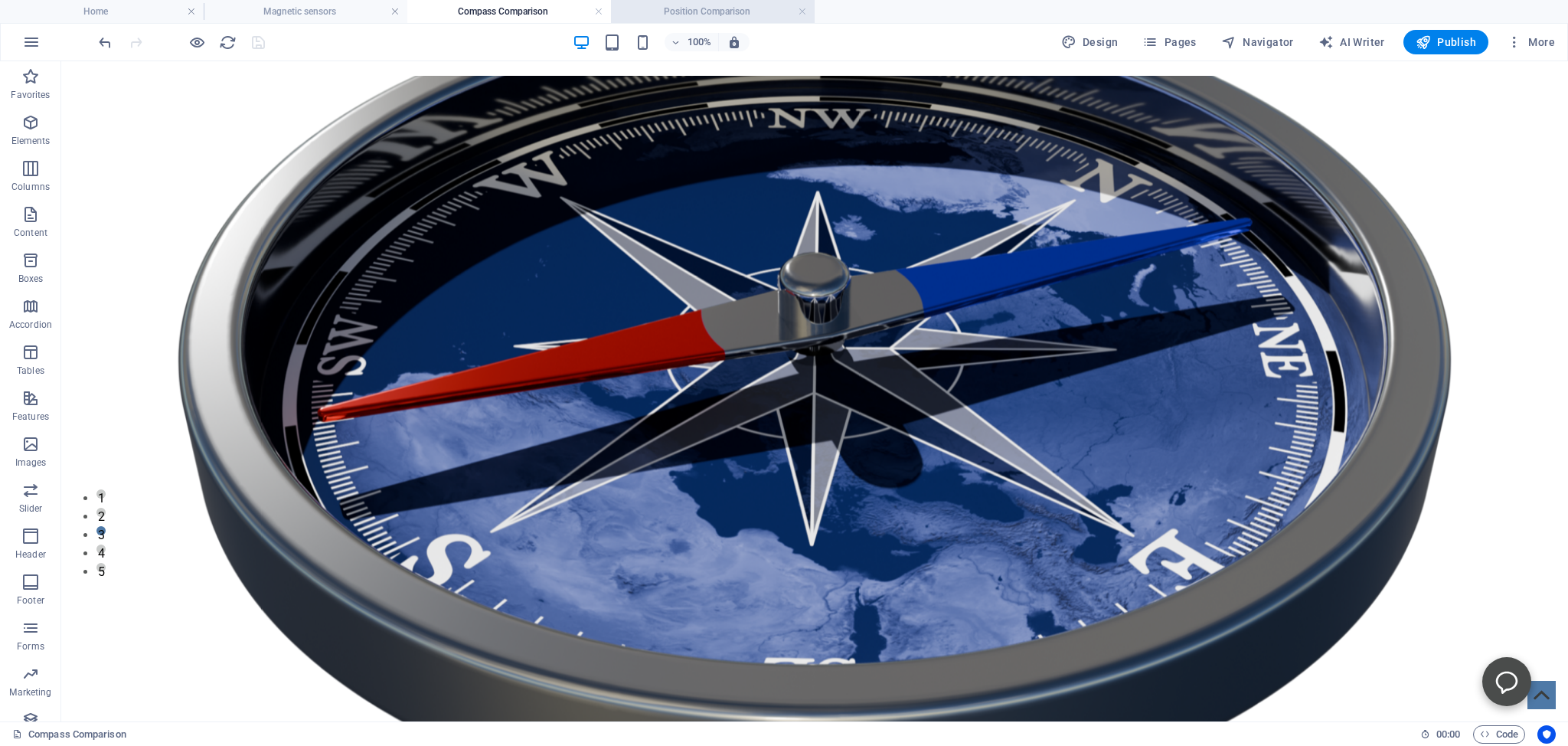
click at [689, 9] on h4 "Position Comparison" at bounding box center [712, 12] width 204 height 17
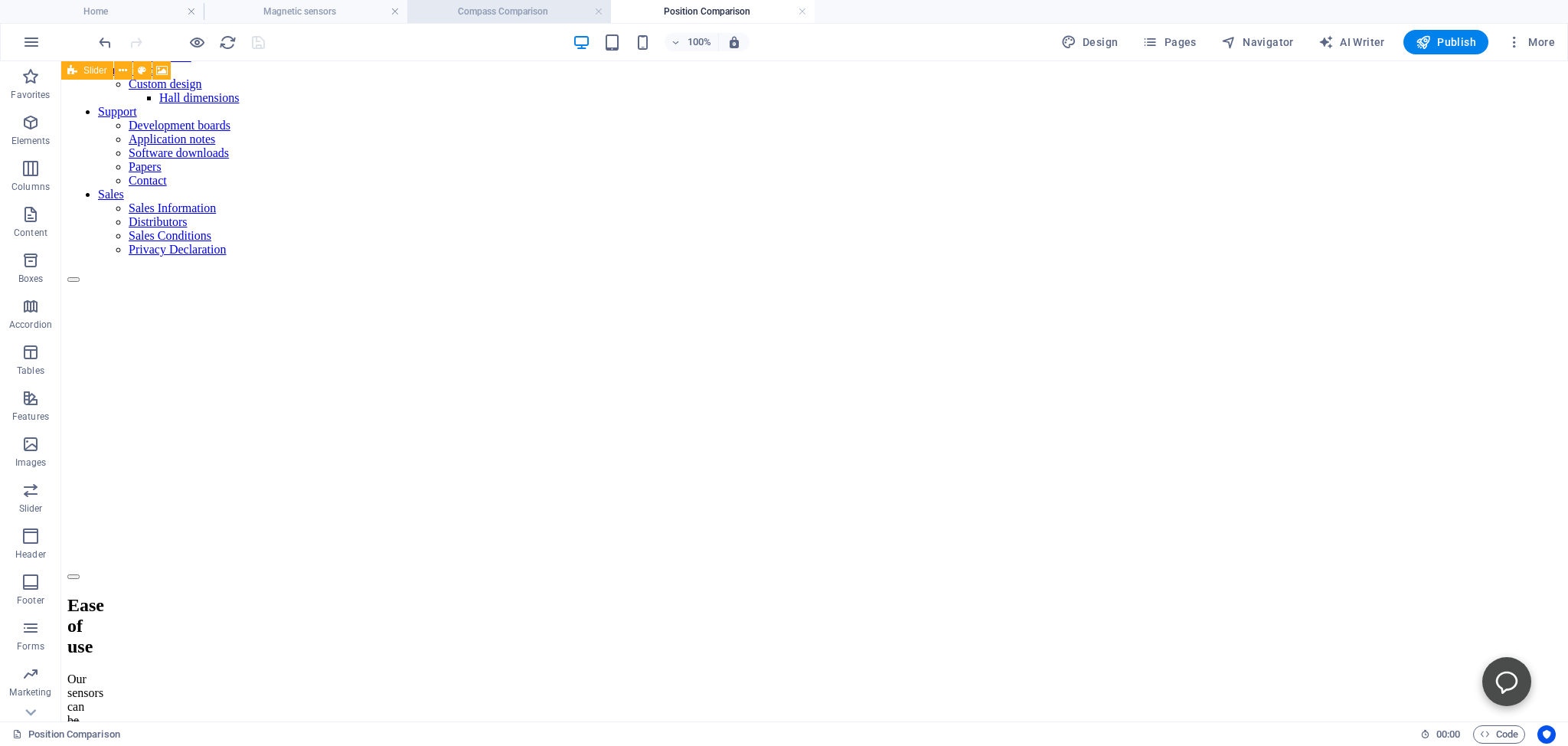
click at [516, 13] on h4 "Compass Comparison" at bounding box center [509, 12] width 204 height 17
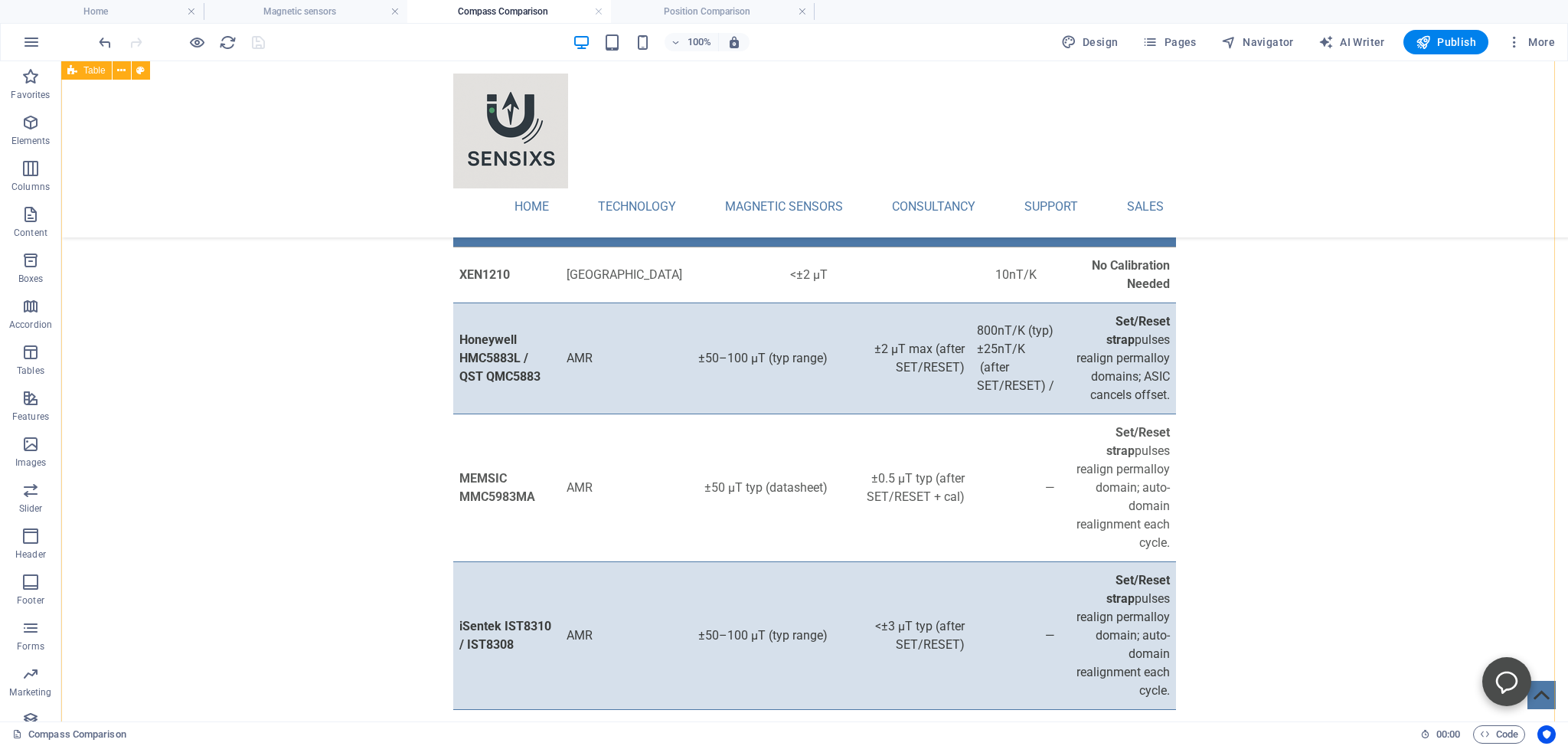
scroll to position [242, 0]
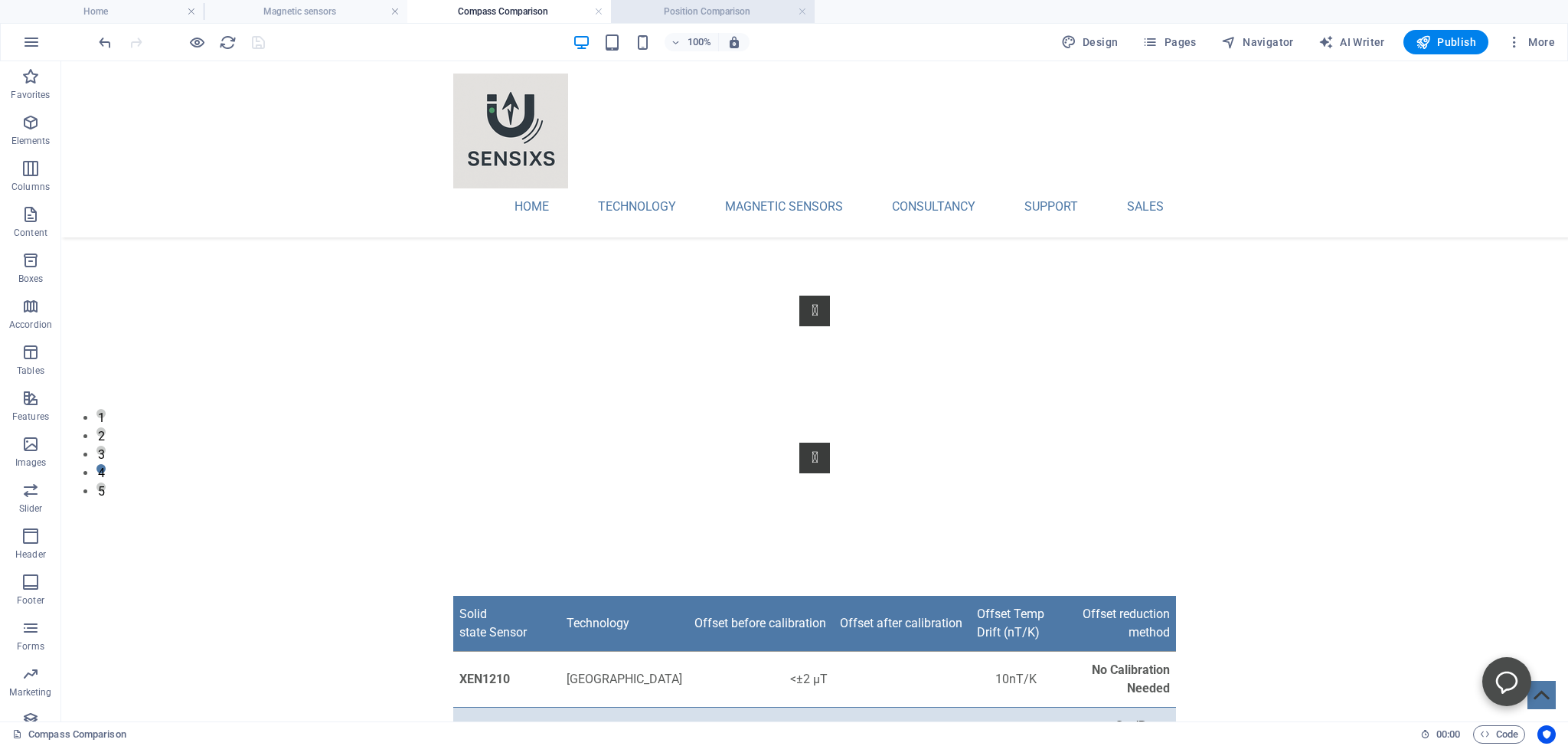
click at [656, 11] on h4 "Position Comparison" at bounding box center [712, 12] width 204 height 17
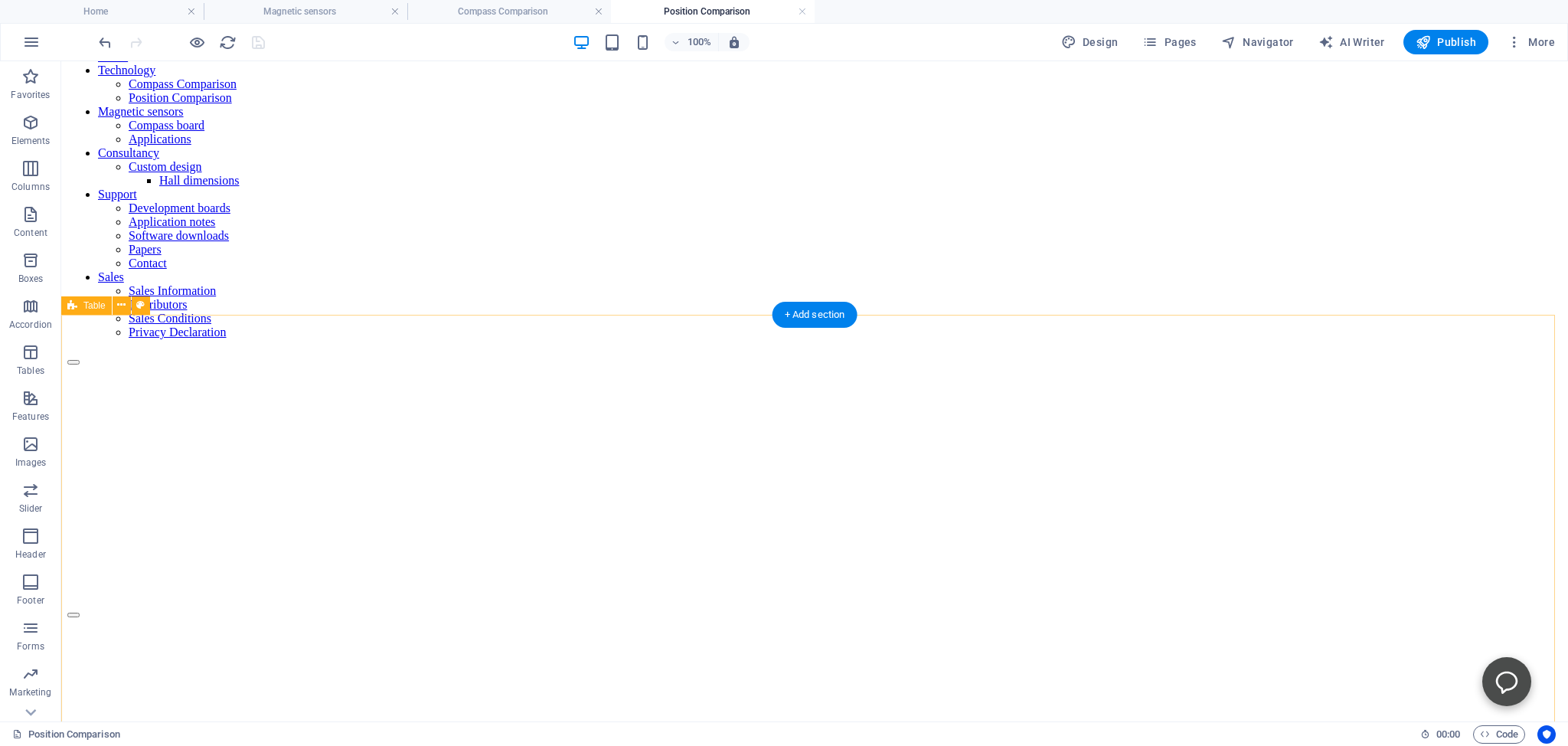
scroll to position [0, 0]
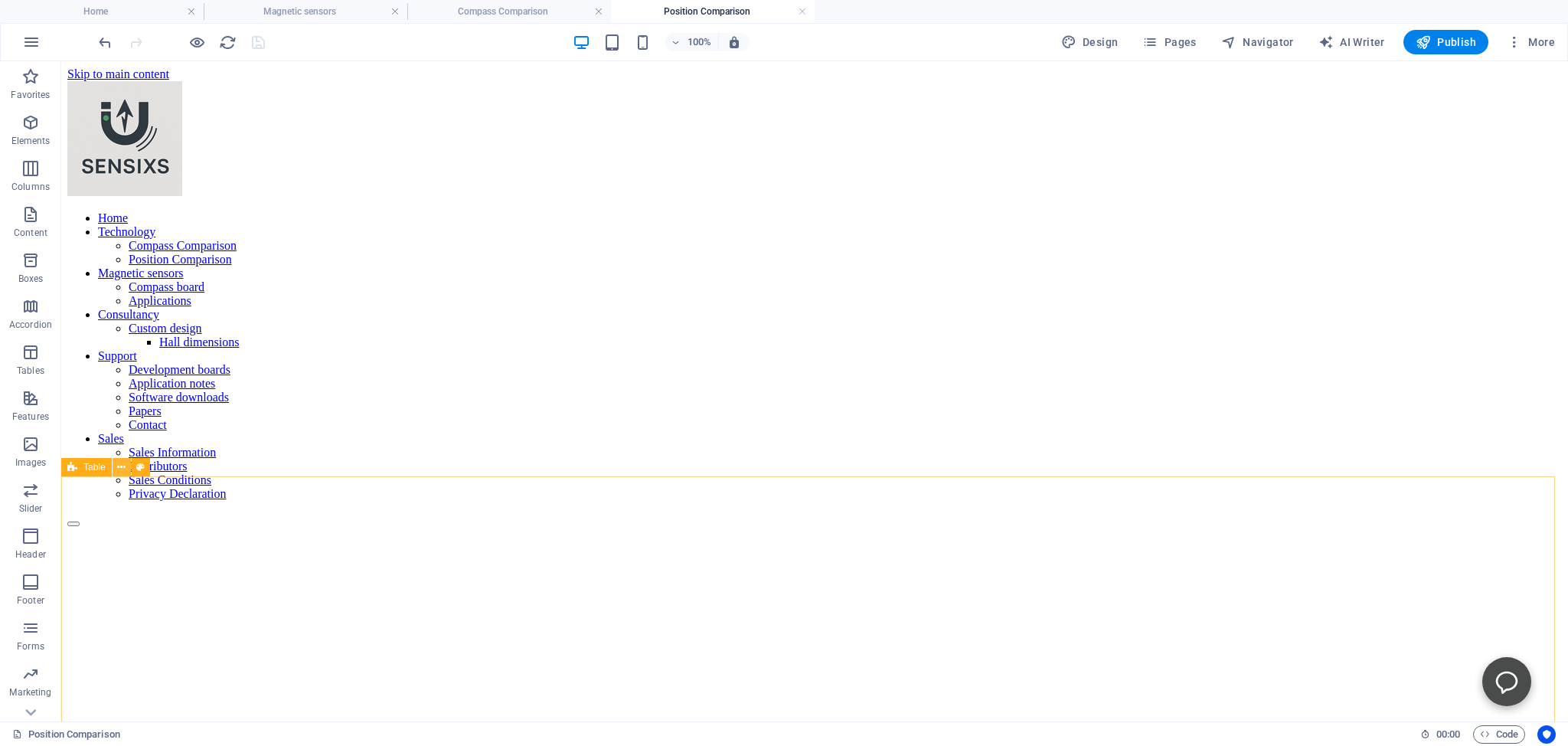
click at [118, 470] on icon at bounding box center [121, 467] width 9 height 16
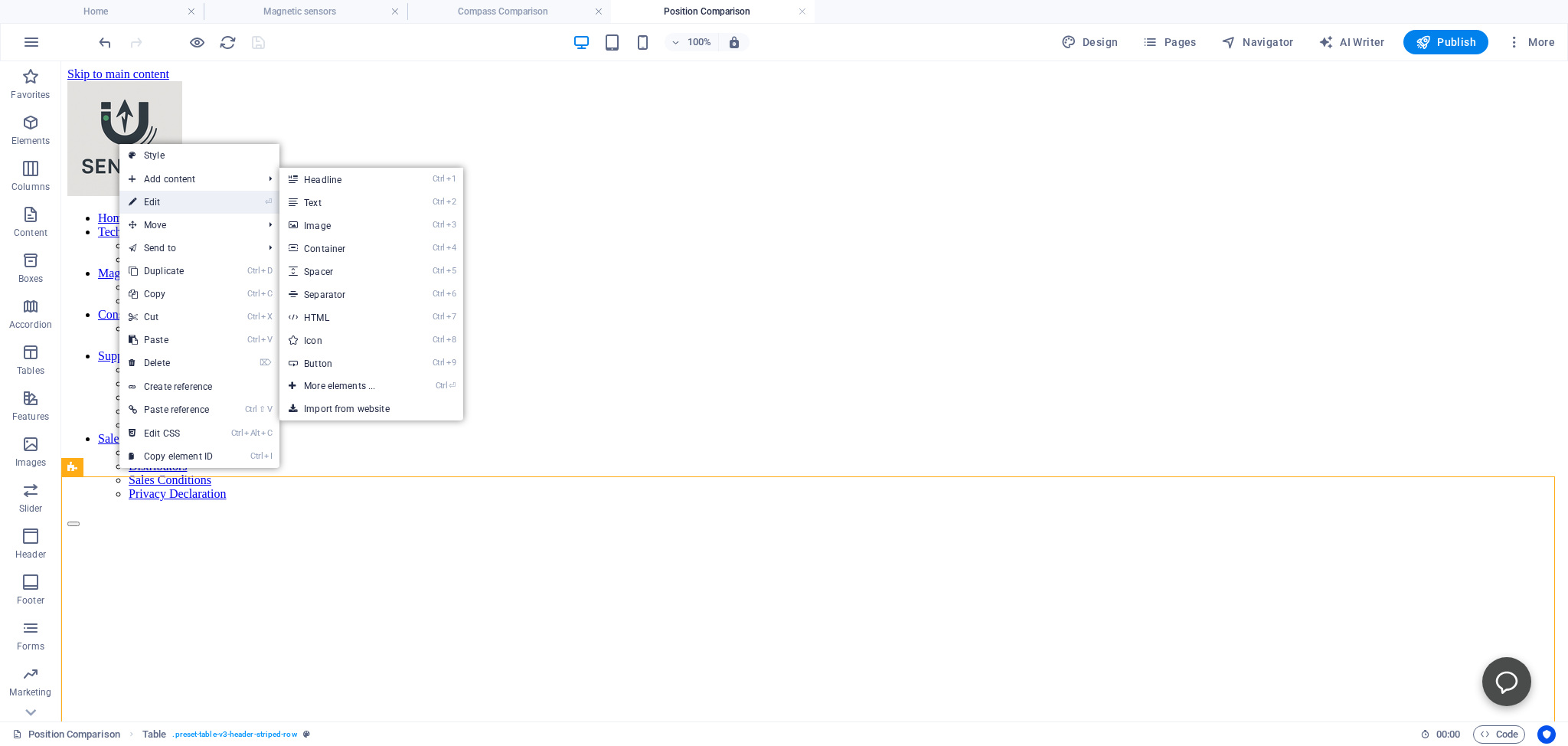
click at [157, 201] on link "⏎ Edit" at bounding box center [170, 202] width 102 height 23
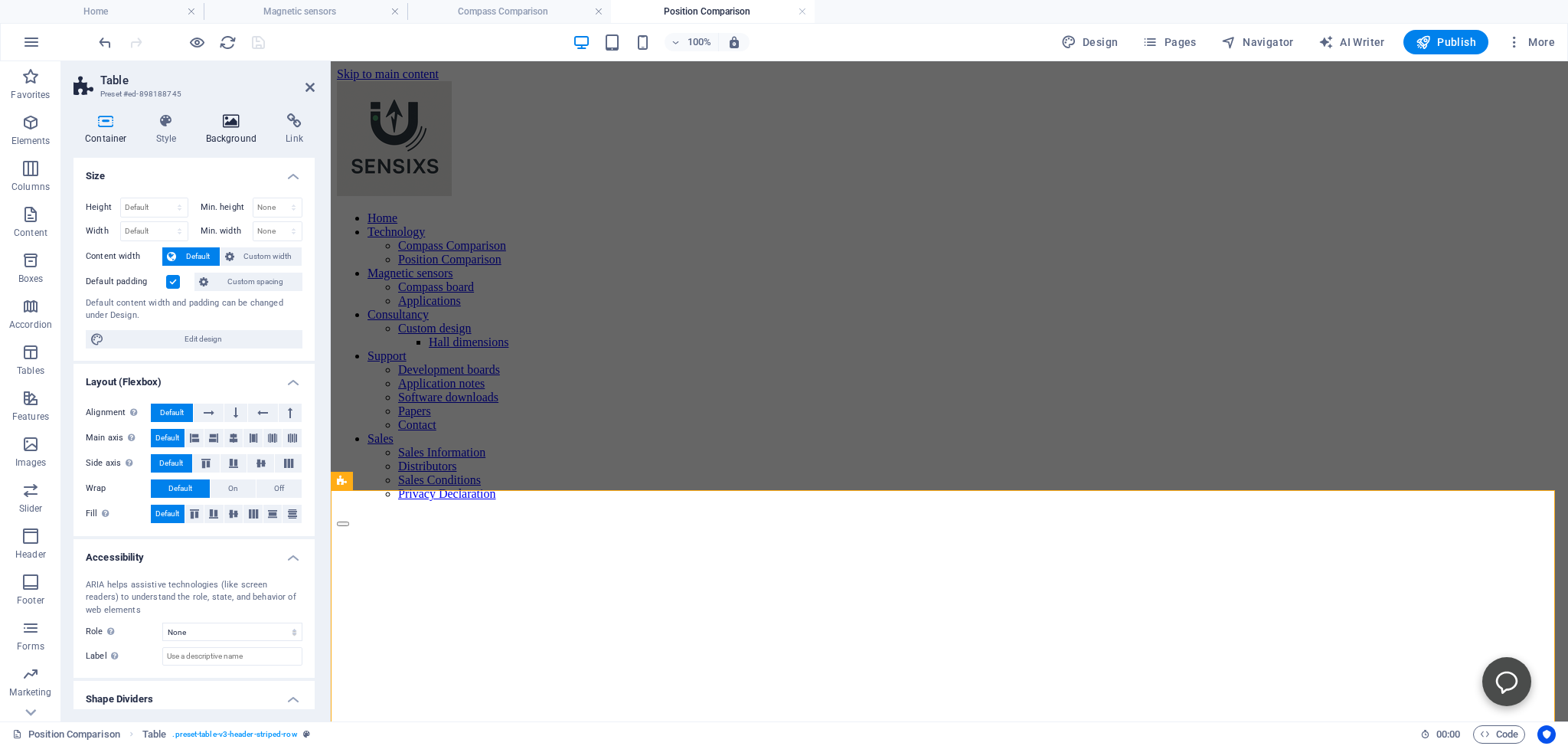
click at [228, 124] on icon at bounding box center [231, 121] width 74 height 15
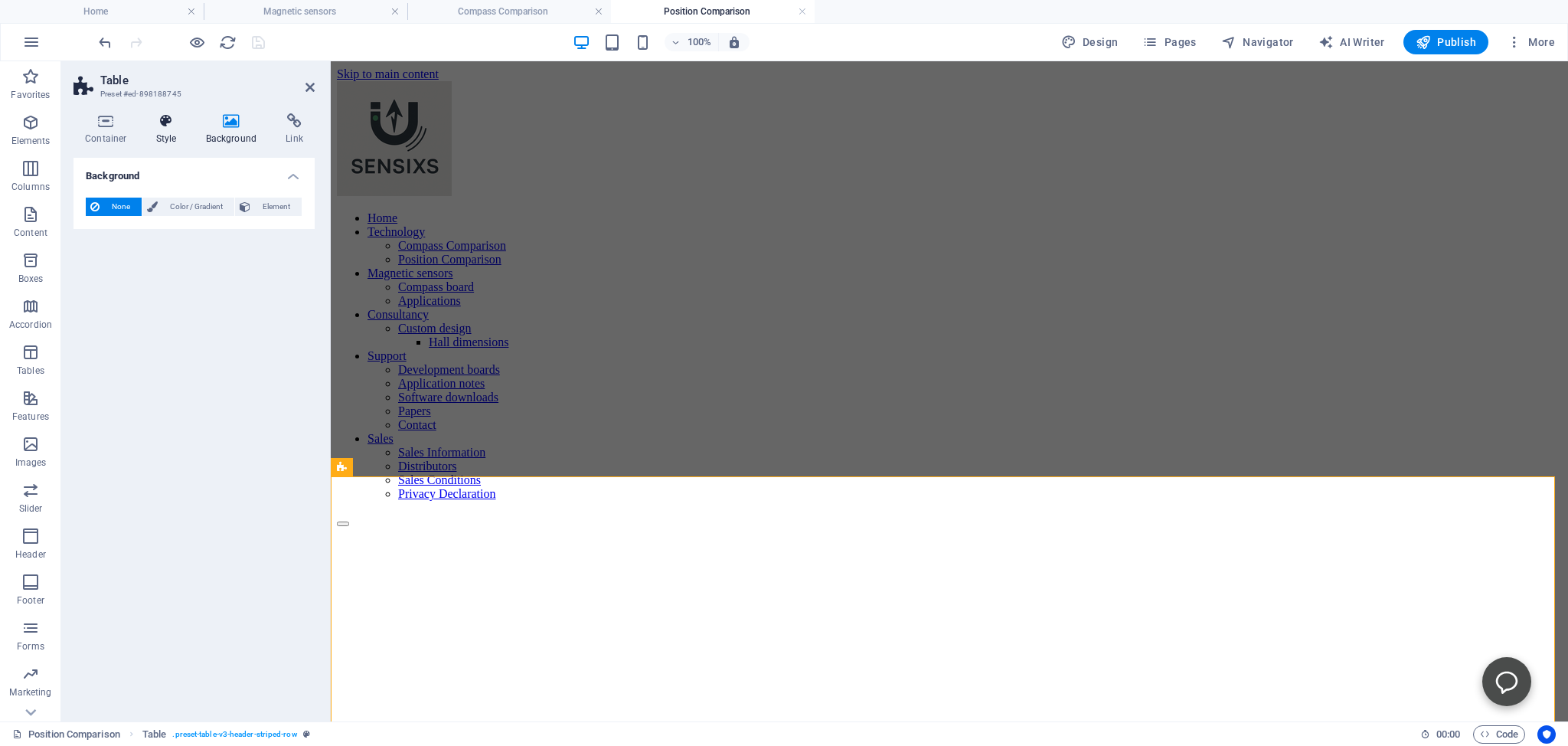
click at [164, 122] on icon at bounding box center [166, 121] width 43 height 15
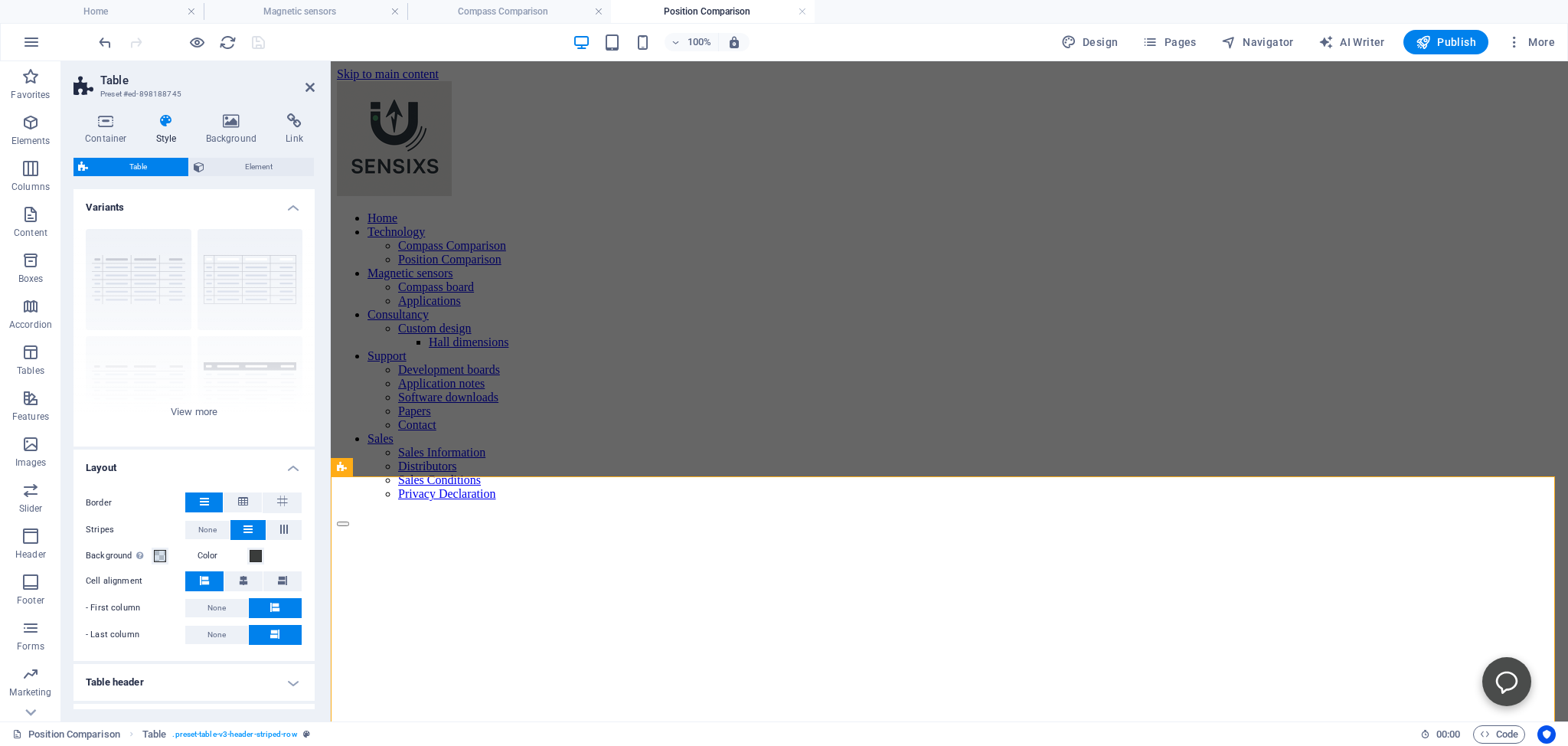
scroll to position [70, 0]
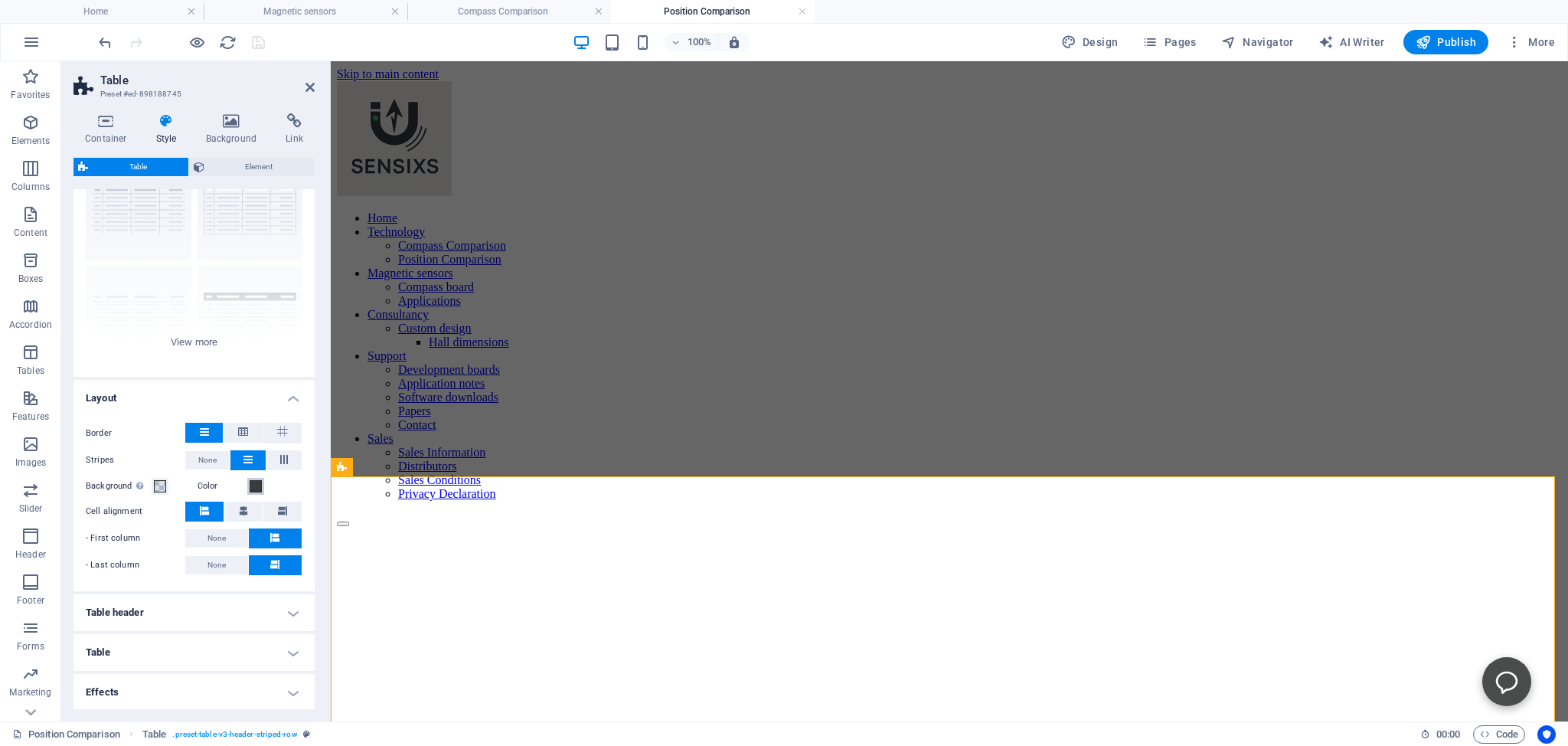
click at [250, 485] on span at bounding box center [256, 486] width 12 height 12
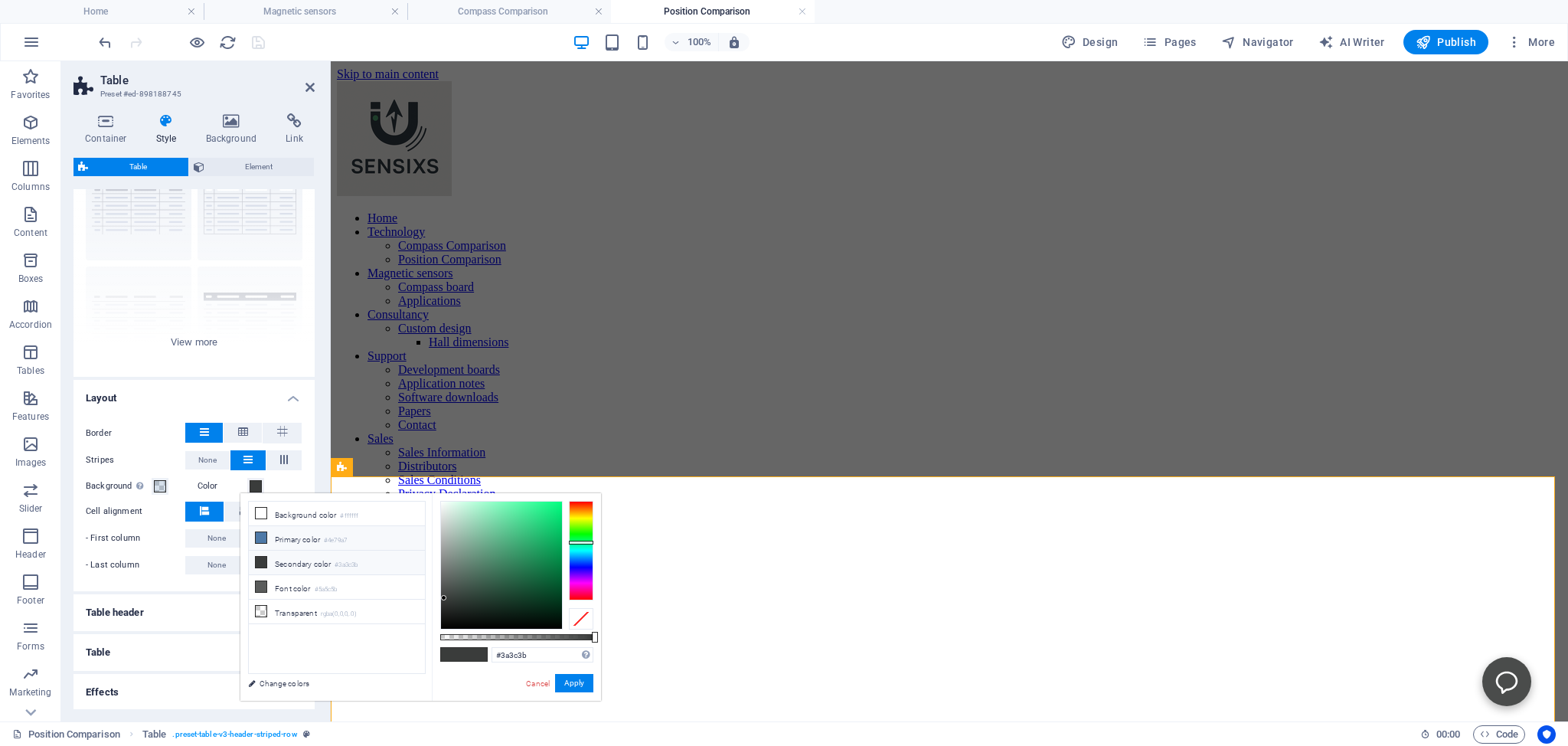
click at [259, 535] on icon at bounding box center [261, 537] width 11 height 11
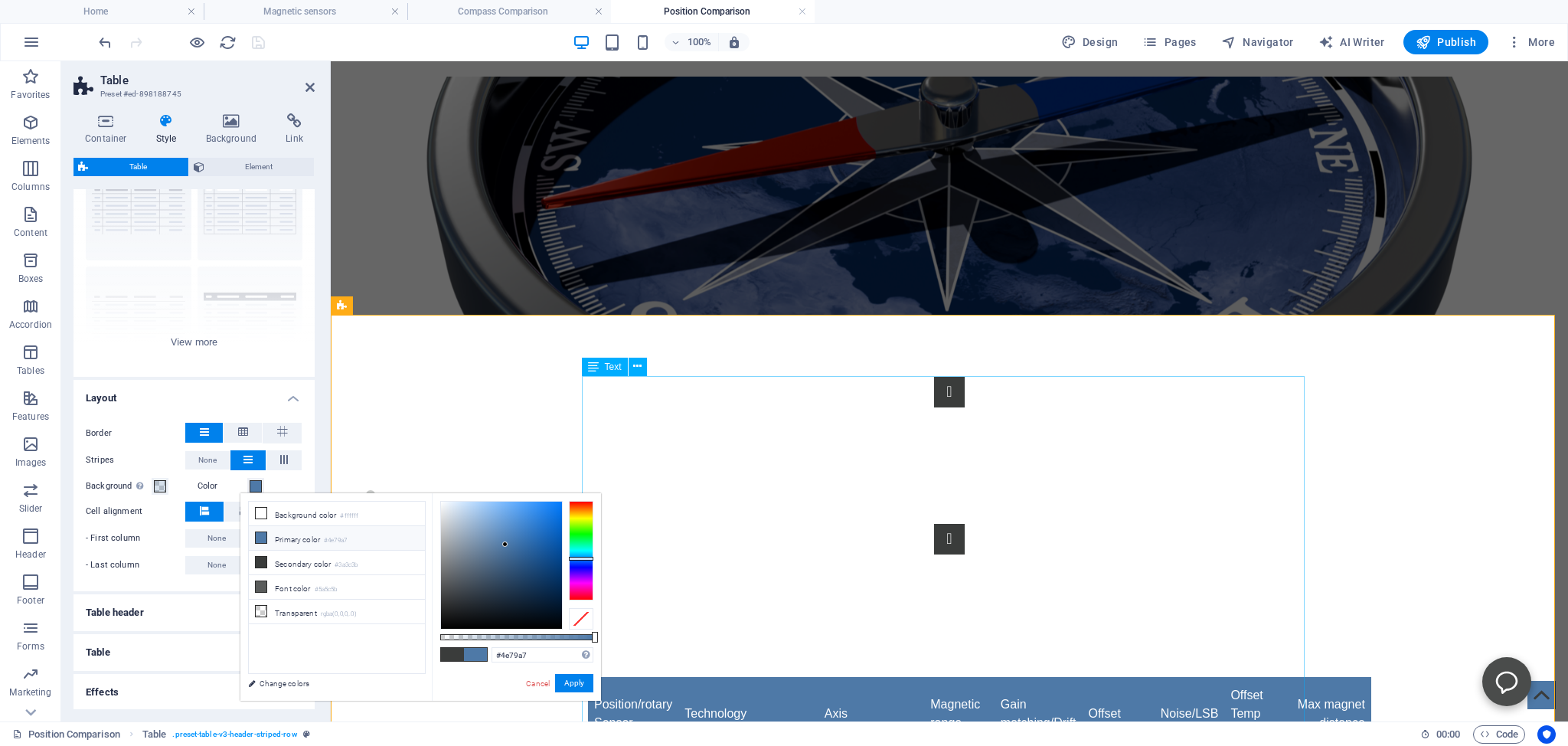
scroll to position [162, 0]
drag, startPoint x: 596, startPoint y: 636, endPoint x: 478, endPoint y: 633, distance: 118.0
click at [478, 633] on div at bounding box center [479, 637] width 6 height 11
type input "#4e79a7"
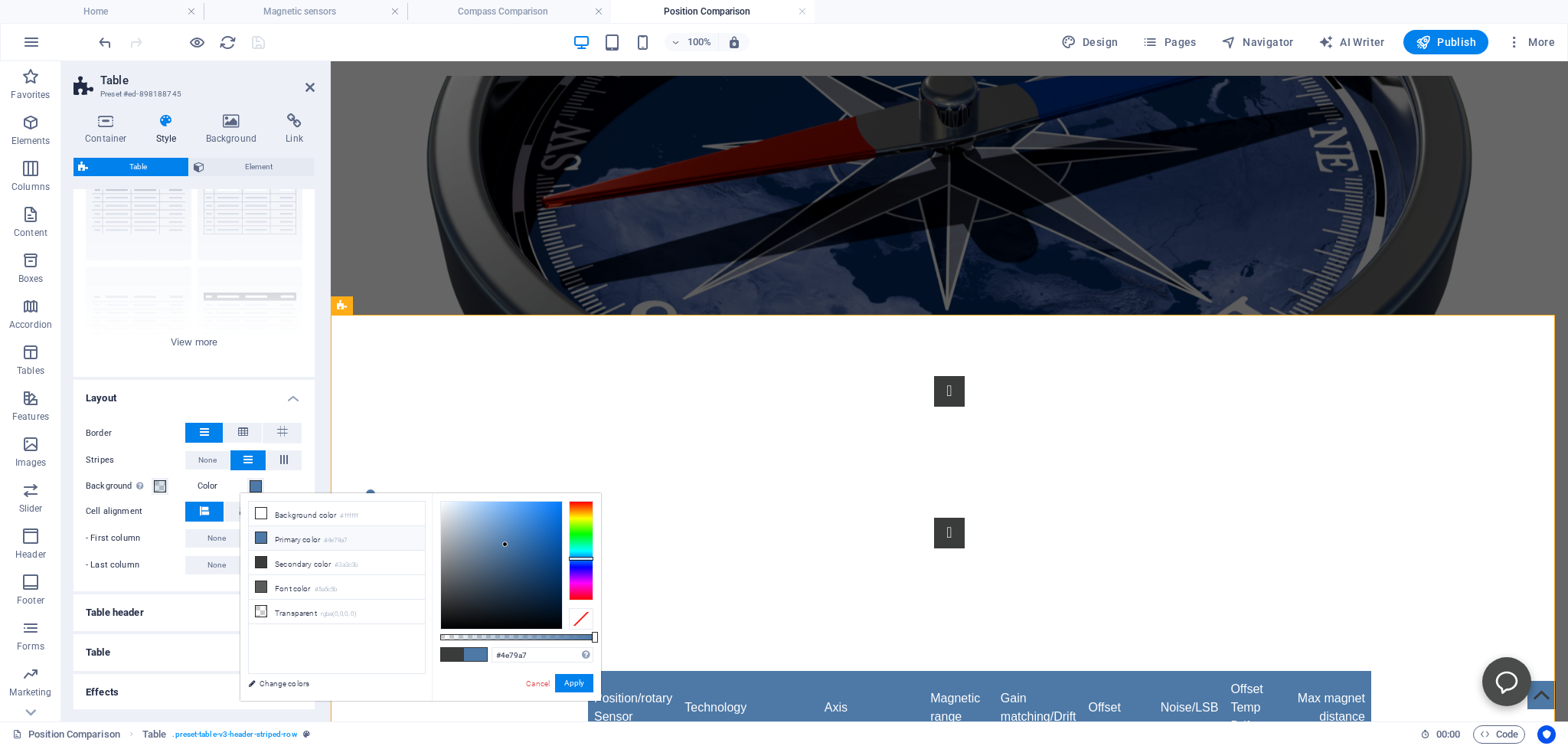
drag, startPoint x: 478, startPoint y: 633, endPoint x: 595, endPoint y: 643, distance: 117.4
click at [595, 643] on div "#4e79a7 Supported formats #0852ed rgb(8, 82, 237) rgba(8, 82, 237, 90%) hsv(221…" at bounding box center [516, 708] width 170 height 430
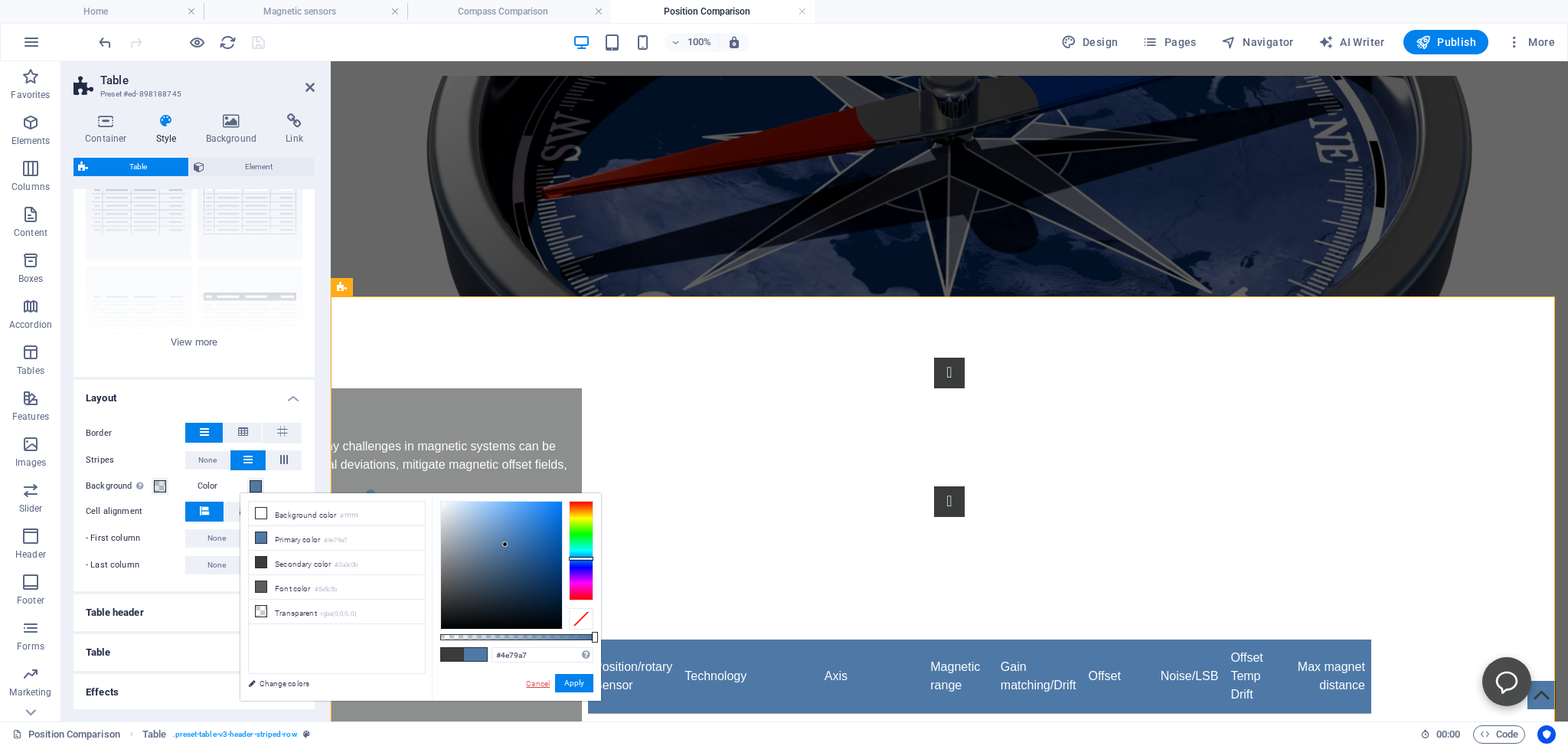
click at [537, 685] on link "Cancel" at bounding box center [537, 683] width 26 height 11
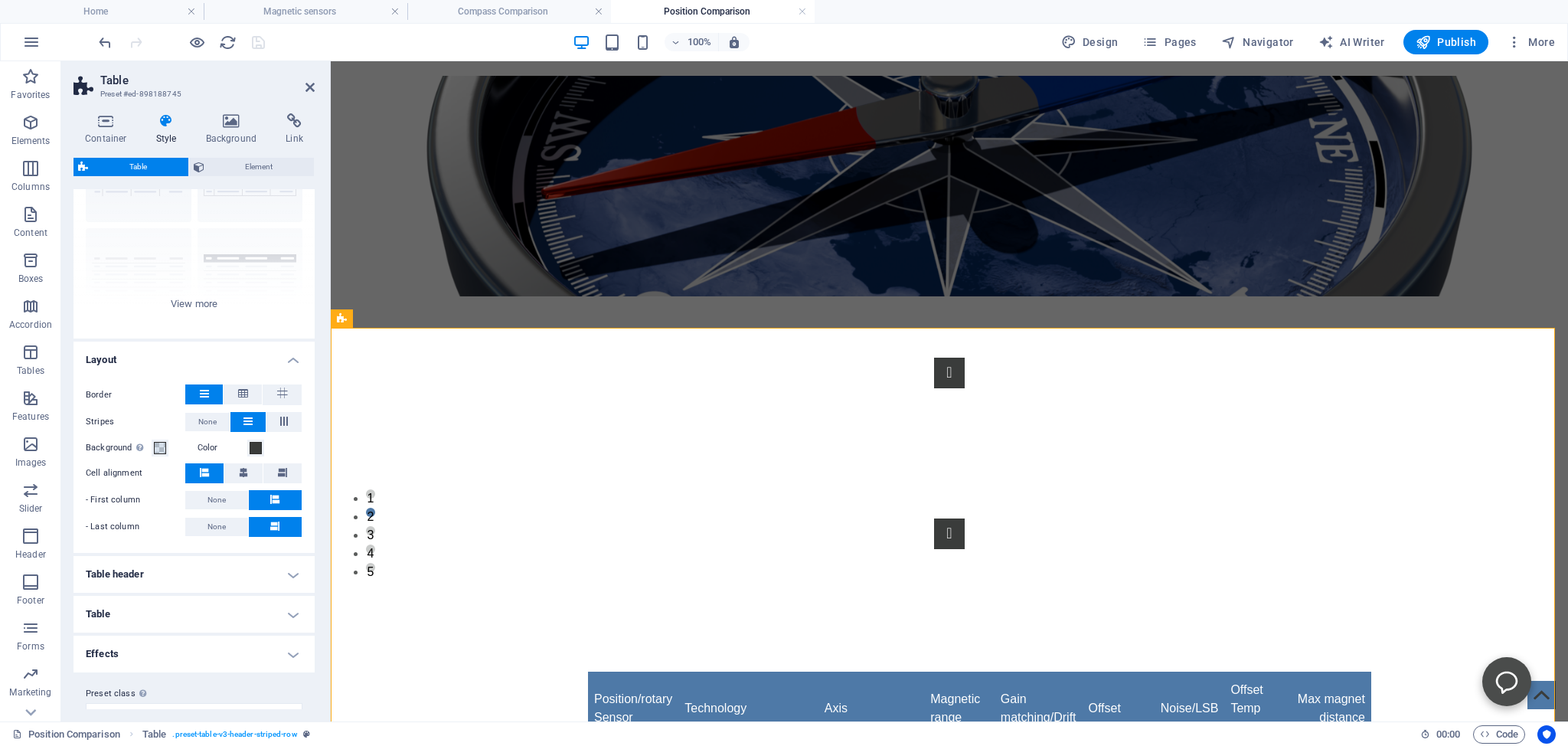
scroll to position [130, 0]
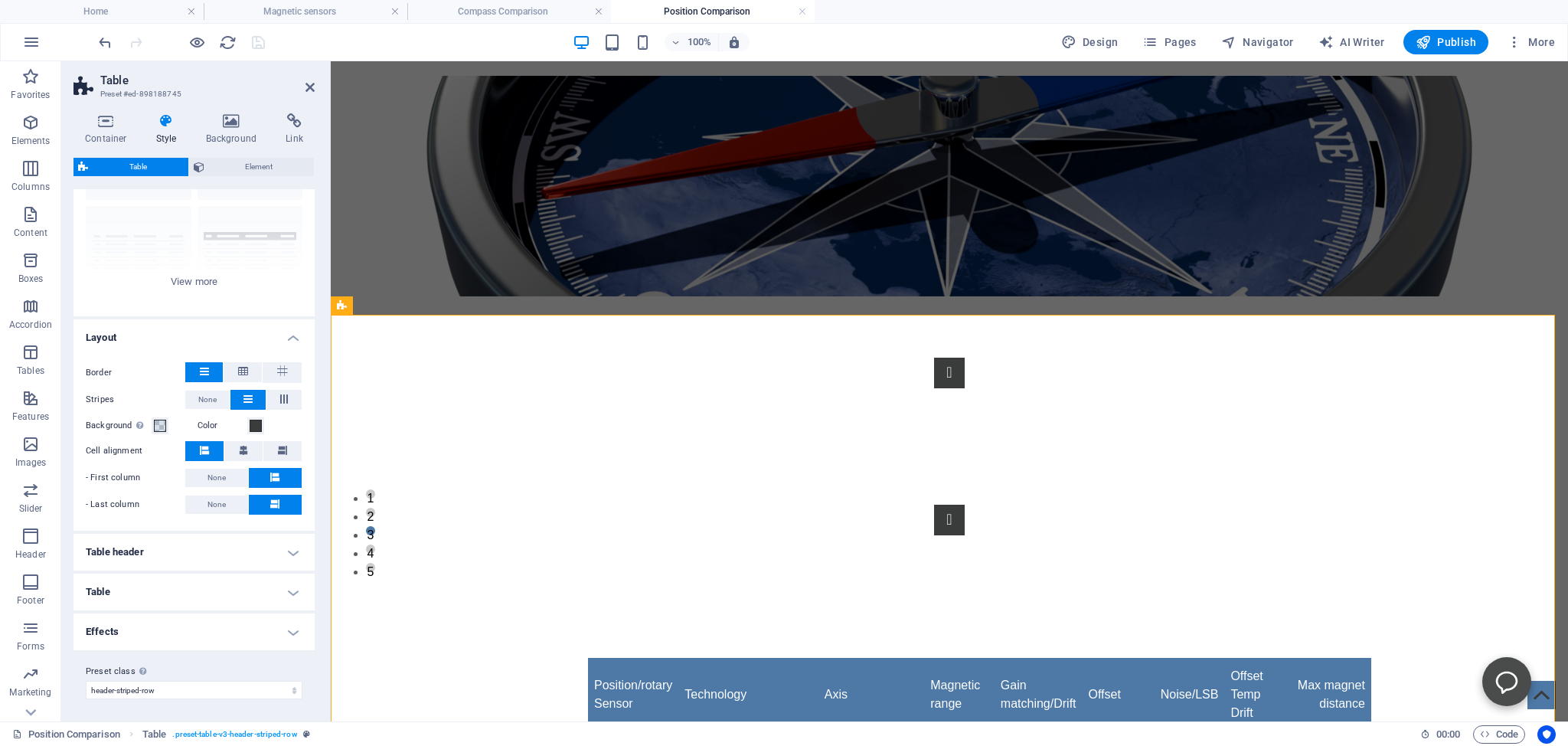
click at [102, 584] on h4 "Table" at bounding box center [193, 592] width 241 height 37
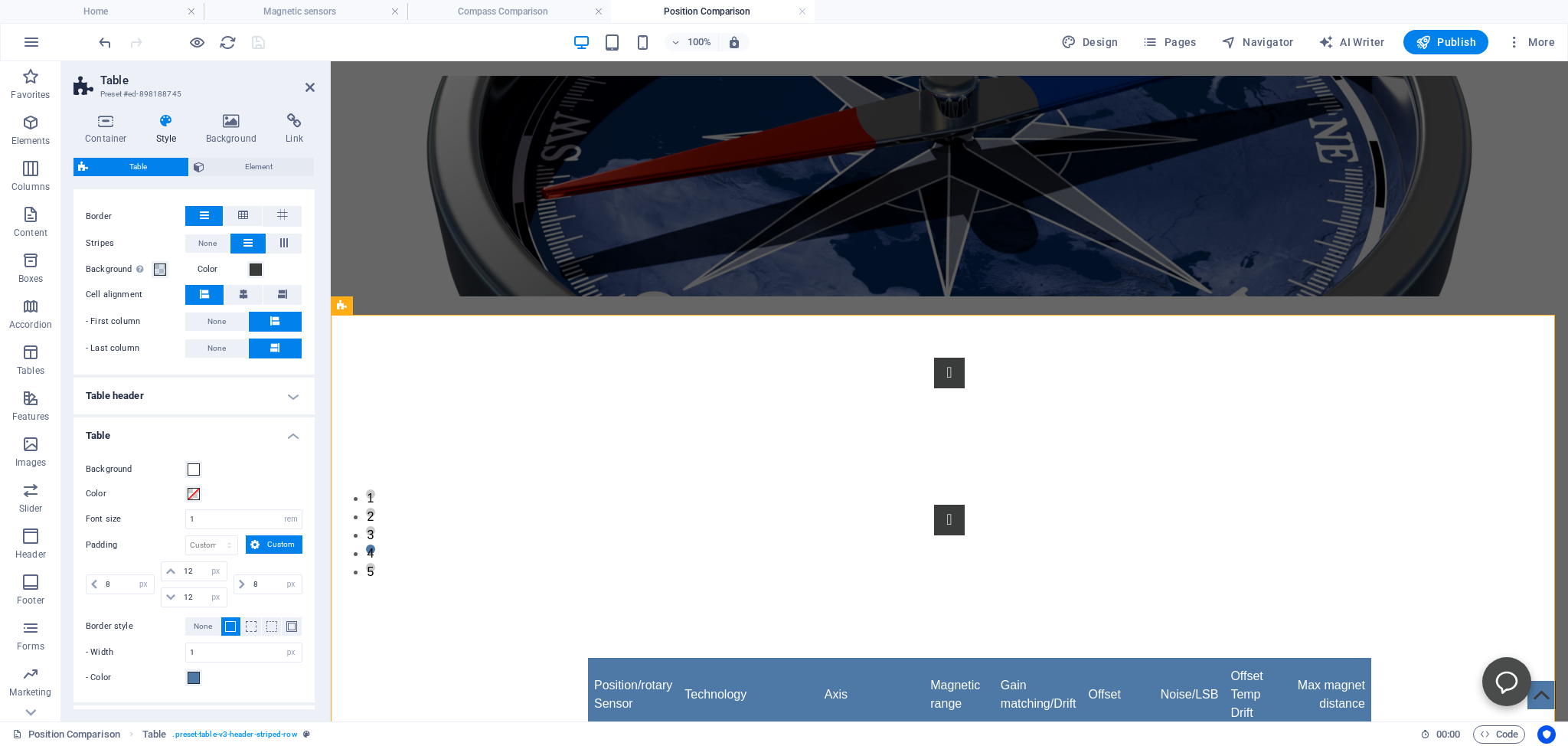
scroll to position [237, 0]
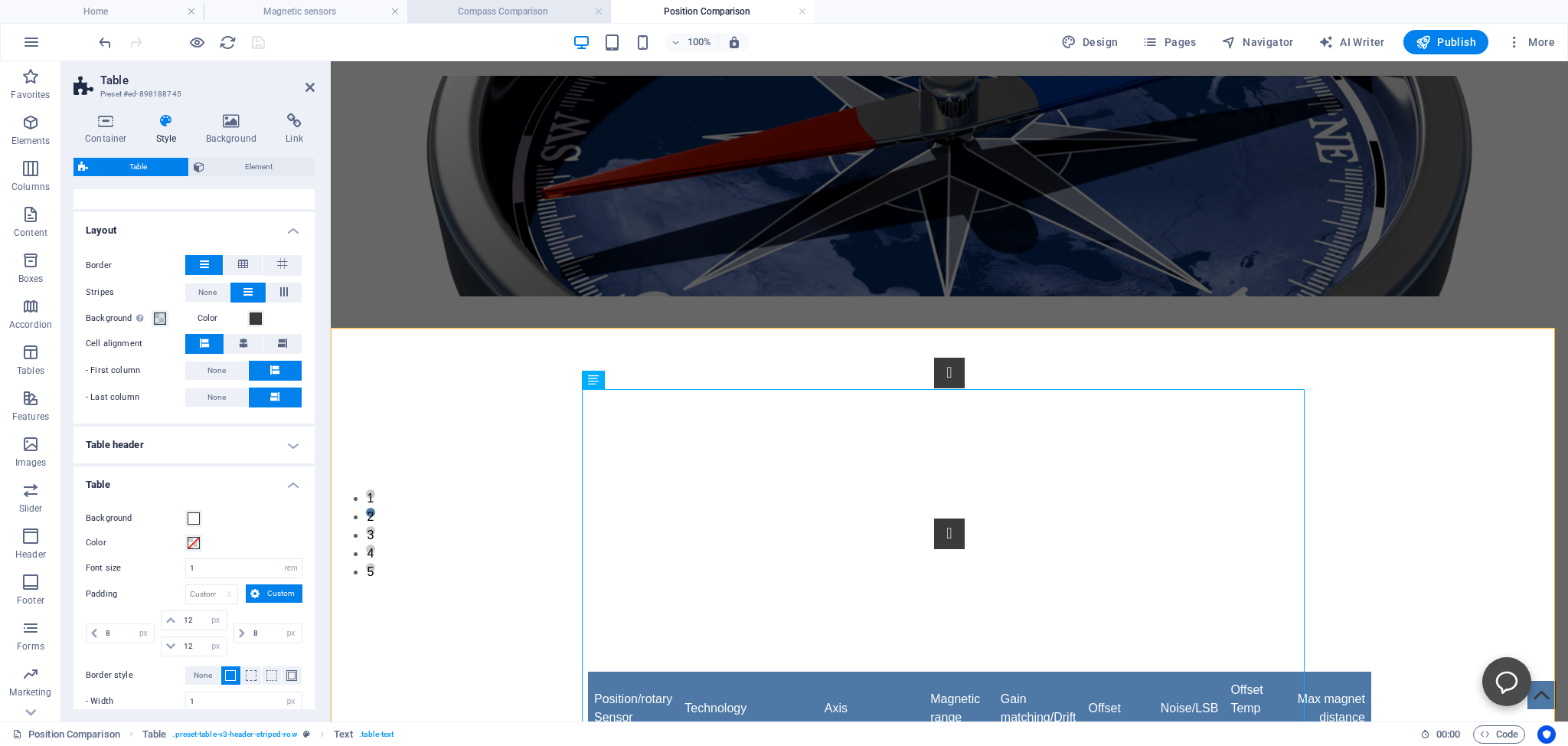
click at [478, 12] on h4 "Compass Comparison" at bounding box center [509, 12] width 204 height 17
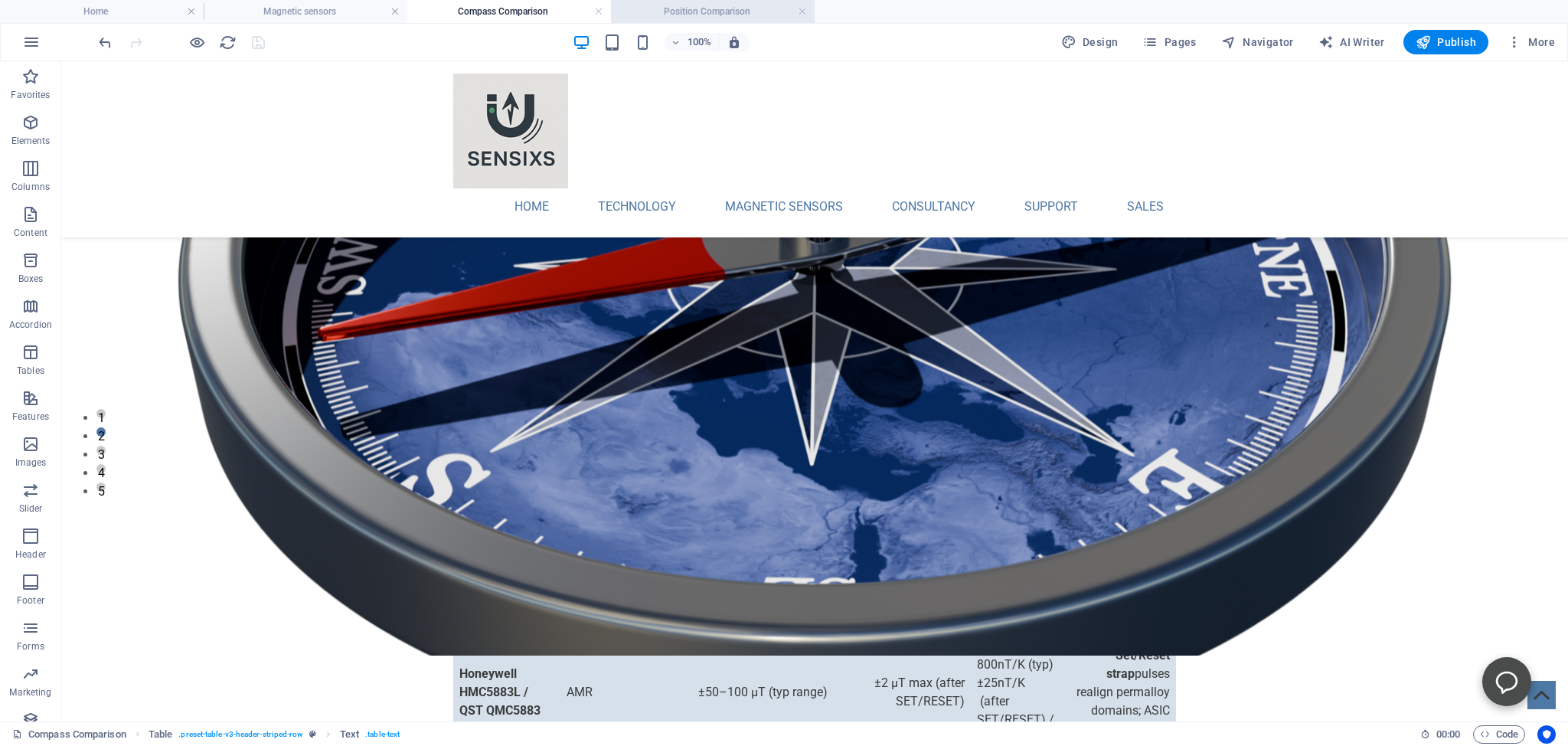
drag, startPoint x: 672, startPoint y: 10, endPoint x: 166, endPoint y: 205, distance: 542.3
click at [672, 10] on h4 "Position Comparison" at bounding box center [712, 12] width 204 height 17
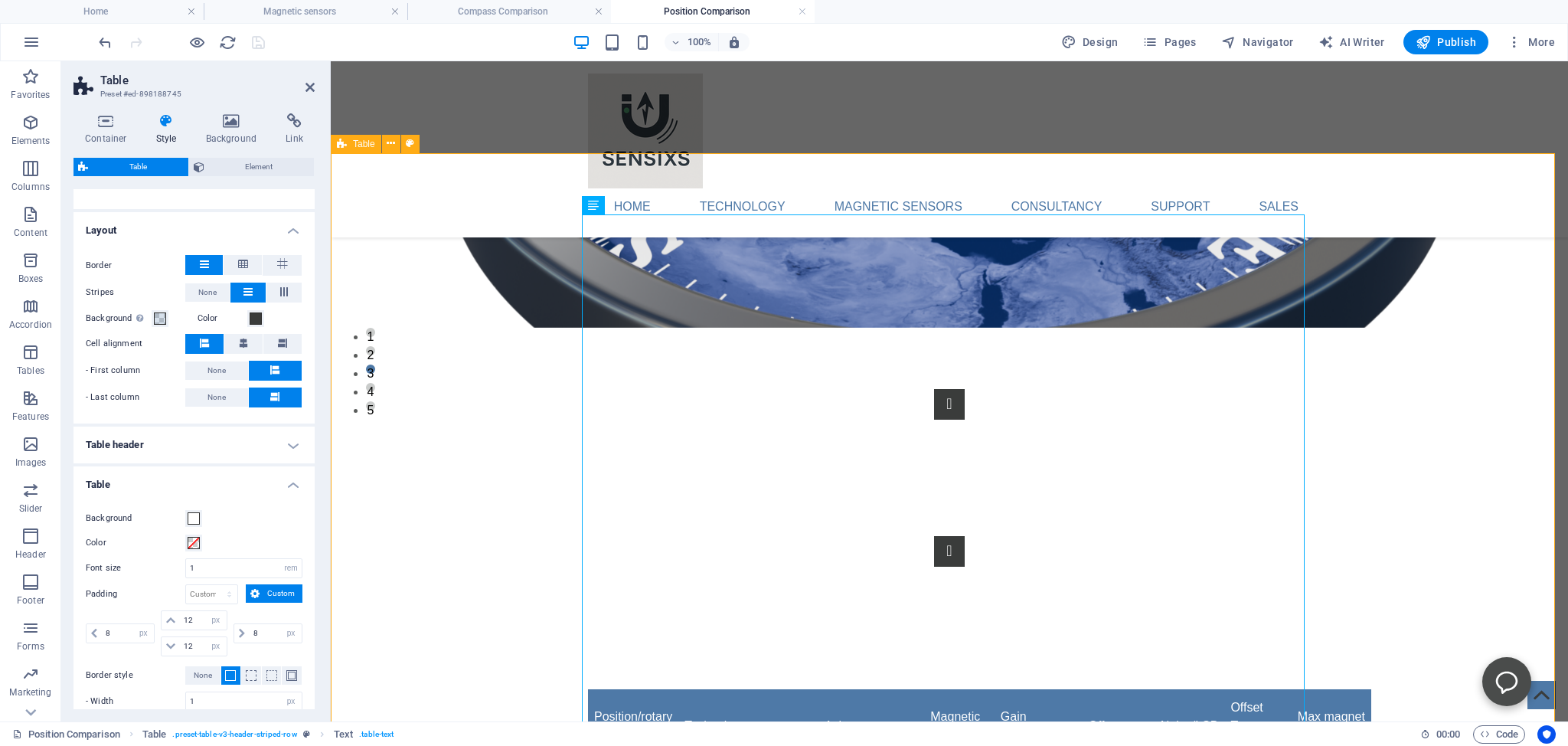
scroll to position [0, 0]
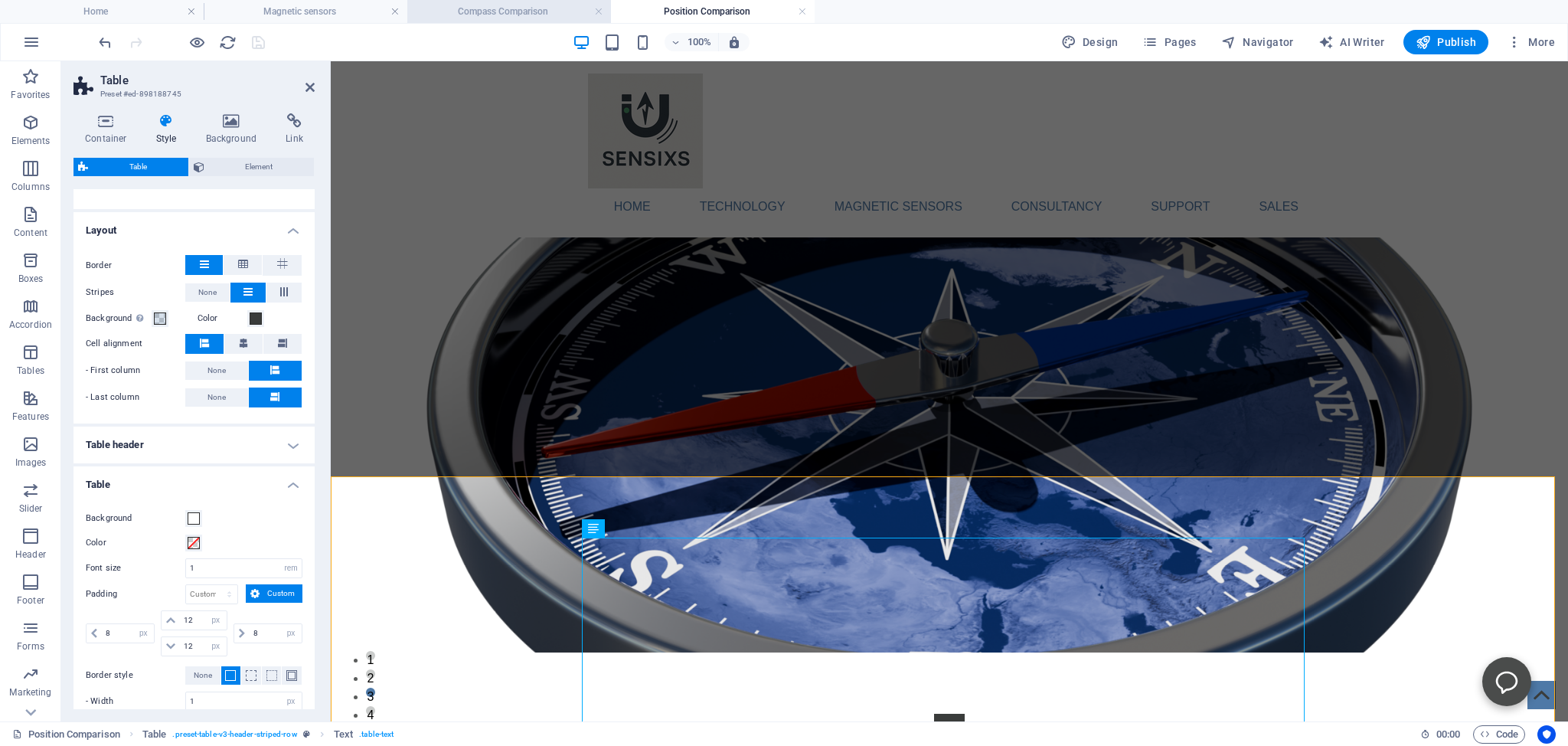
click at [485, 11] on h4 "Compass Comparison" at bounding box center [509, 12] width 204 height 17
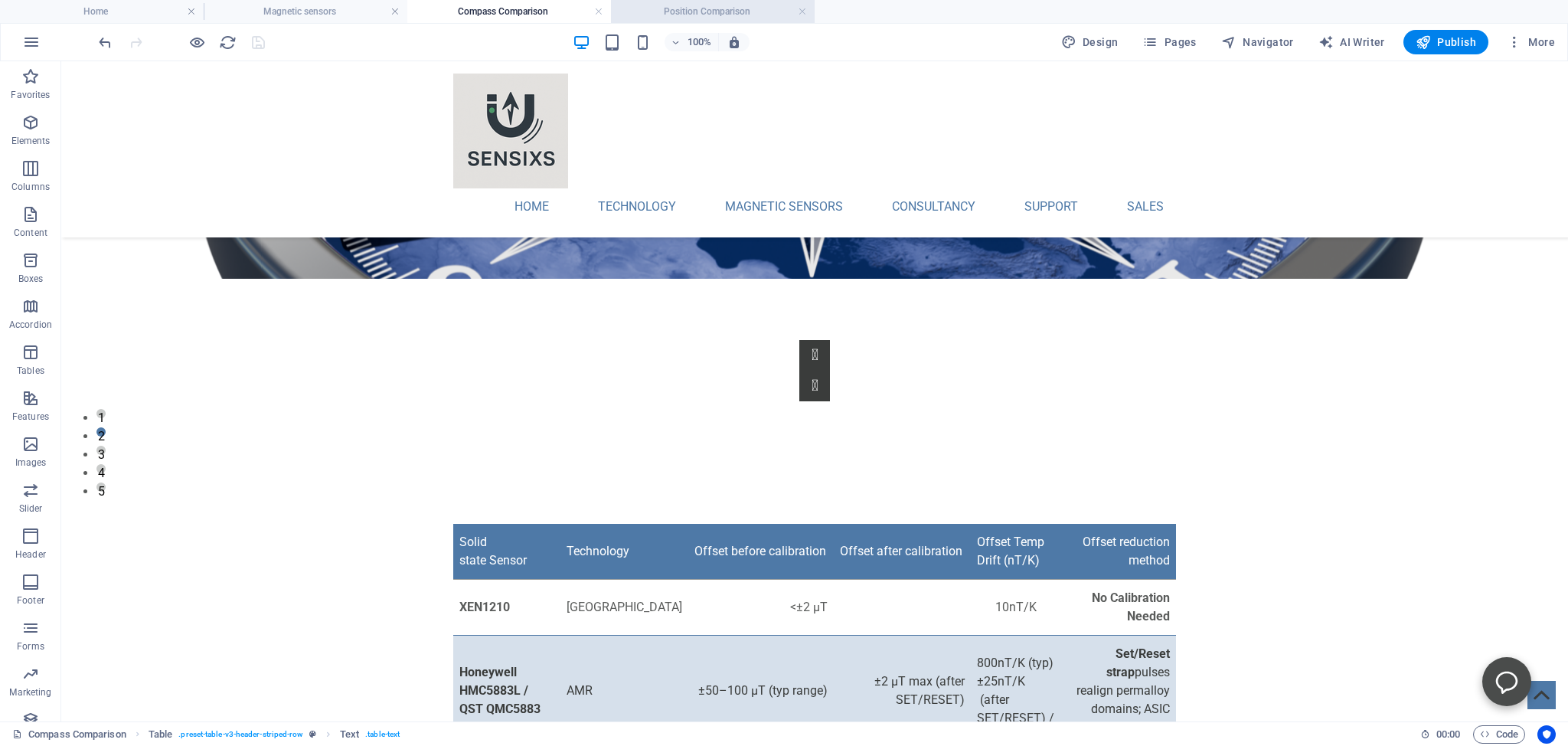
click at [721, 11] on h4 "Position Comparison" at bounding box center [712, 12] width 204 height 17
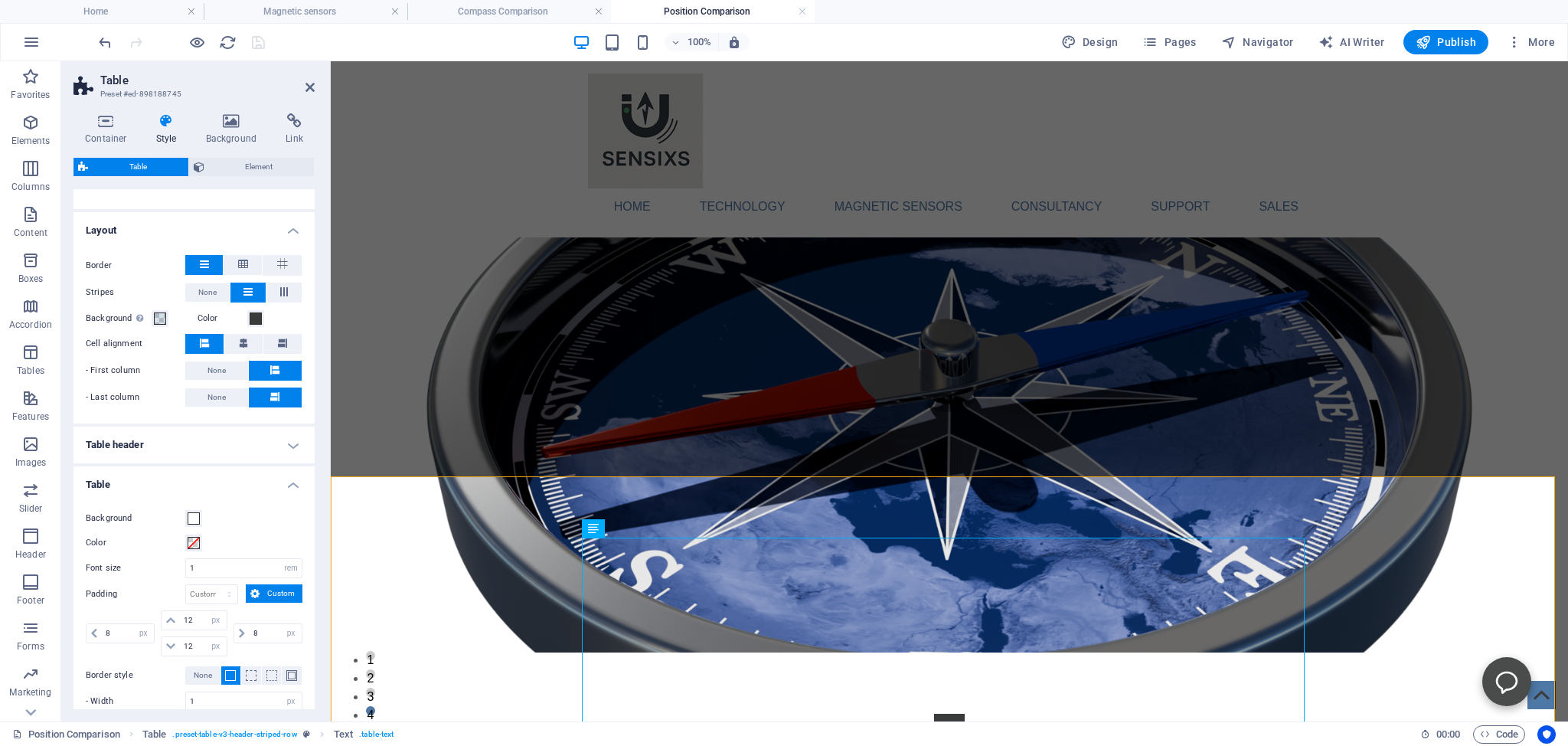
scroll to position [237, 0]
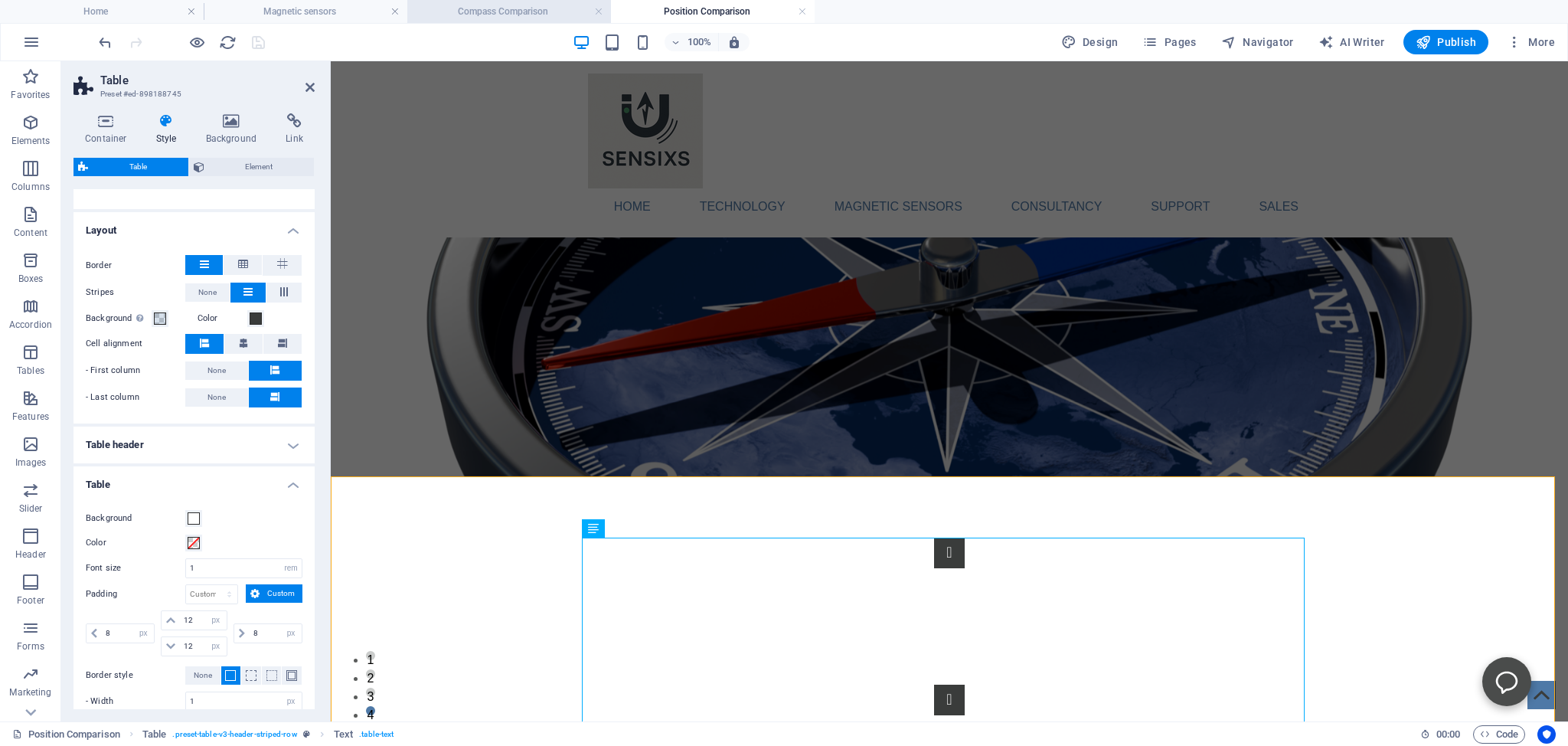
click at [504, 9] on h4 "Compass Comparison" at bounding box center [509, 12] width 204 height 17
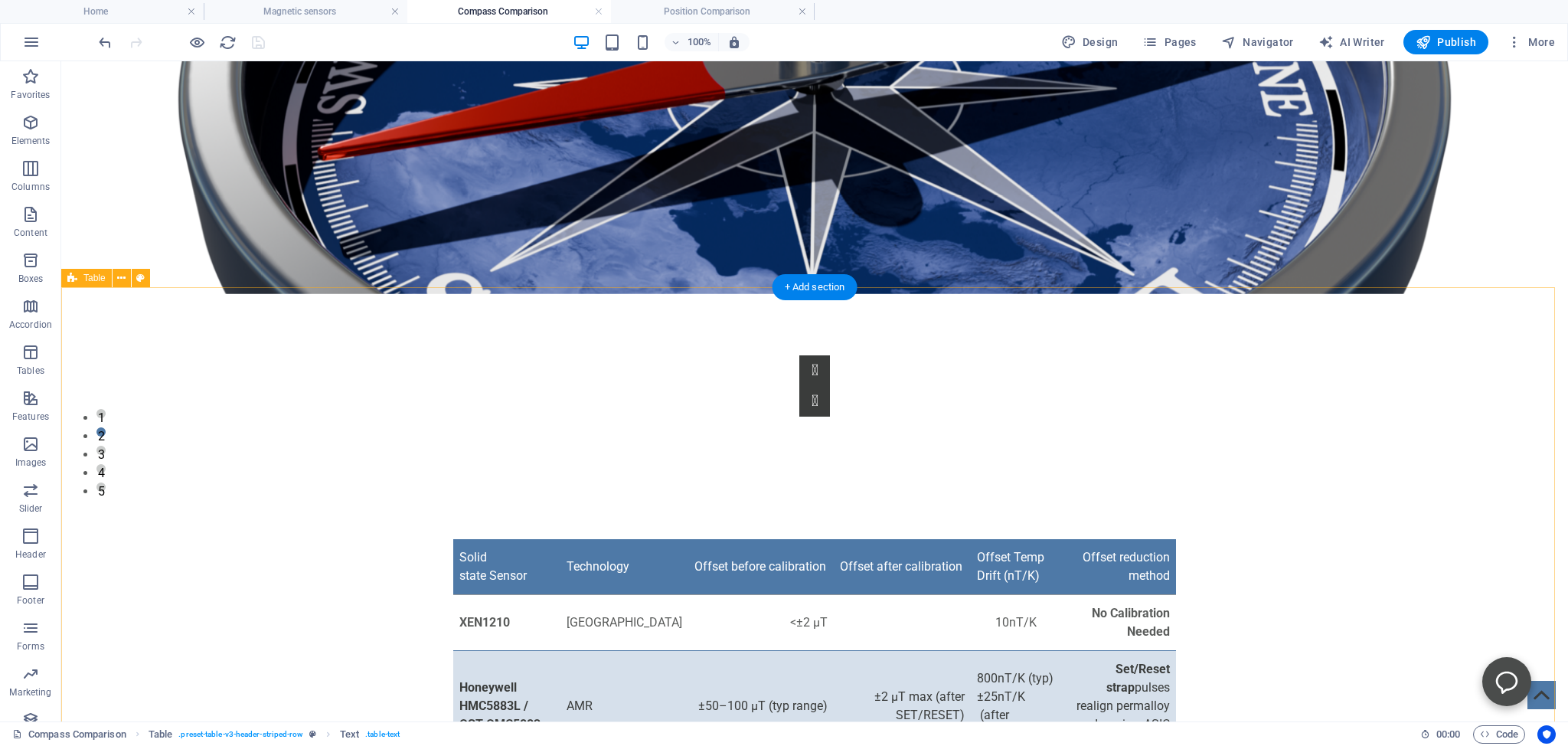
scroll to position [0, 0]
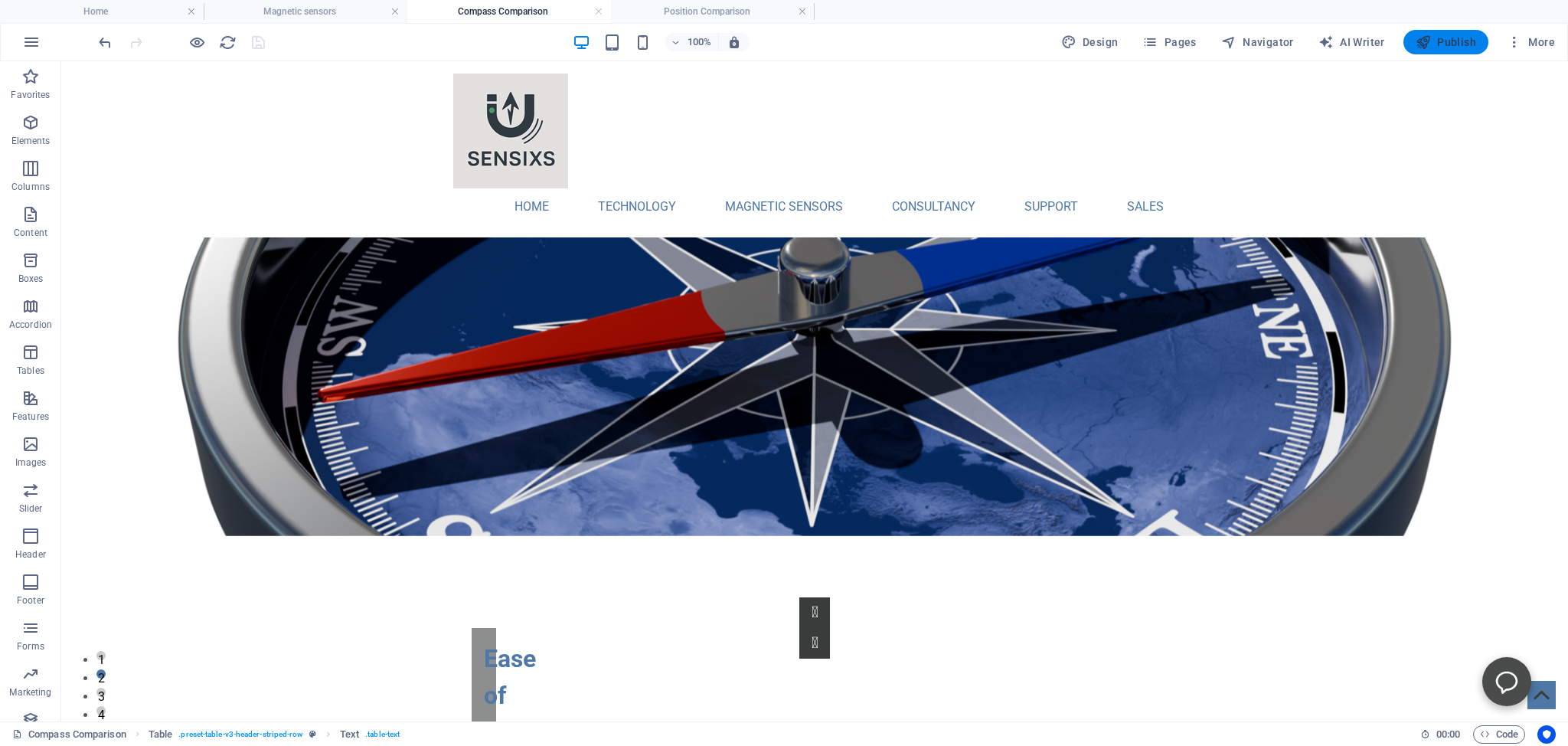
click at [1450, 42] on span "Publish" at bounding box center [1445, 42] width 61 height 15
